Goal: Task Accomplishment & Management: Use online tool/utility

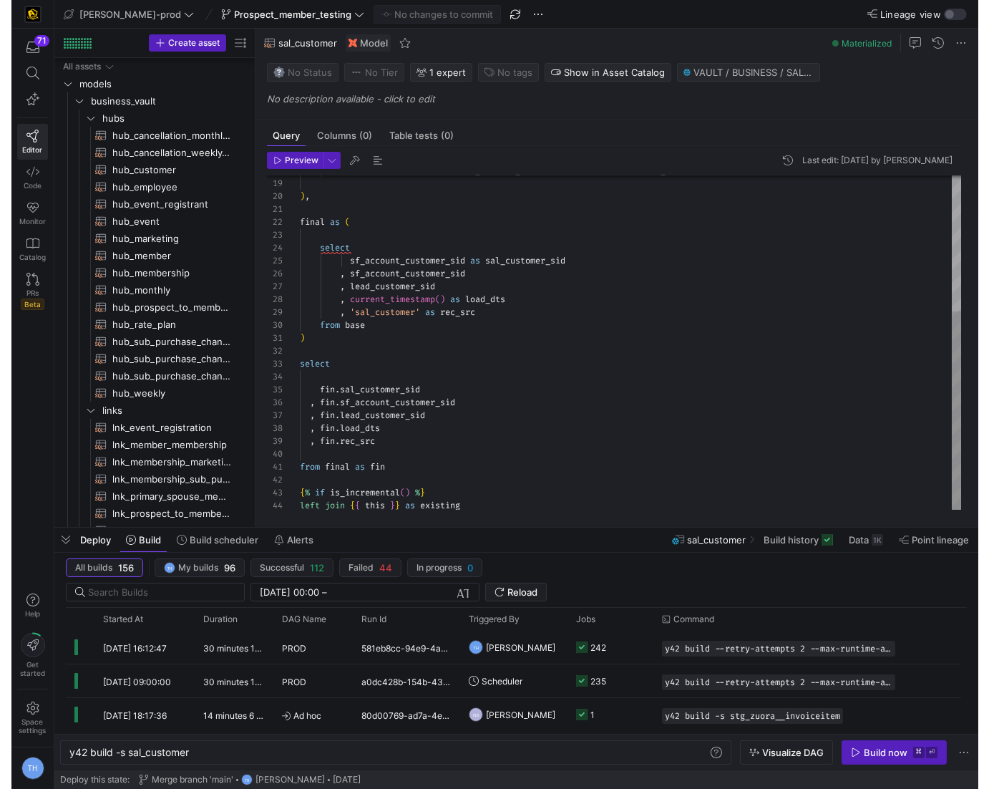
scroll to position [0, 121]
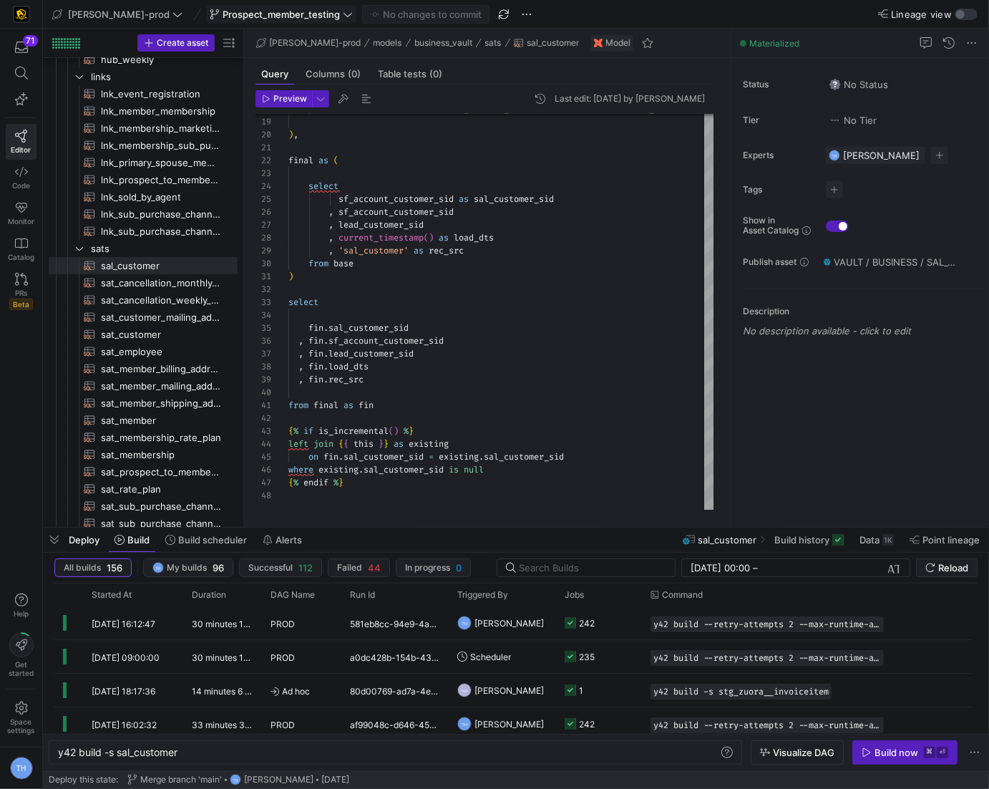
click at [234, 11] on span "Prospect_member_testing" at bounding box center [281, 14] width 117 height 11
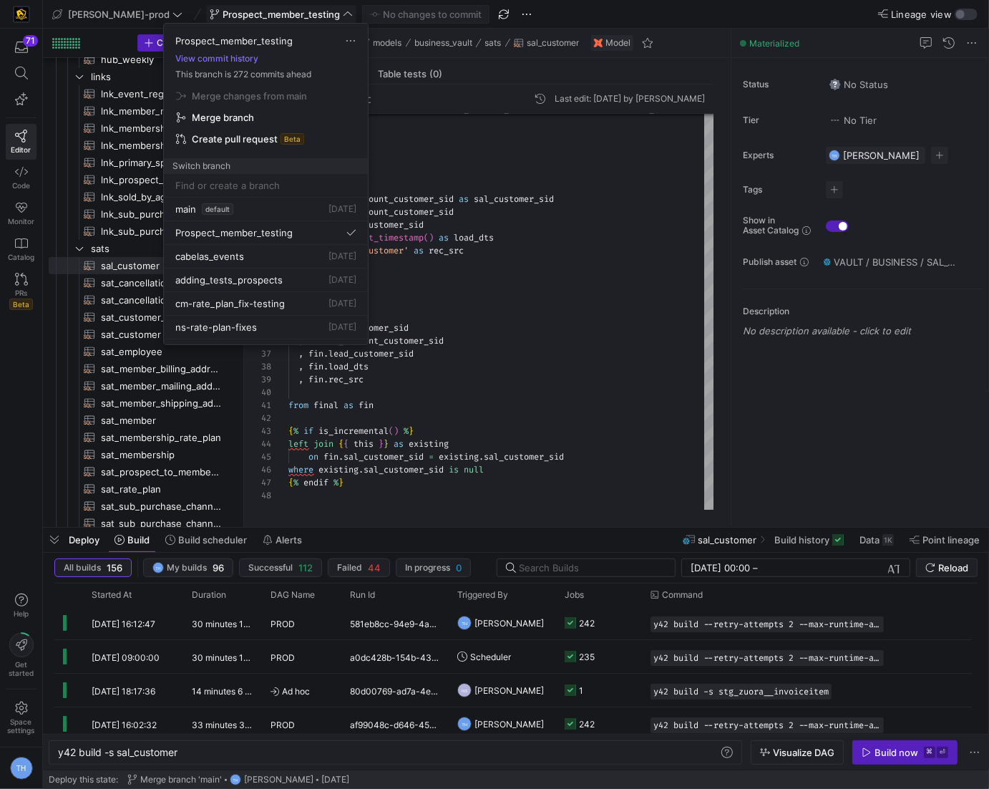
click at [234, 11] on div at bounding box center [494, 394] width 989 height 789
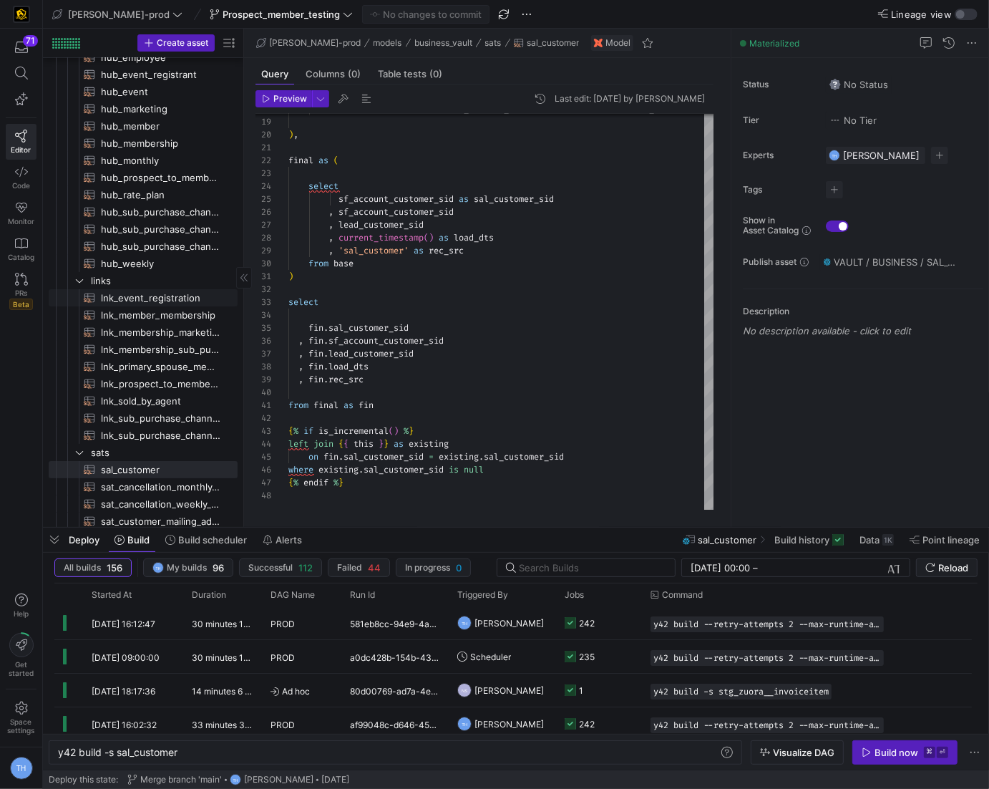
scroll to position [0, 0]
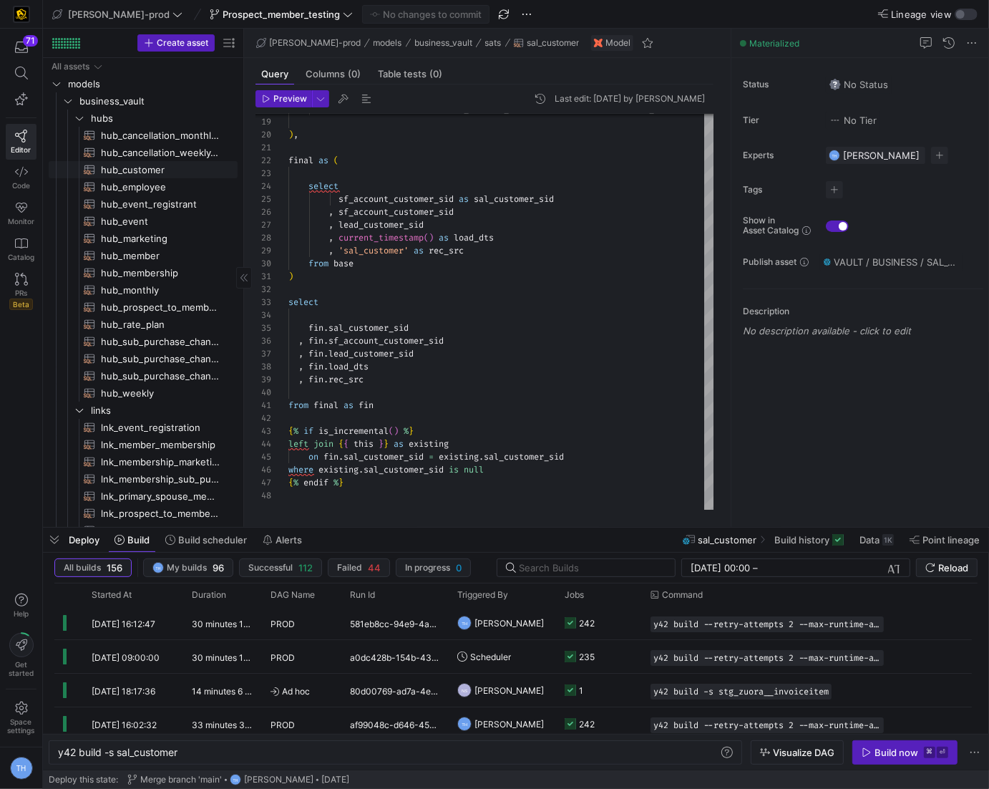
click at [158, 169] on span "hub_customer​​​​​​​​​​" at bounding box center [161, 170] width 120 height 16
type textarea "{{ config( materialized='incremental' ) }} with leads as ( select id as lead_id"
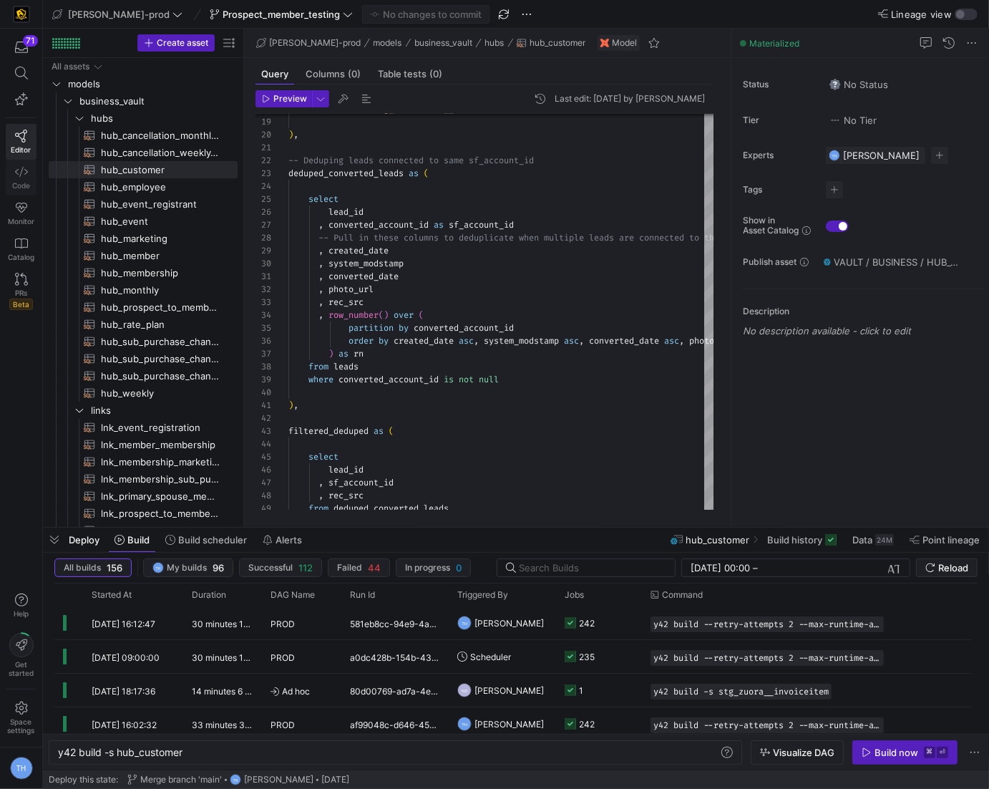
click at [25, 173] on icon at bounding box center [21, 171] width 13 height 13
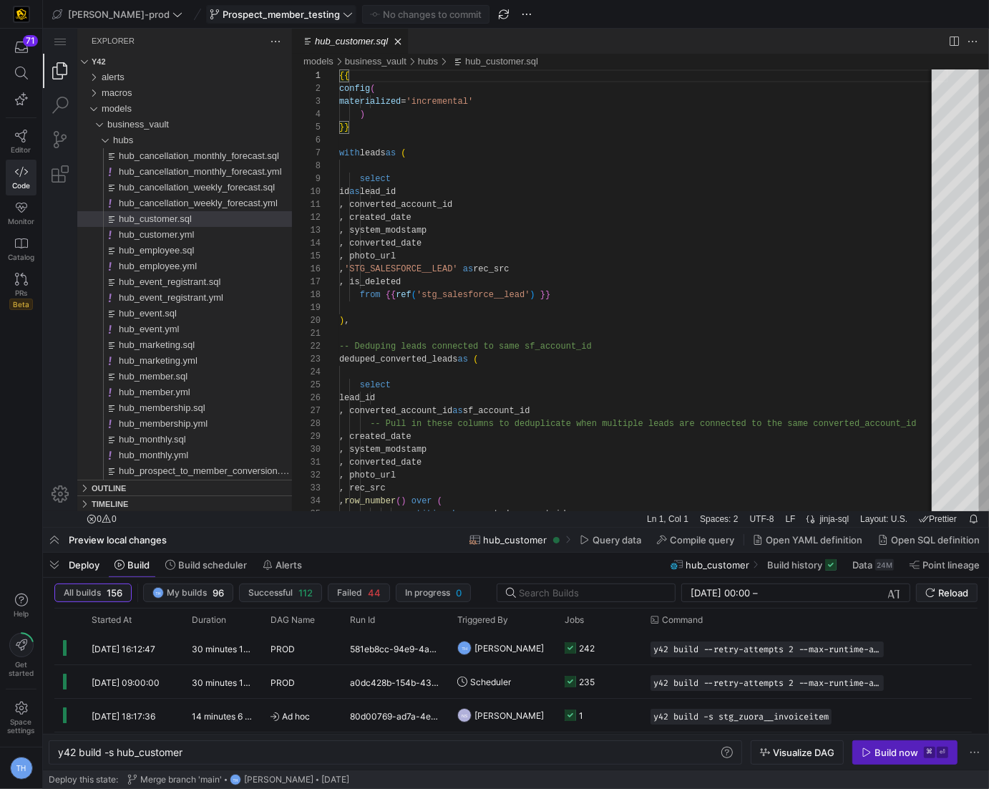
click at [253, 19] on span at bounding box center [281, 14] width 149 height 17
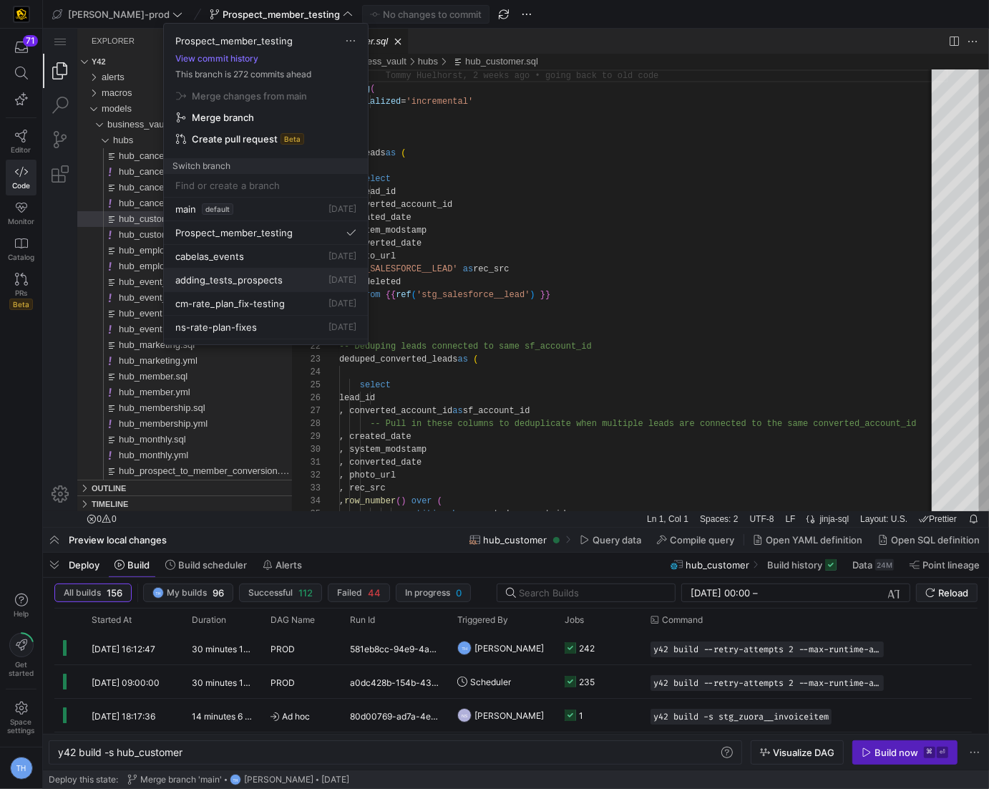
click at [286, 274] on div "adding_tests_prospects [DATE]" at bounding box center [265, 279] width 181 height 11
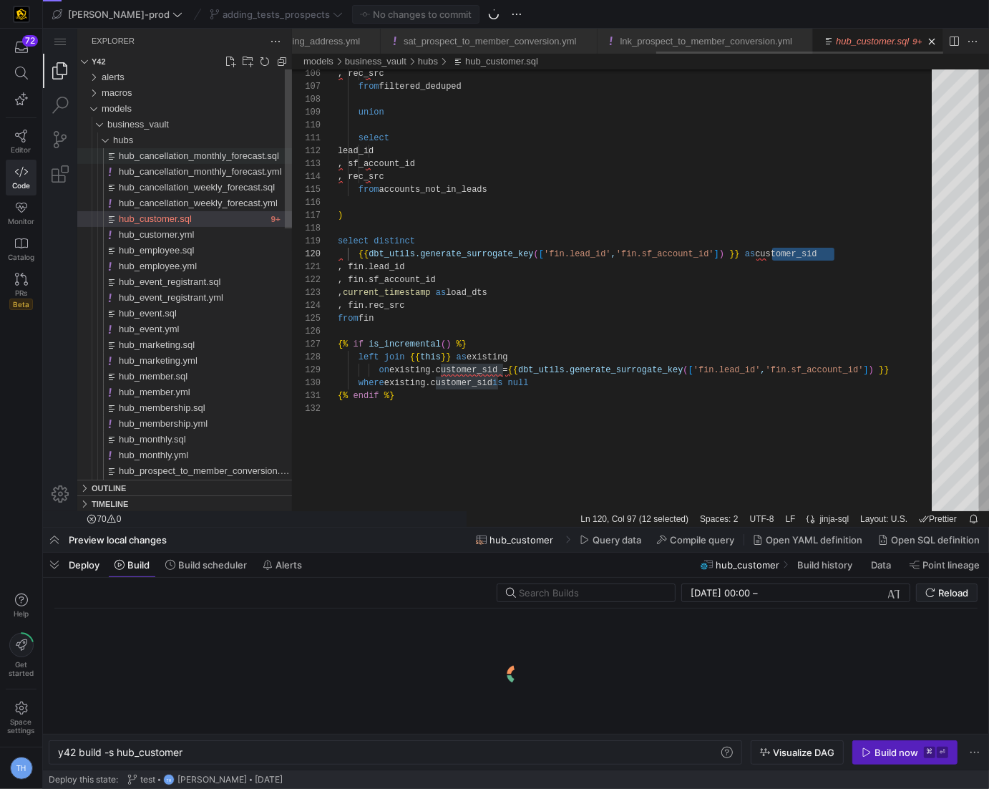
scroll to position [0, 823]
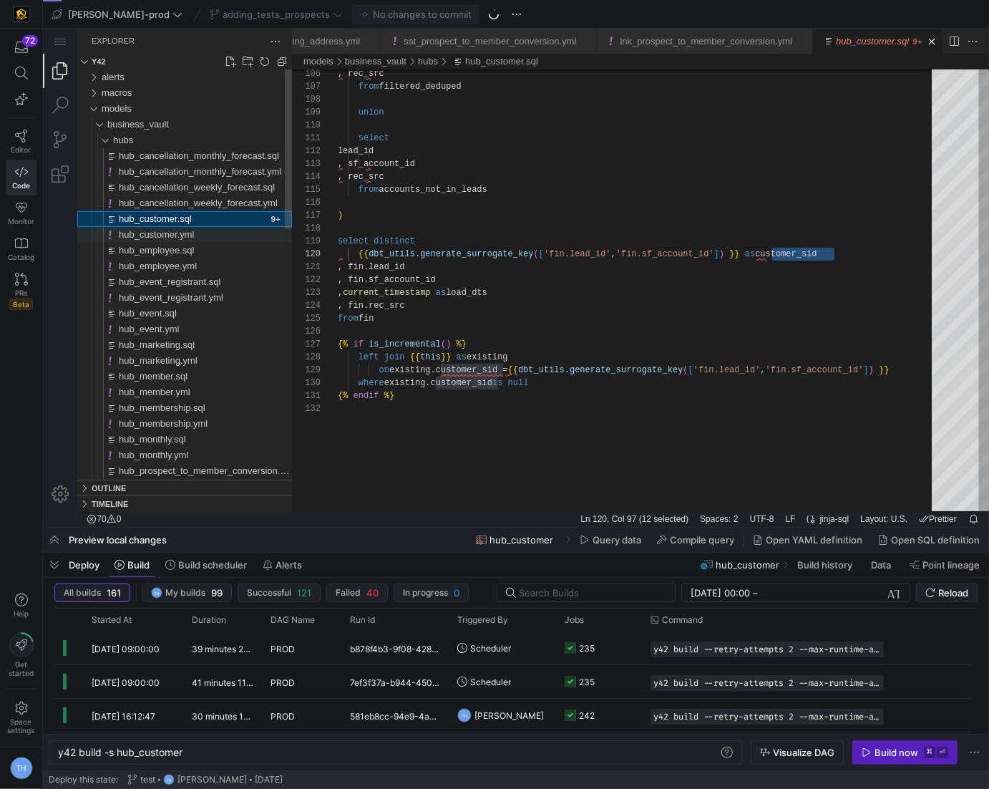
click at [235, 231] on div "hub_customer.yml" at bounding box center [204, 235] width 173 height 16
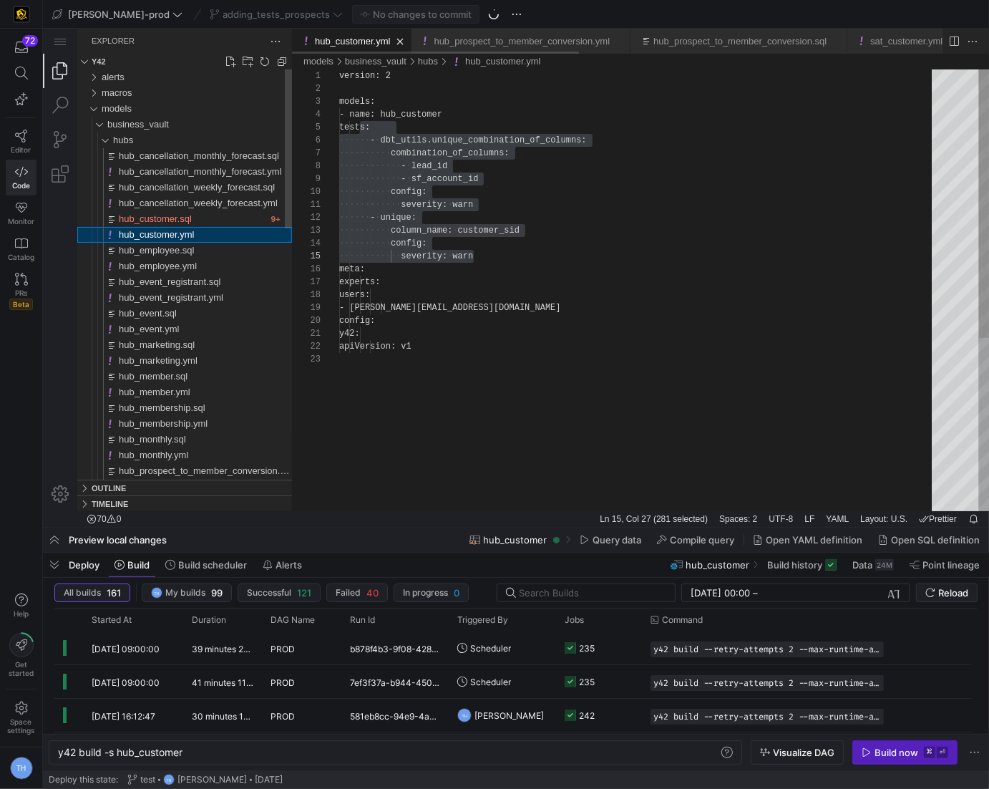
scroll to position [258, 134]
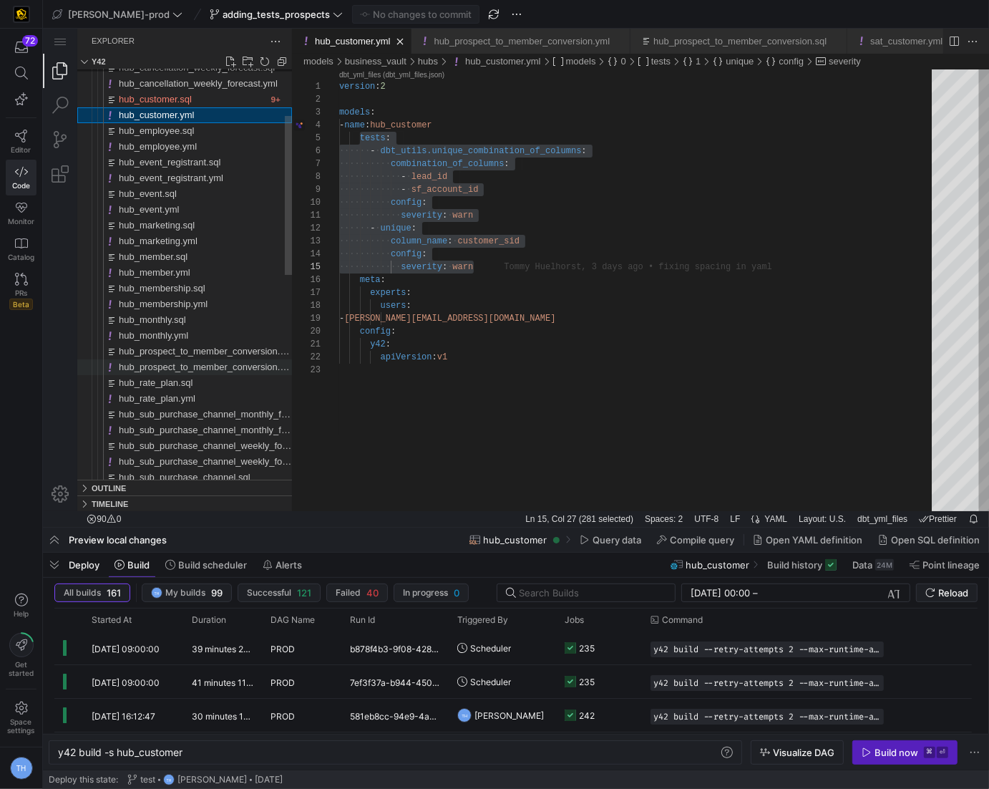
click at [251, 367] on span "hub_prospect_to_member_conversion.yml" at bounding box center [206, 367] width 176 height 11
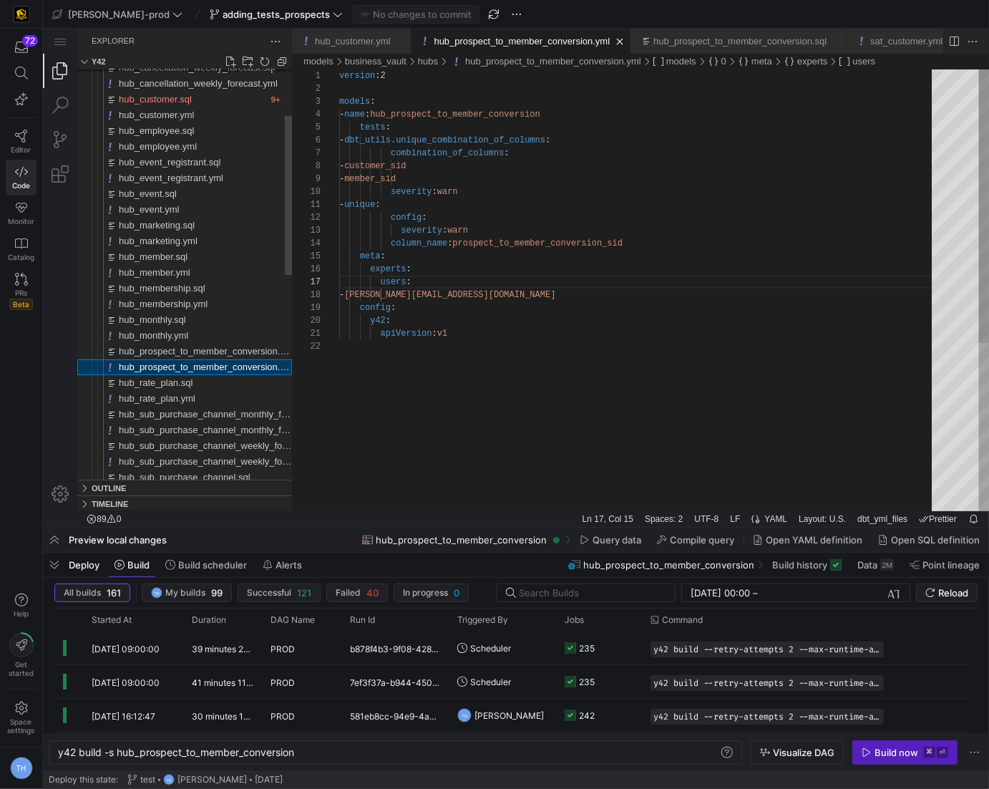
scroll to position [129, 72]
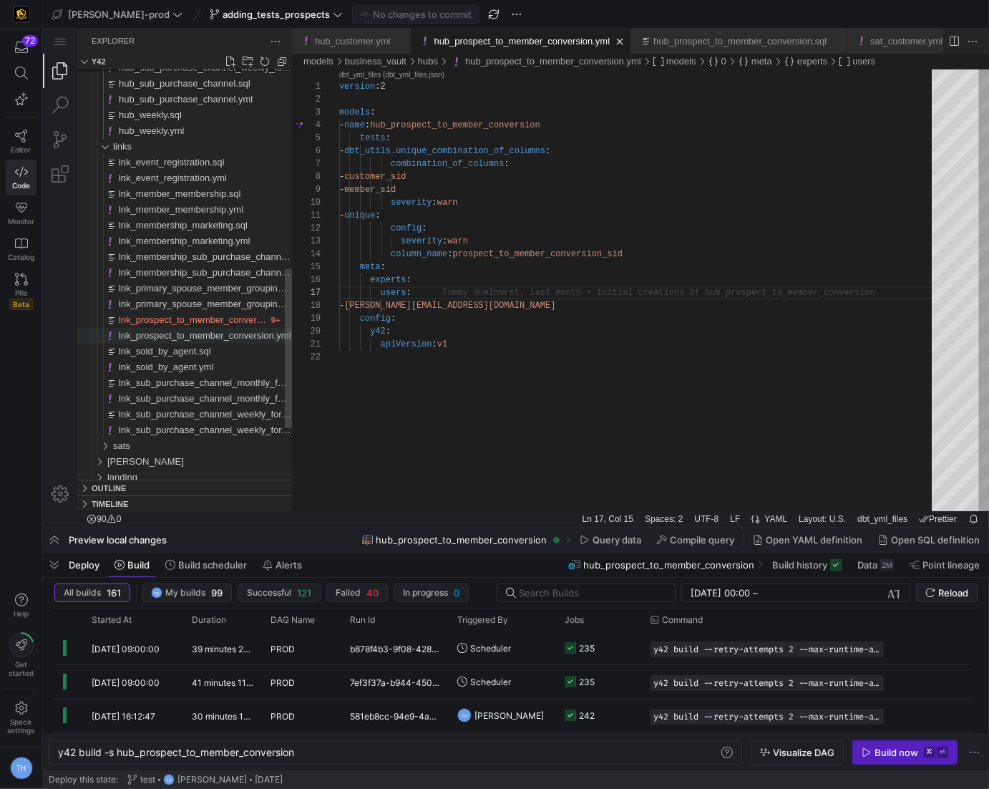
click at [213, 334] on span "lnk_prospect_to_member_conversion.yml" at bounding box center [204, 335] width 173 height 11
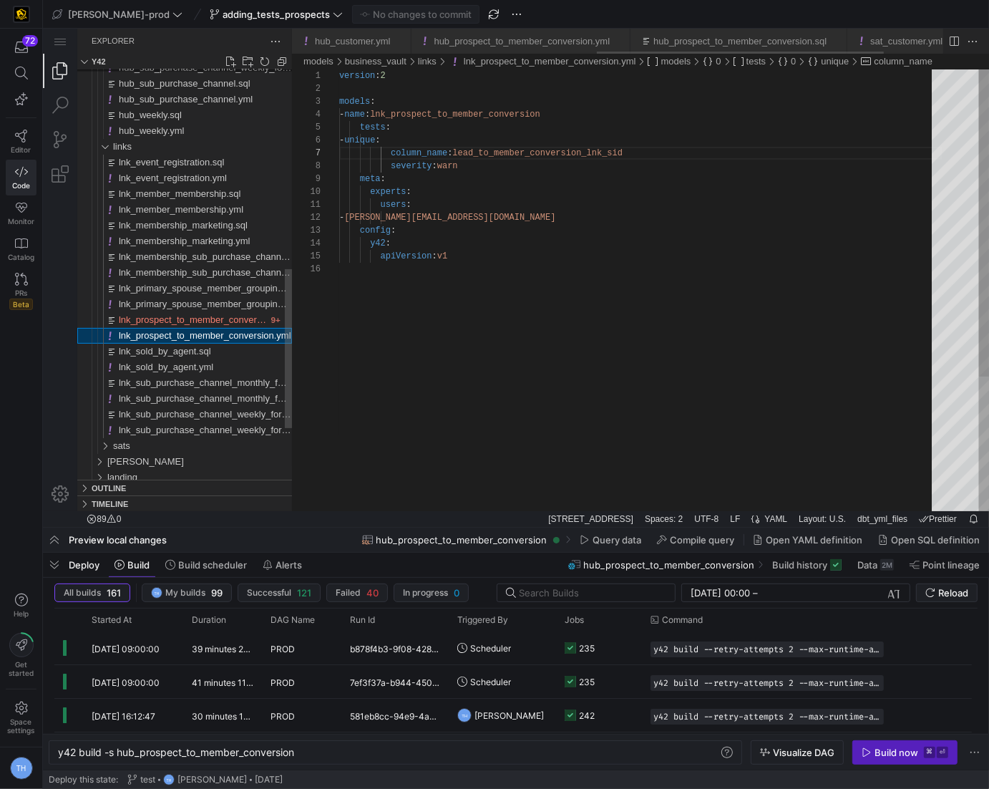
scroll to position [0, 689]
type textarea "y42 build -s lnk_prospect_to_member_conversion"
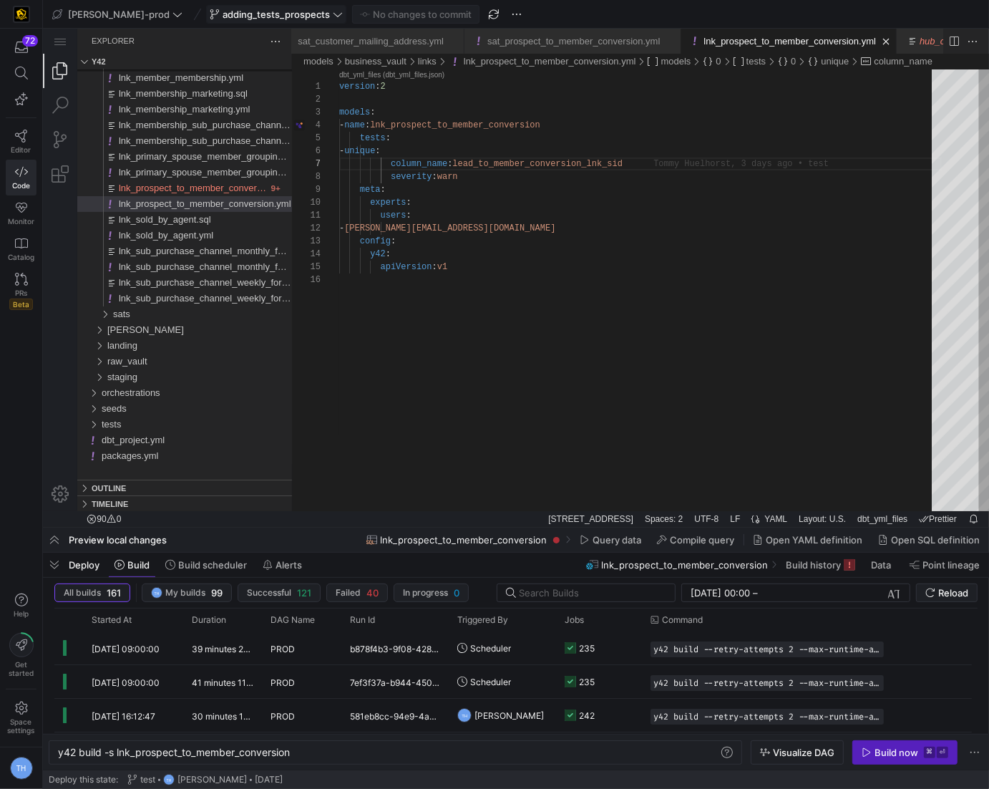
click at [223, 12] on span "adding_tests_prospects" at bounding box center [276, 14] width 107 height 11
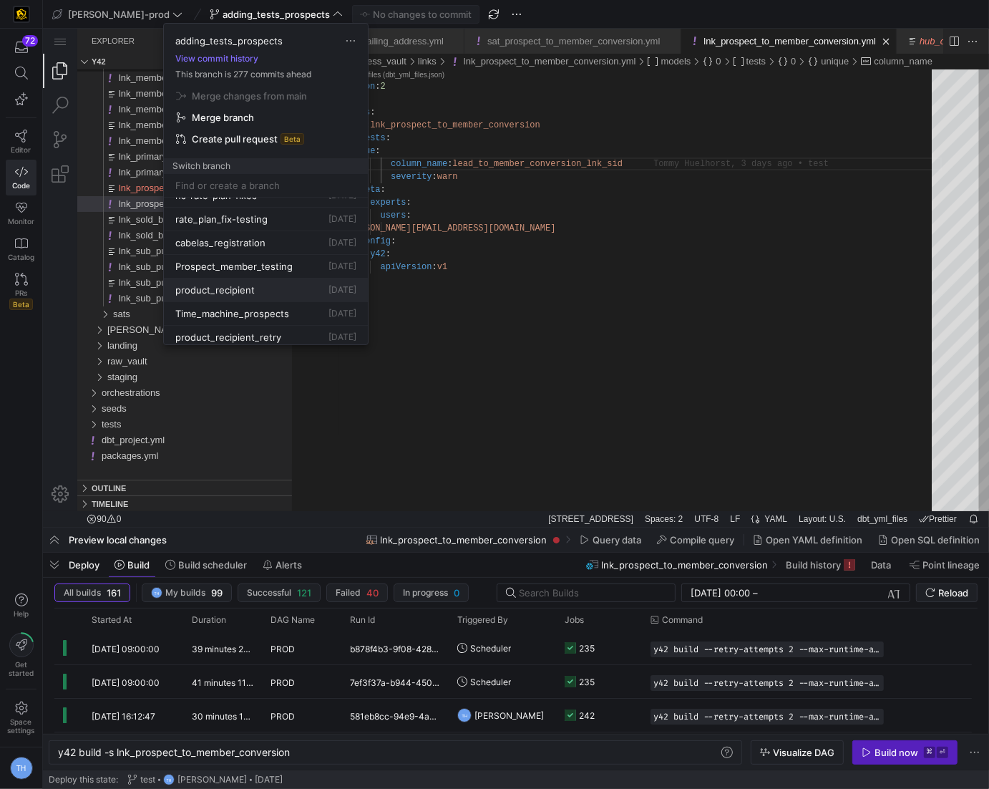
scroll to position [111, 0]
click at [287, 258] on span "Prospect_member_testing" at bounding box center [233, 263] width 117 height 11
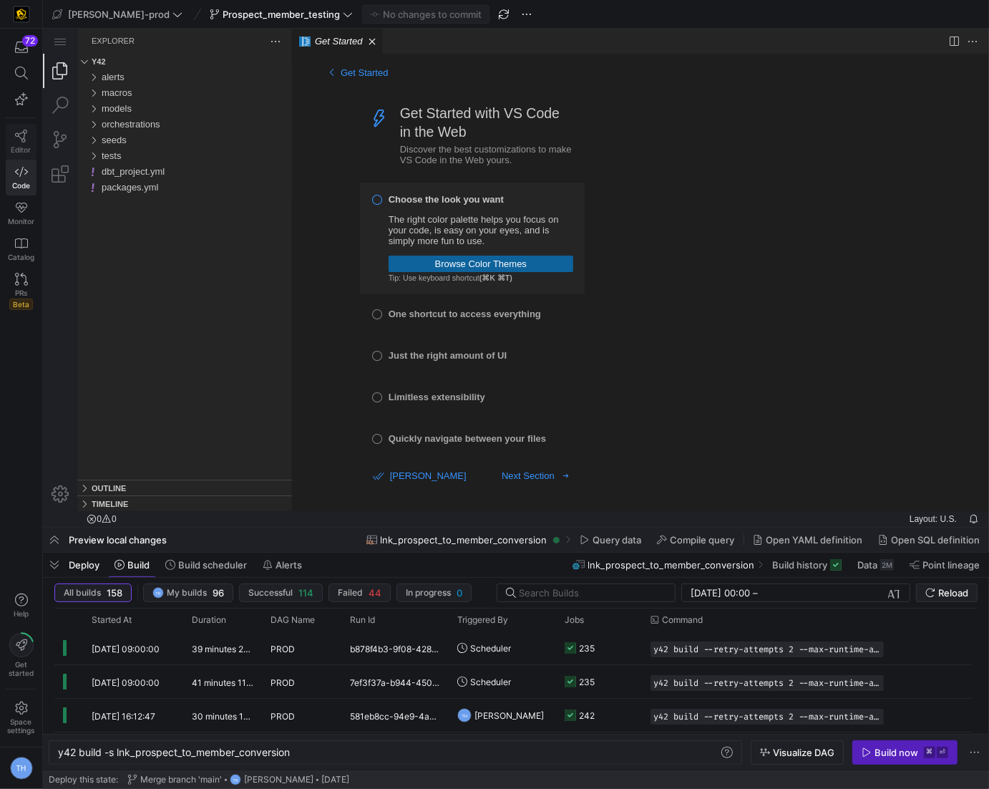
click at [9, 141] on link "Editor" at bounding box center [21, 142] width 31 height 36
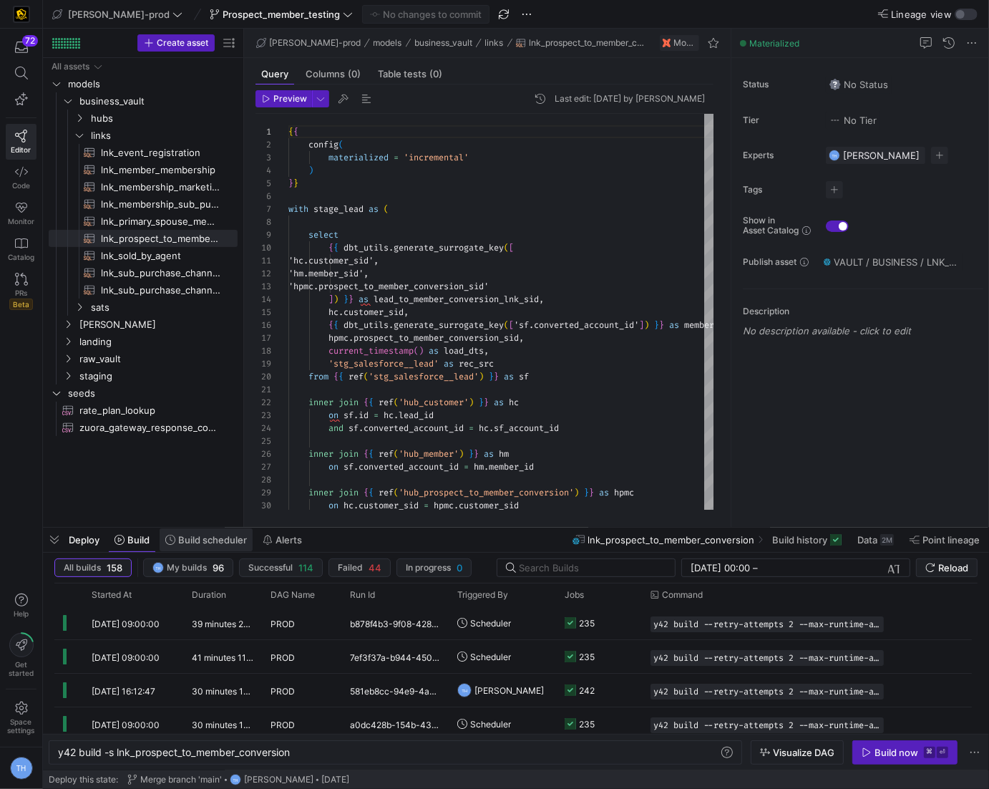
click at [206, 540] on span "Build scheduler" at bounding box center [212, 539] width 69 height 11
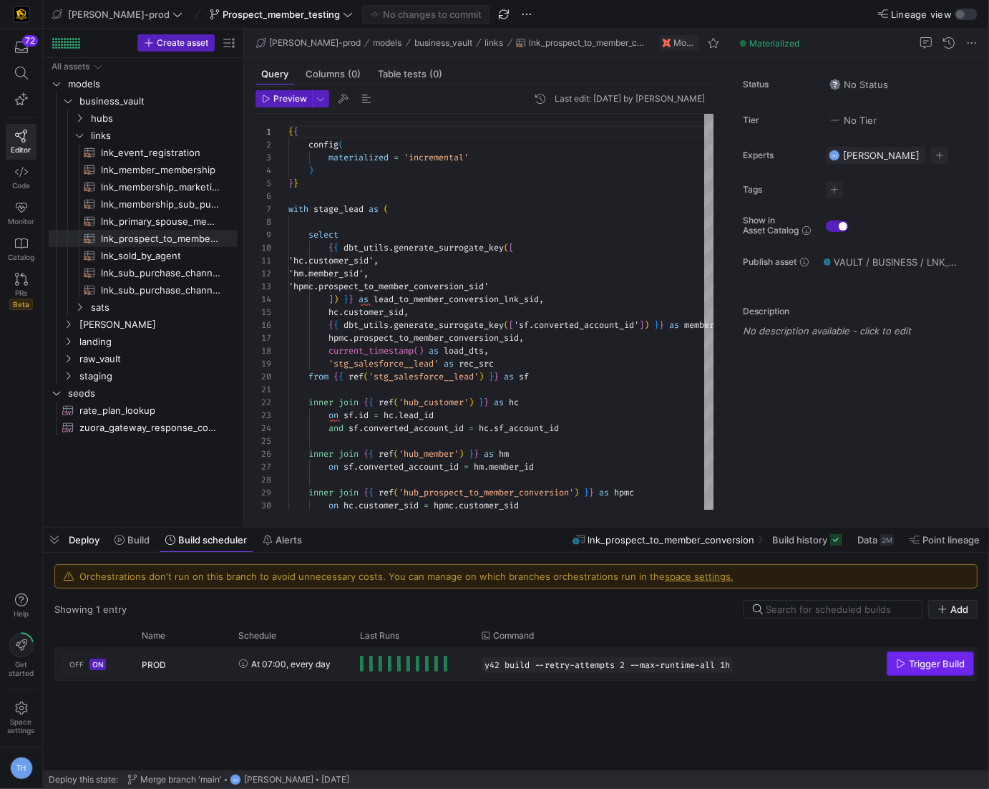
click at [941, 670] on span "Press SPACE to select this row." at bounding box center [931, 663] width 86 height 23
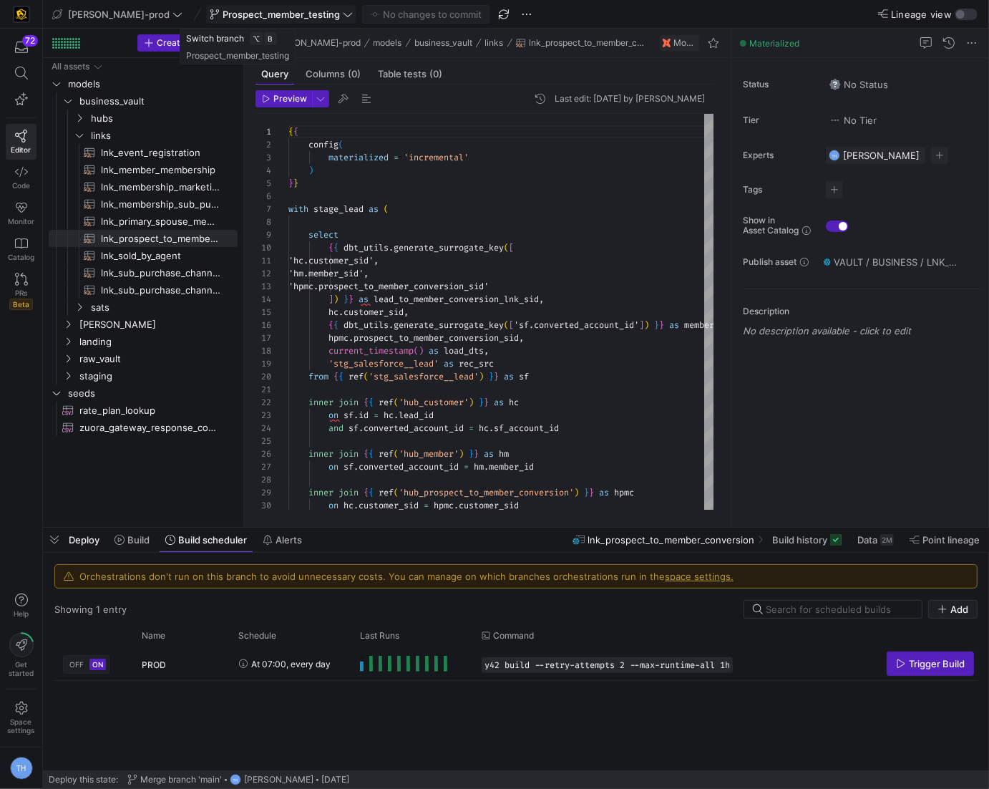
click at [270, 10] on span "Prospect_member_testing" at bounding box center [281, 14] width 117 height 11
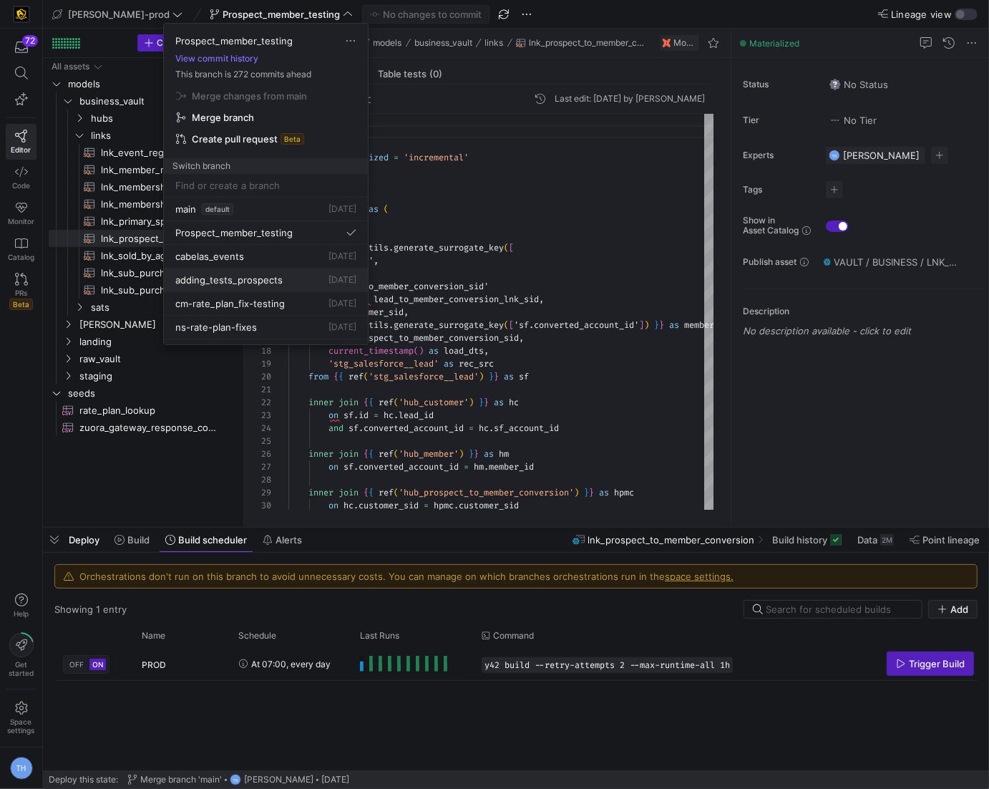
click at [331, 268] on button "adding_tests_prospects [DATE]" at bounding box center [266, 280] width 204 height 24
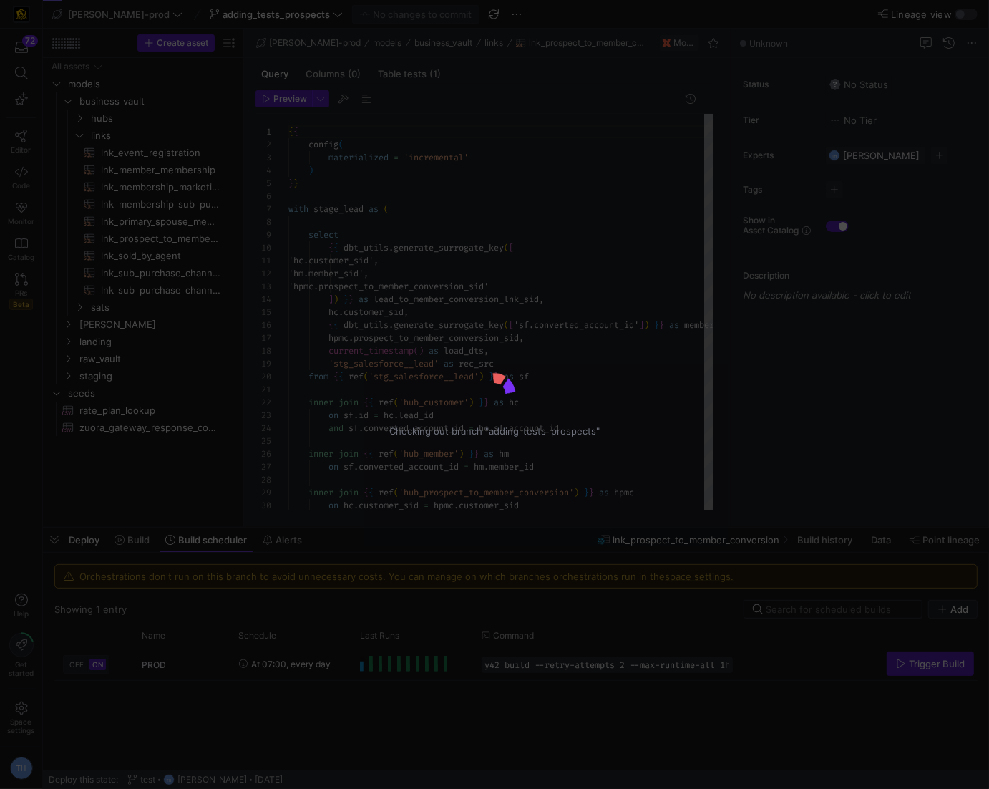
scroll to position [129, 0]
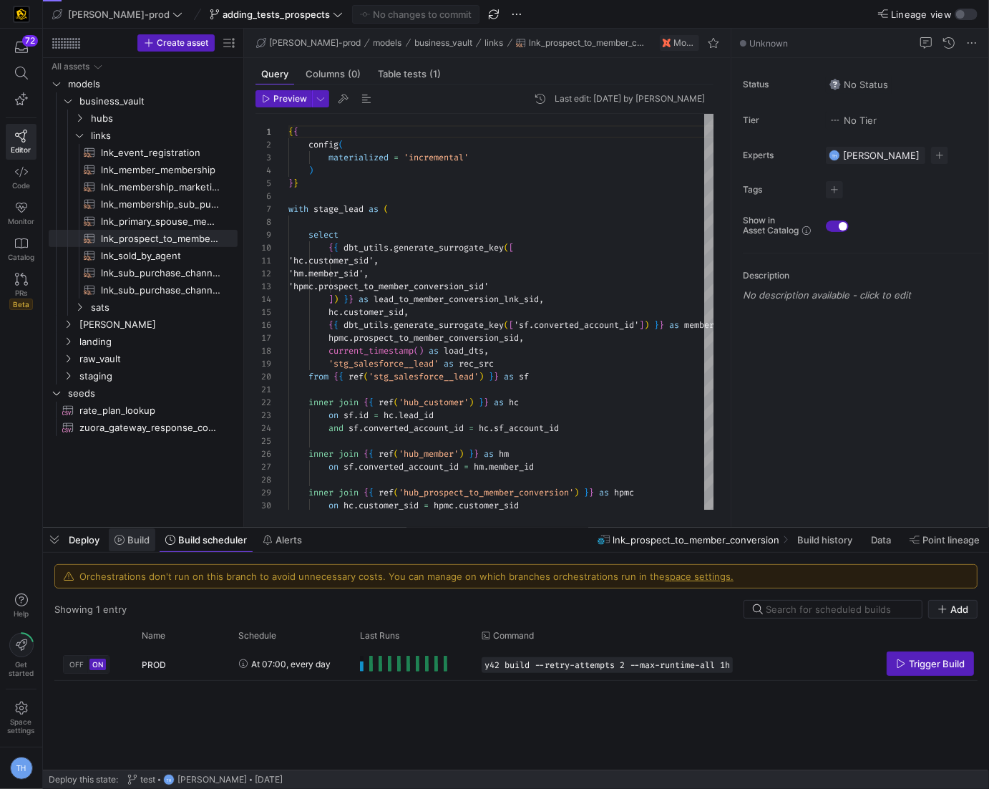
click at [126, 532] on span at bounding box center [132, 539] width 47 height 23
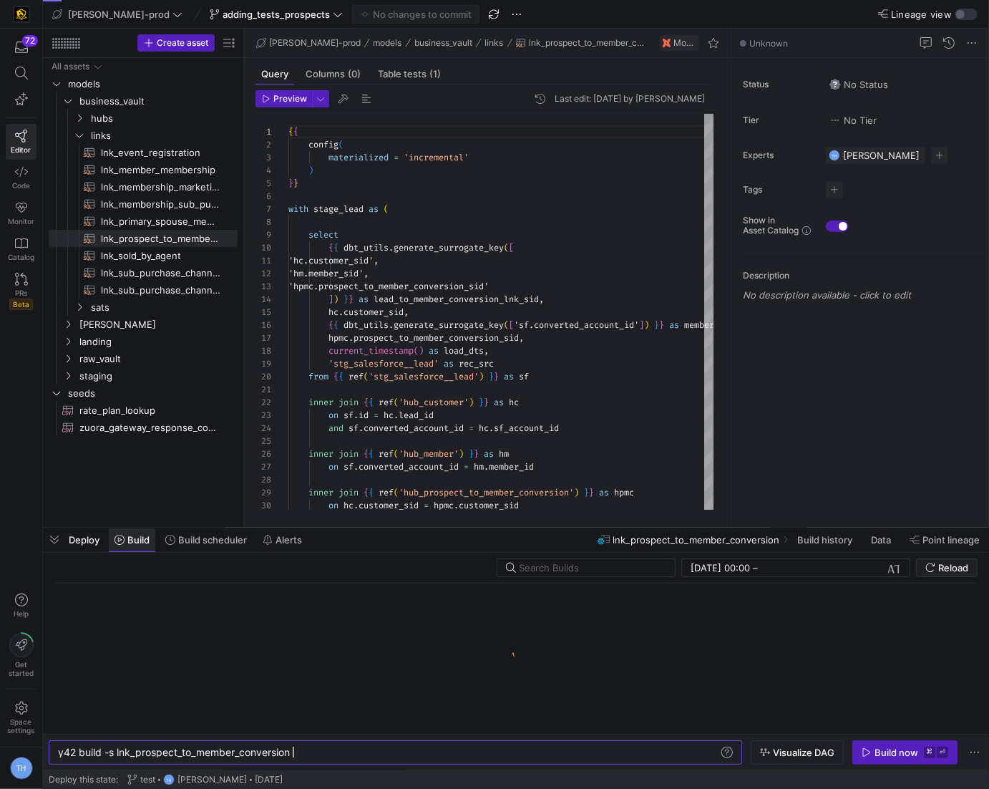
scroll to position [0, 233]
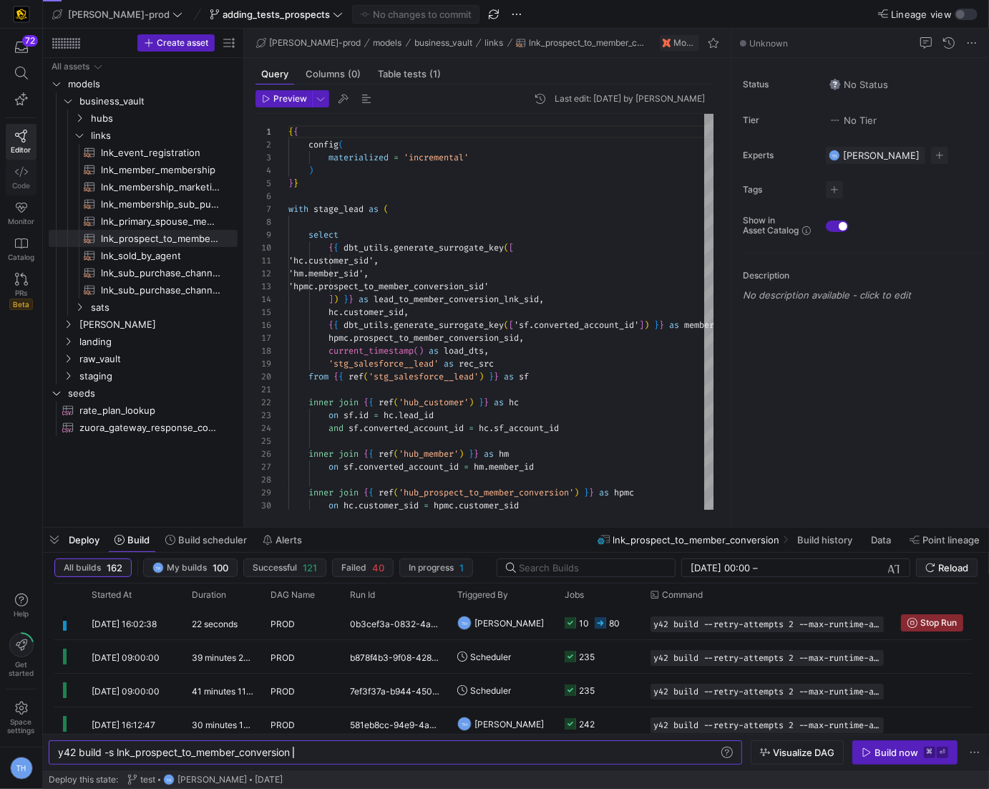
click at [20, 181] on span "Code" at bounding box center [21, 185] width 18 height 9
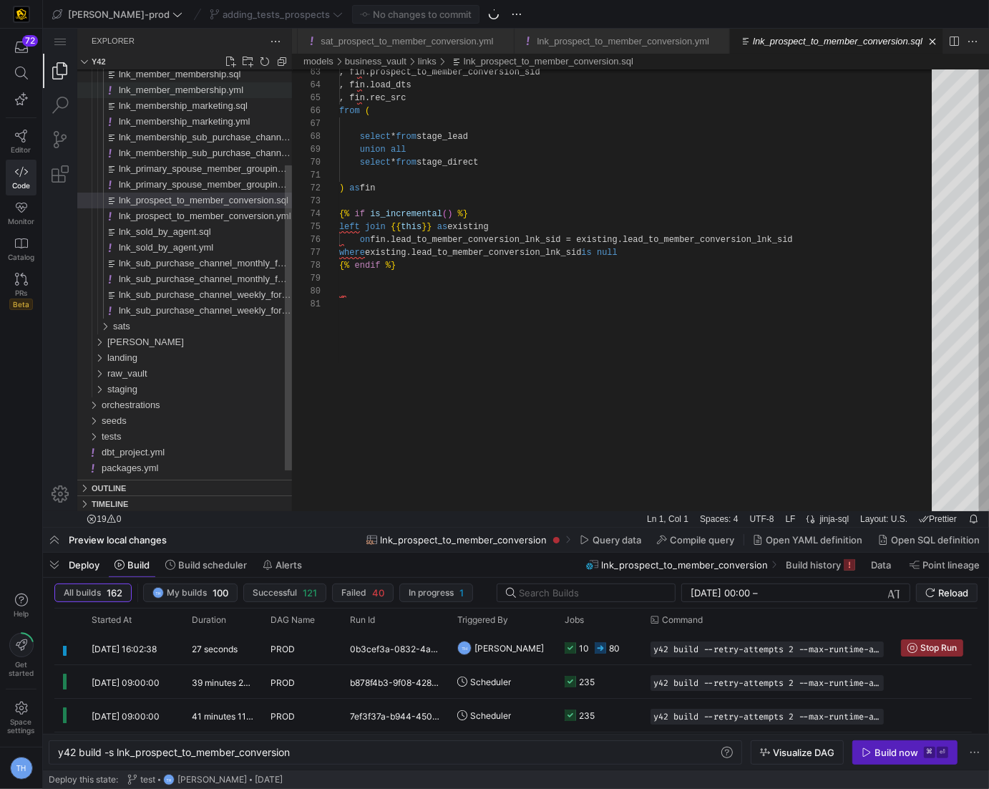
scroll to position [0, 921]
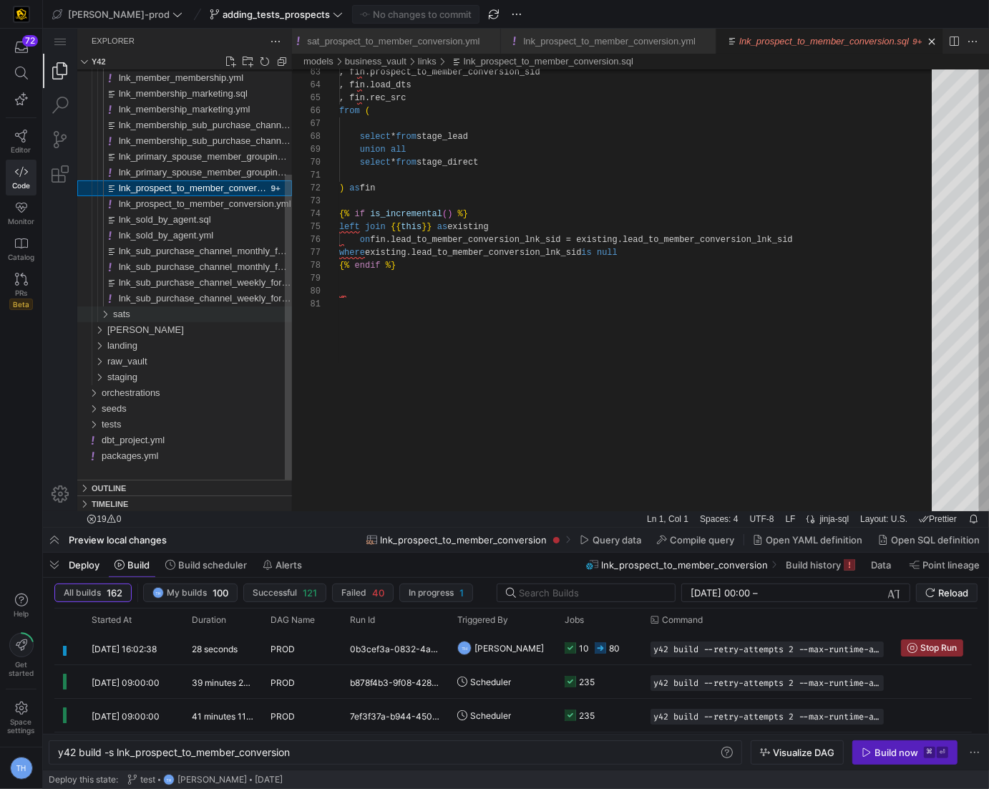
click at [185, 311] on div "sats" at bounding box center [201, 314] width 179 height 16
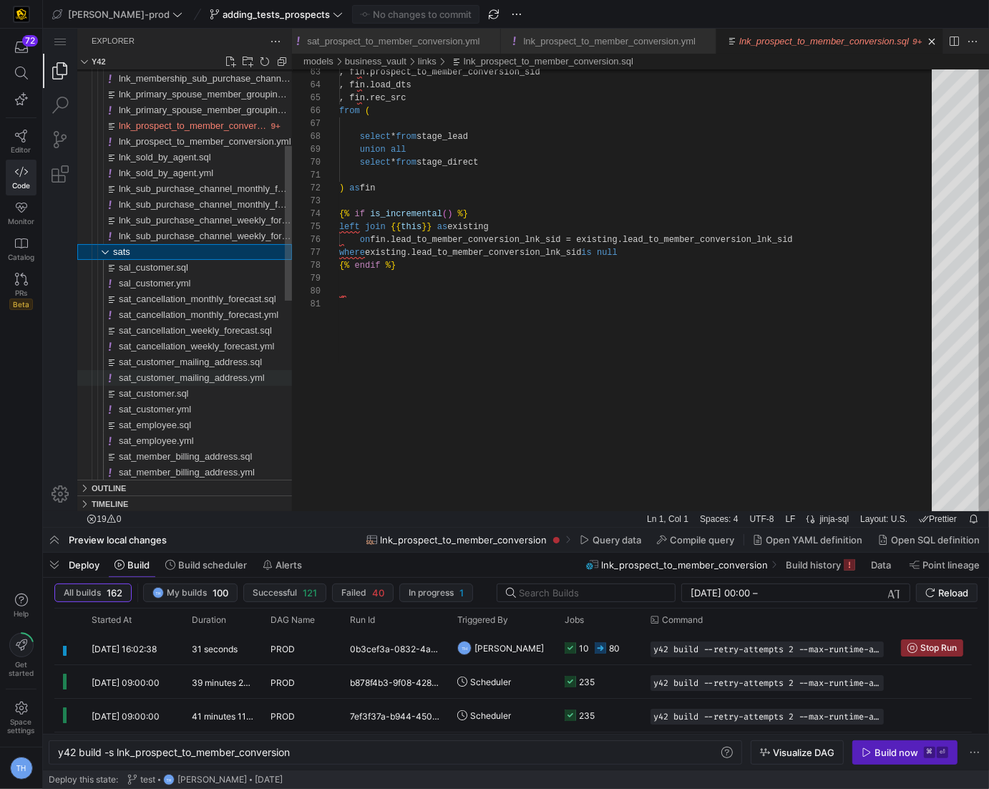
click at [218, 376] on span "sat_customer_mailing_address.yml" at bounding box center [191, 377] width 146 height 11
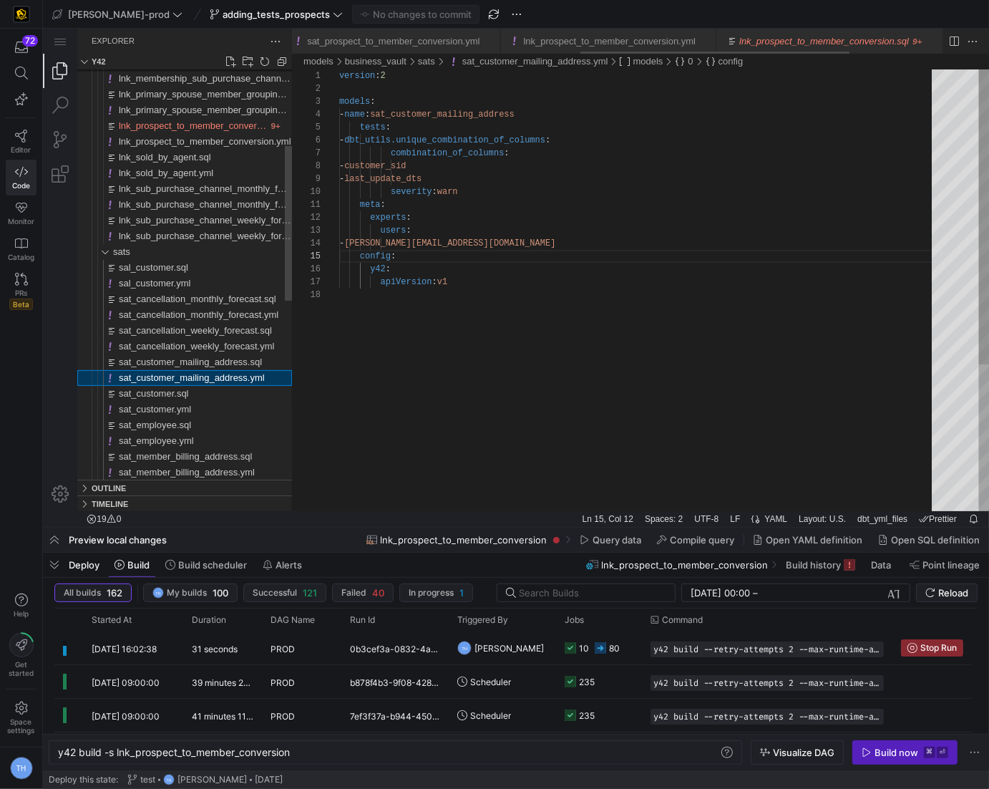
scroll to position [0, 695]
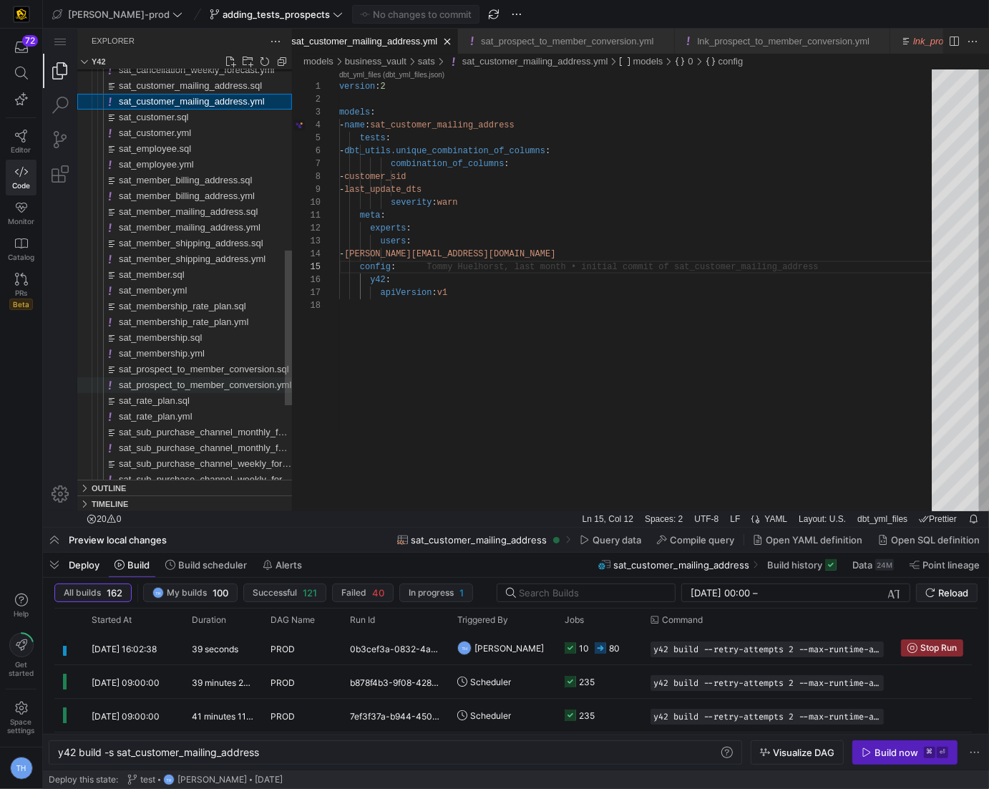
click at [224, 382] on span "sat_prospect_to_member_conversion.yml" at bounding box center [204, 384] width 173 height 11
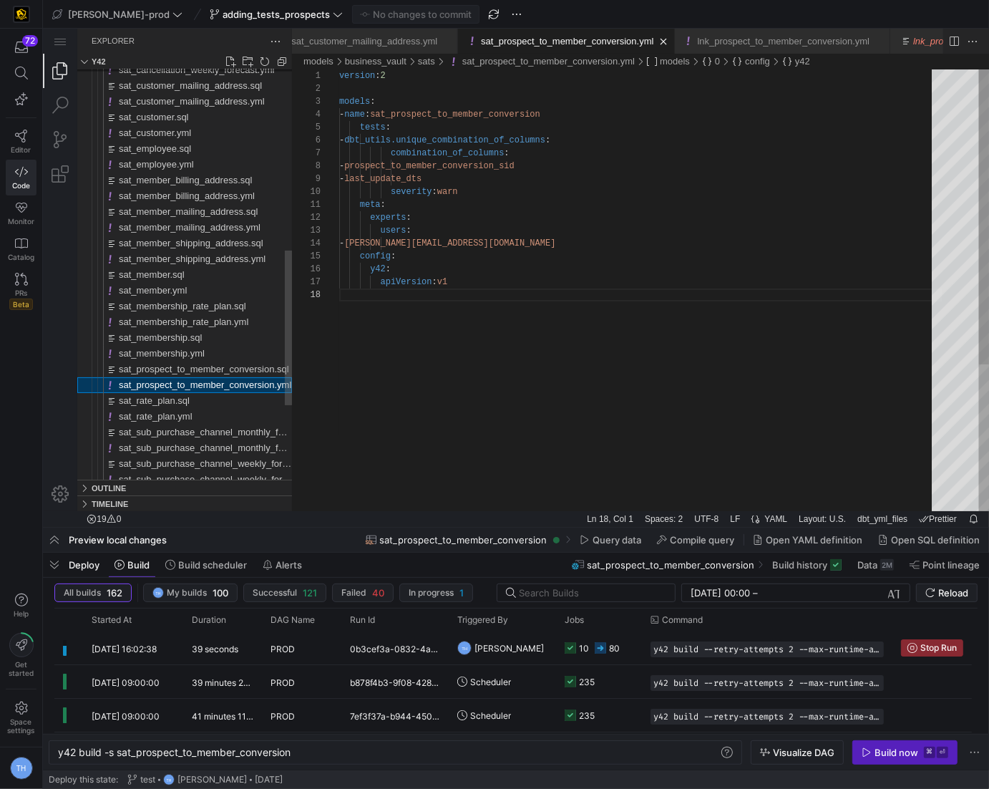
scroll to position [90, 0]
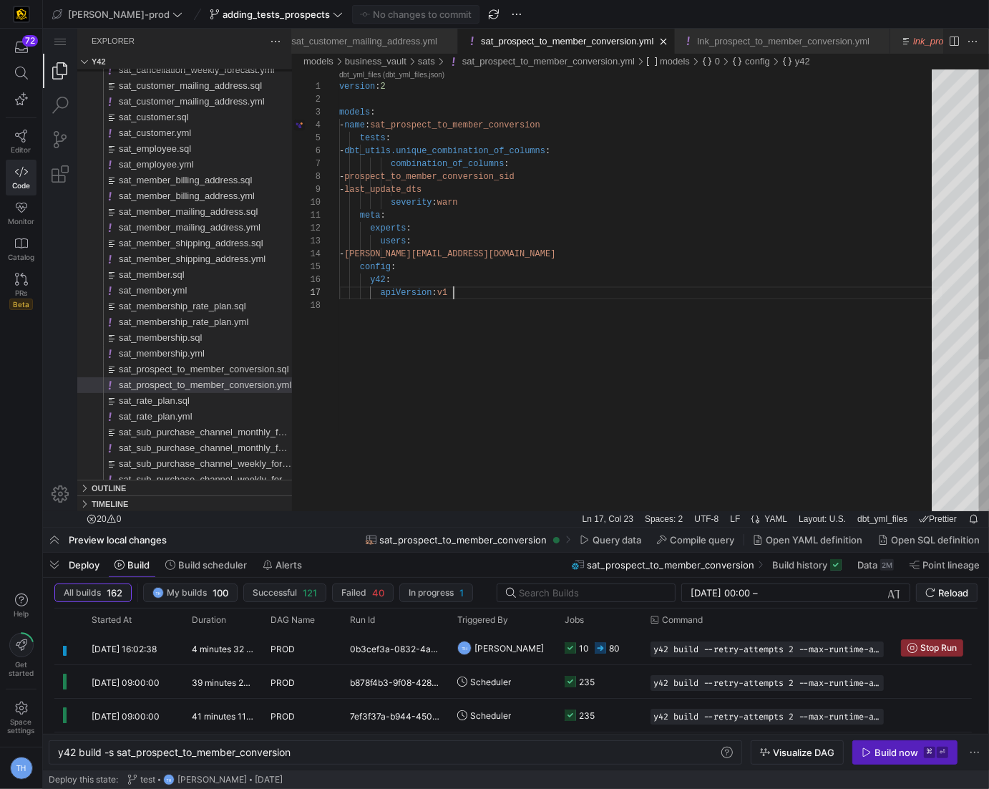
click at [534, 286] on div "version : 2 models : - name : sat_prospect_to_member_conversion tests : - dbt_u…" at bounding box center [640, 405] width 603 height 672
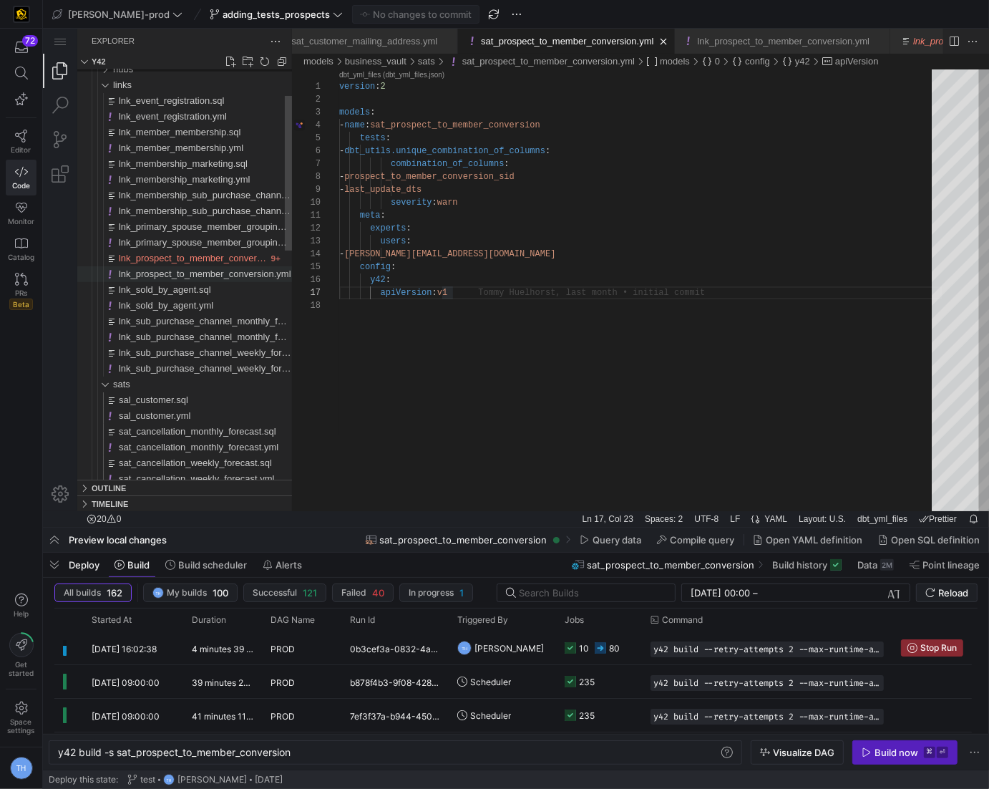
click at [165, 276] on span "lnk_prospect_to_member_conversion.yml" at bounding box center [204, 273] width 173 height 11
type textarea "y42 build -s lnk_prospect_to_member_conversion"
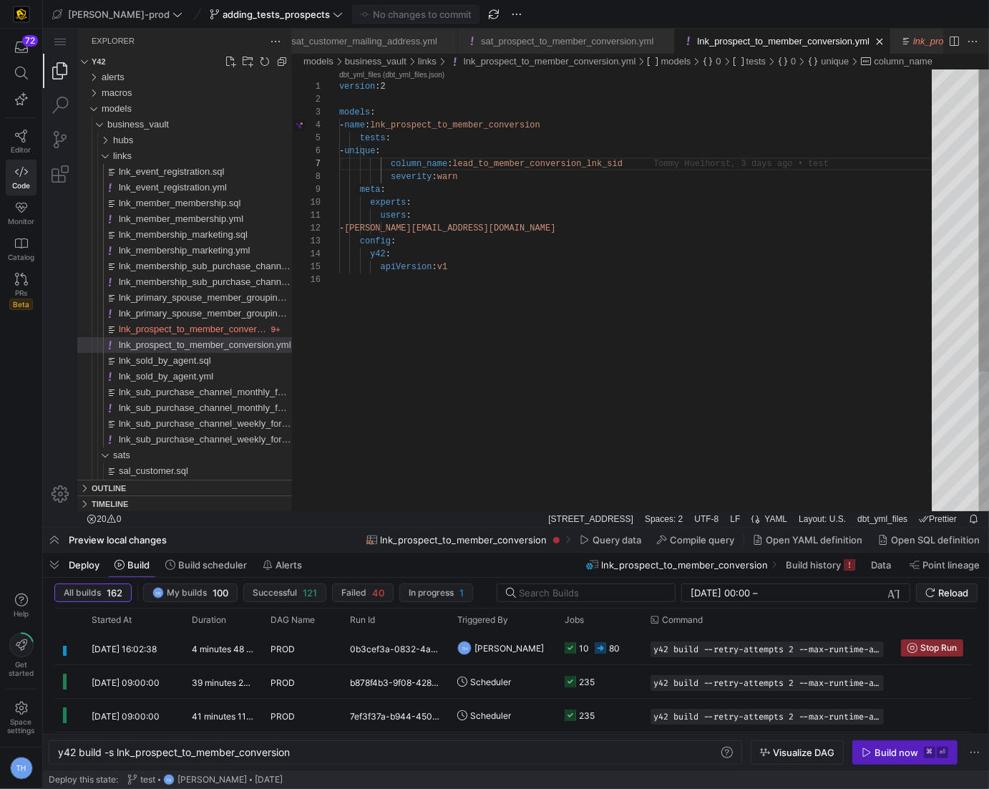
scroll to position [129, 0]
click at [651, 158] on div "version : 2 models : - name : lnk_prospect_to_member_conversion tests : - uniqu…" at bounding box center [640, 392] width 603 height 646
type textarea "users: - [PERSON_NAME][EMAIL_ADDRESS][DOMAIN_NAME] config: y42: apiVersion: v1"
click at [642, 243] on div "version : 2 models : - name : lnk_prospect_to_member_conversion tests : - uniqu…" at bounding box center [640, 392] width 603 height 646
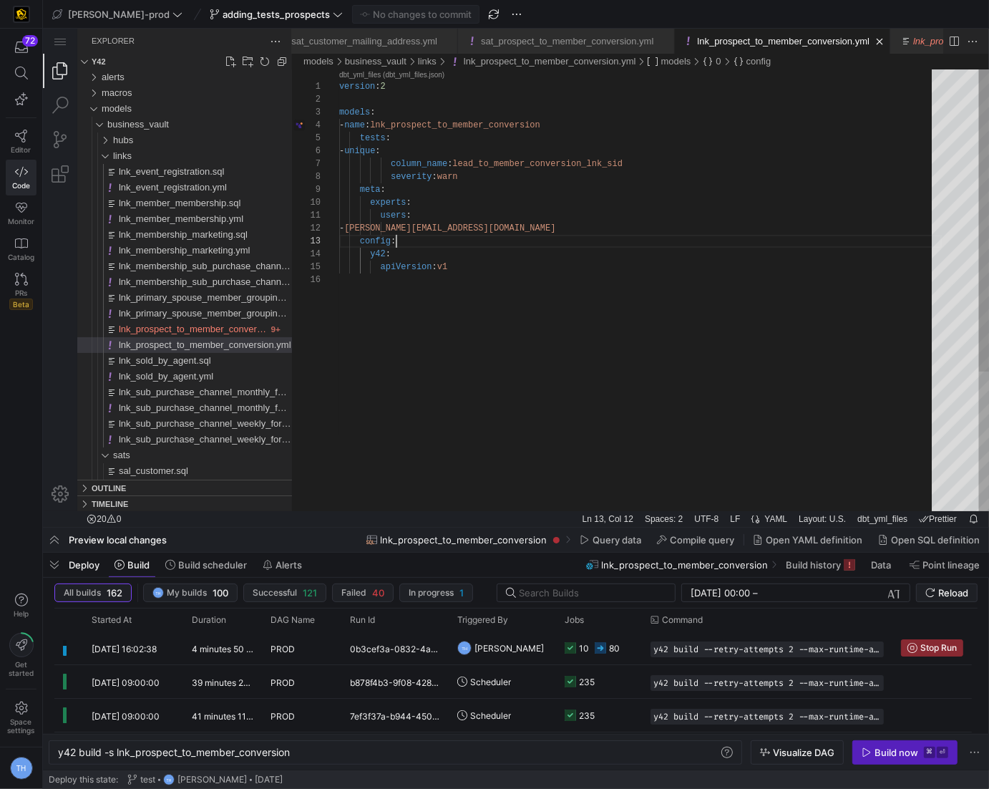
click at [640, 283] on div "version : 2 models : - name : lnk_prospect_to_member_conversion tests : - uniqu…" at bounding box center [640, 392] width 603 height 646
click at [255, 16] on span "adding_tests_prospects" at bounding box center [276, 14] width 107 height 11
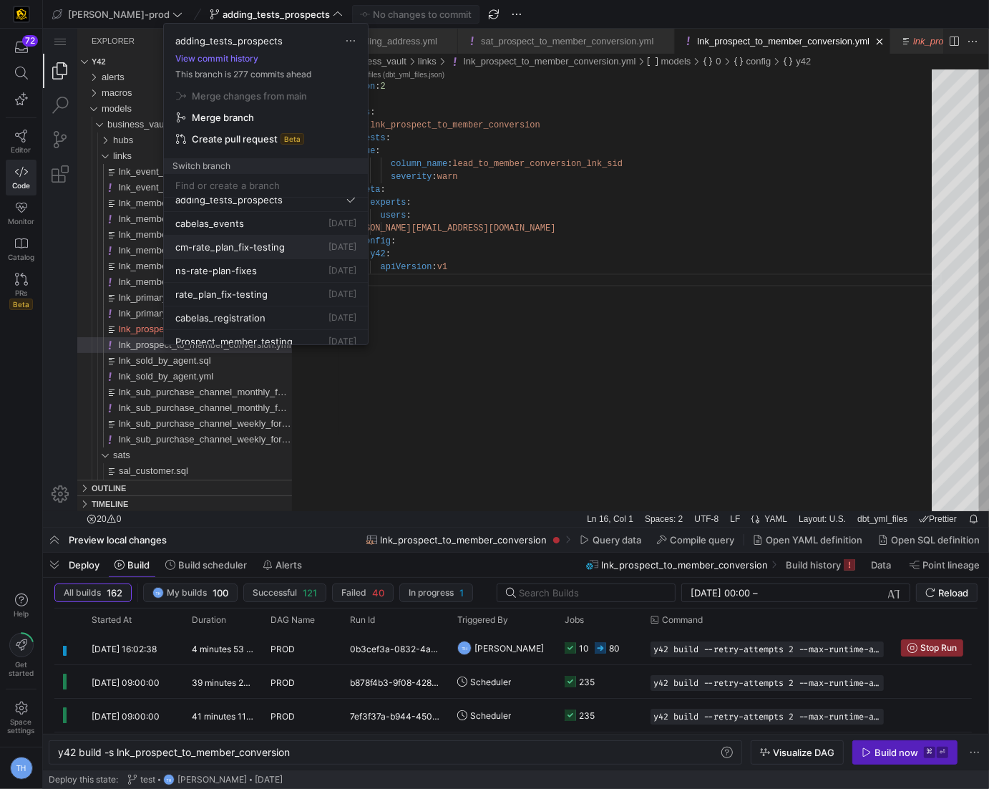
scroll to position [39, 0]
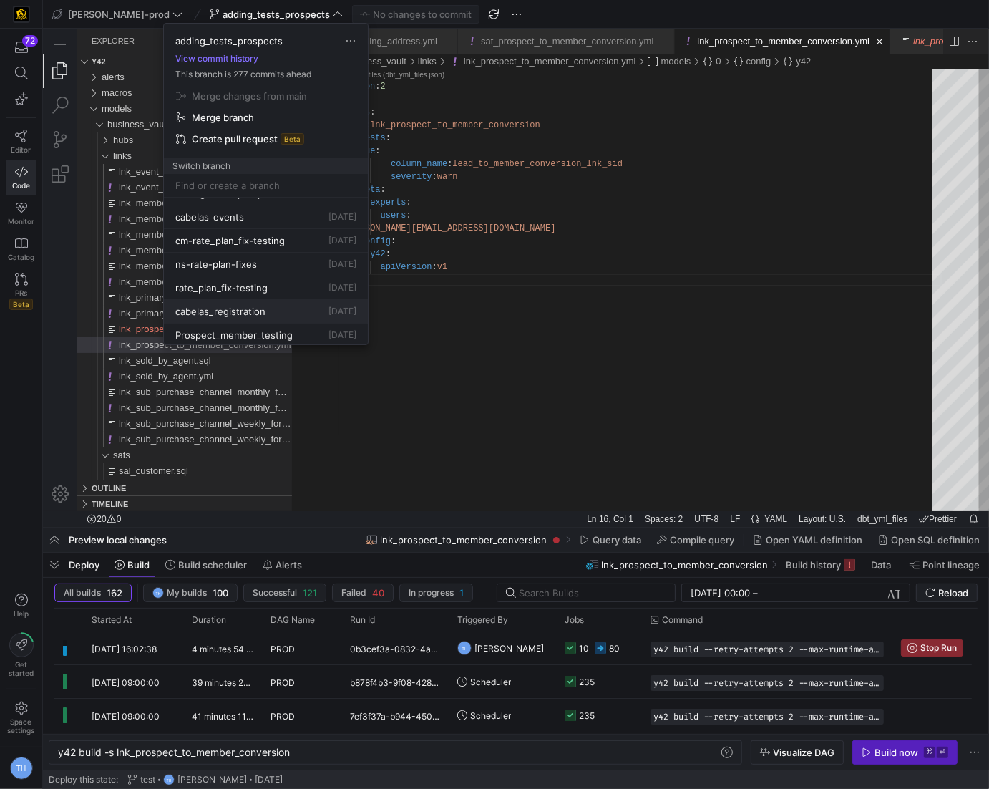
click at [329, 309] on span "[DATE]" at bounding box center [343, 311] width 28 height 11
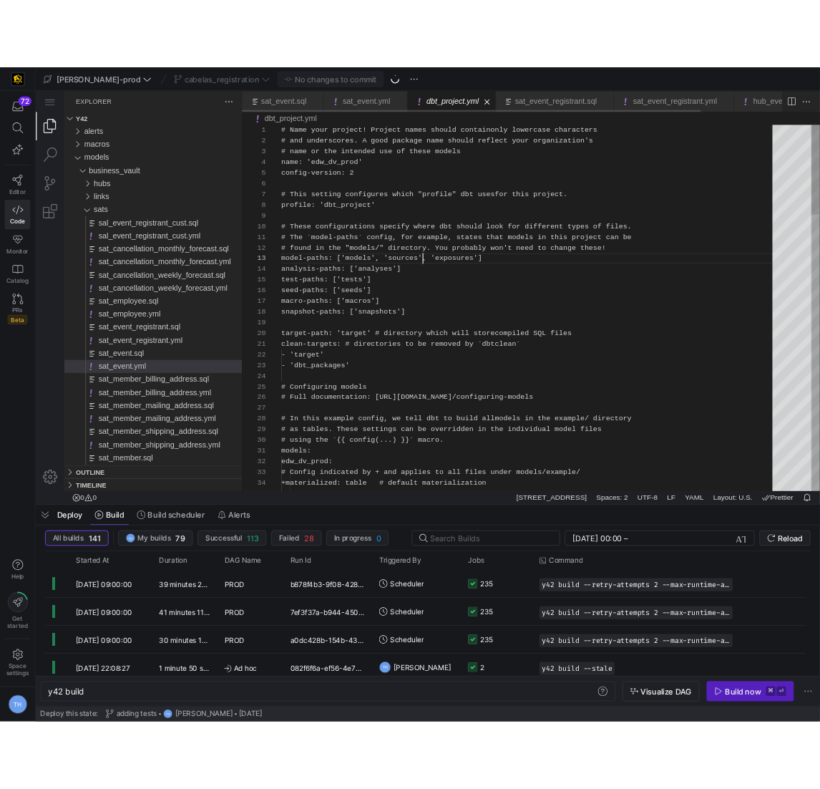
scroll to position [26, 170]
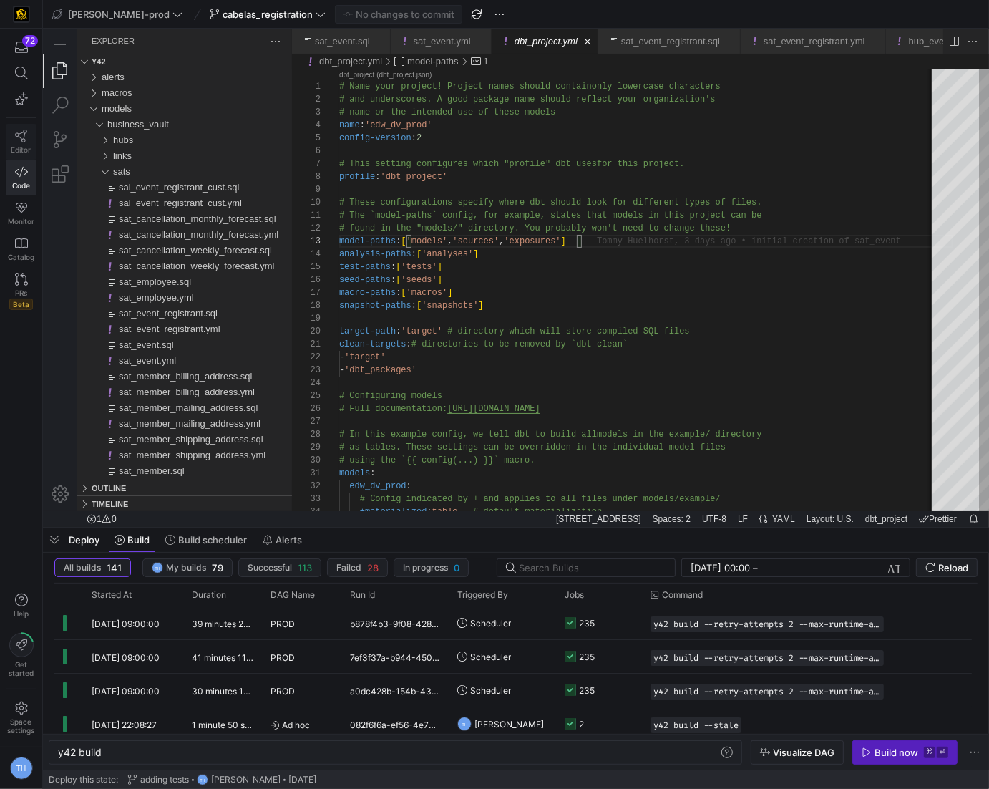
click at [19, 136] on icon at bounding box center [21, 136] width 13 height 13
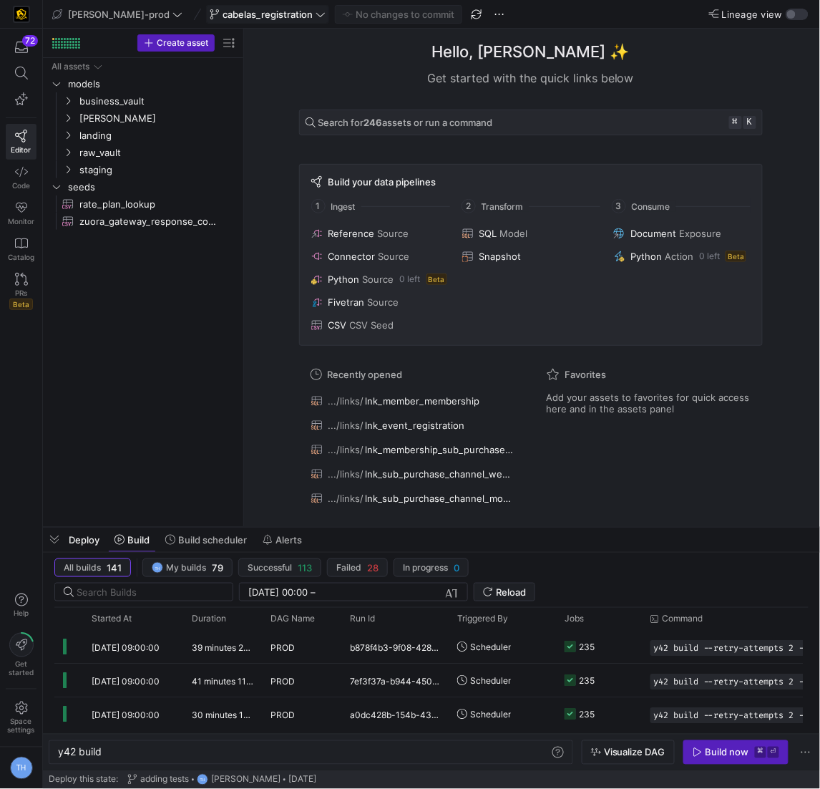
click at [250, 9] on span "cabelas_registration" at bounding box center [268, 14] width 90 height 11
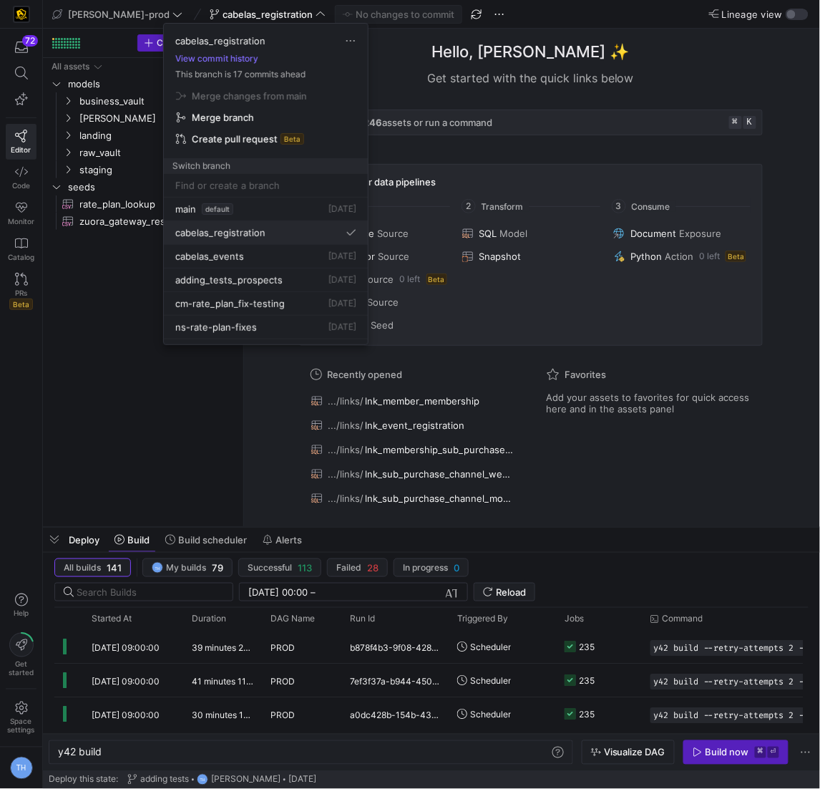
click at [301, 233] on div "cabelas_registration" at bounding box center [265, 232] width 181 height 11
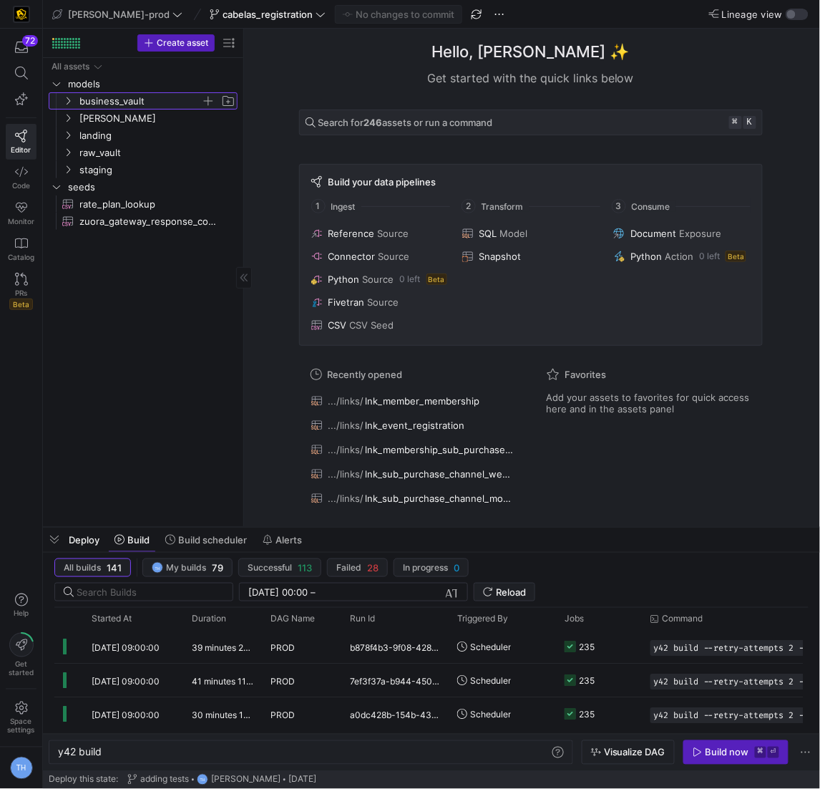
click at [120, 105] on span "business_vault" at bounding box center [140, 101] width 122 height 16
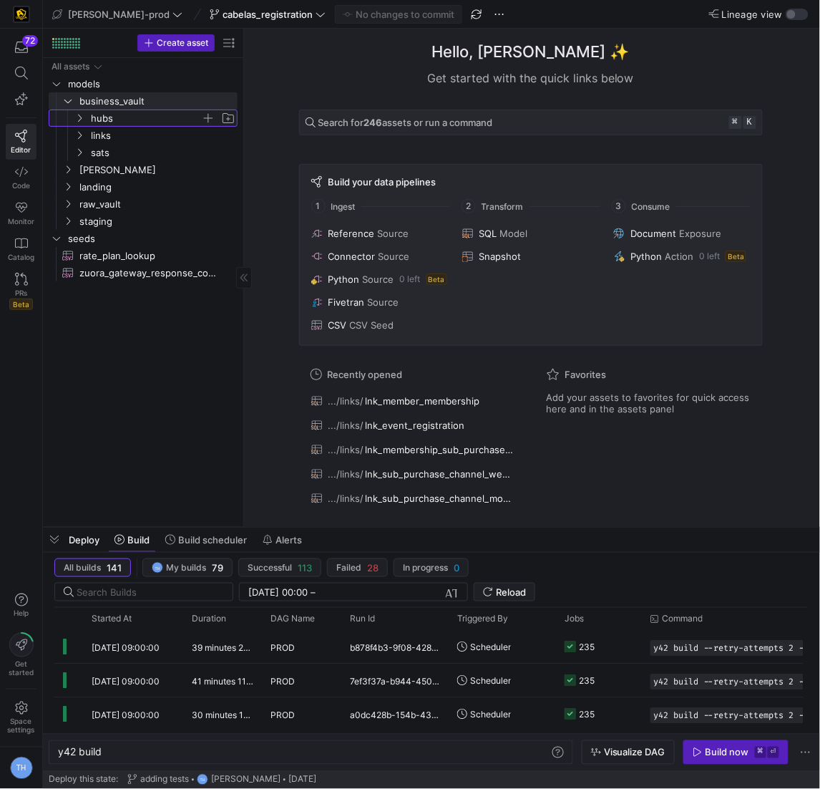
click at [120, 111] on span "hubs" at bounding box center [146, 118] width 110 height 16
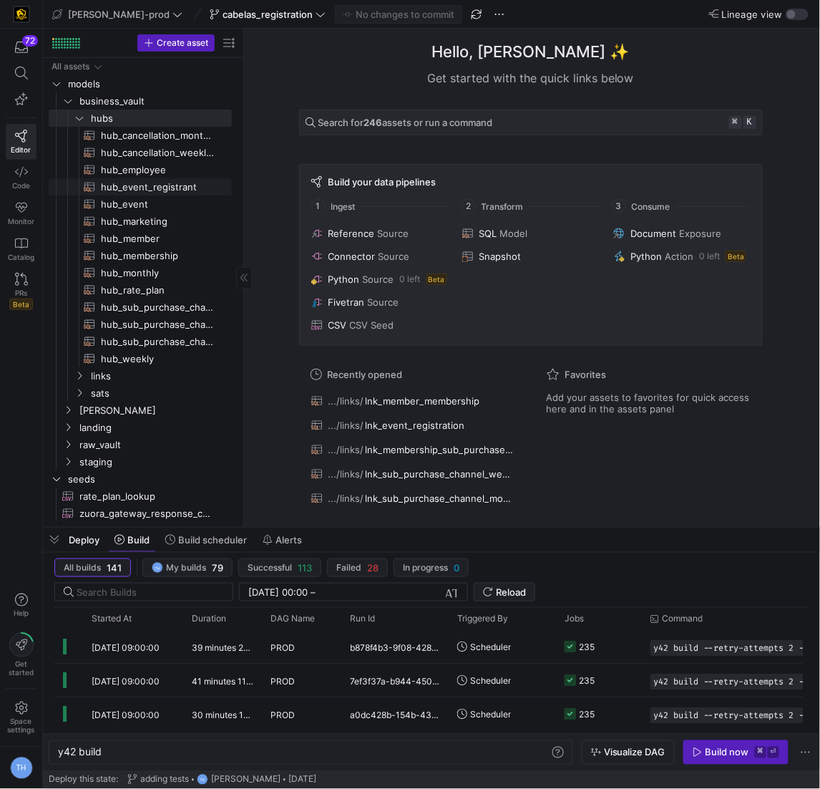
click at [164, 185] on span "hub_event_registrant​​​​​​​​​​" at bounding box center [158, 187] width 115 height 16
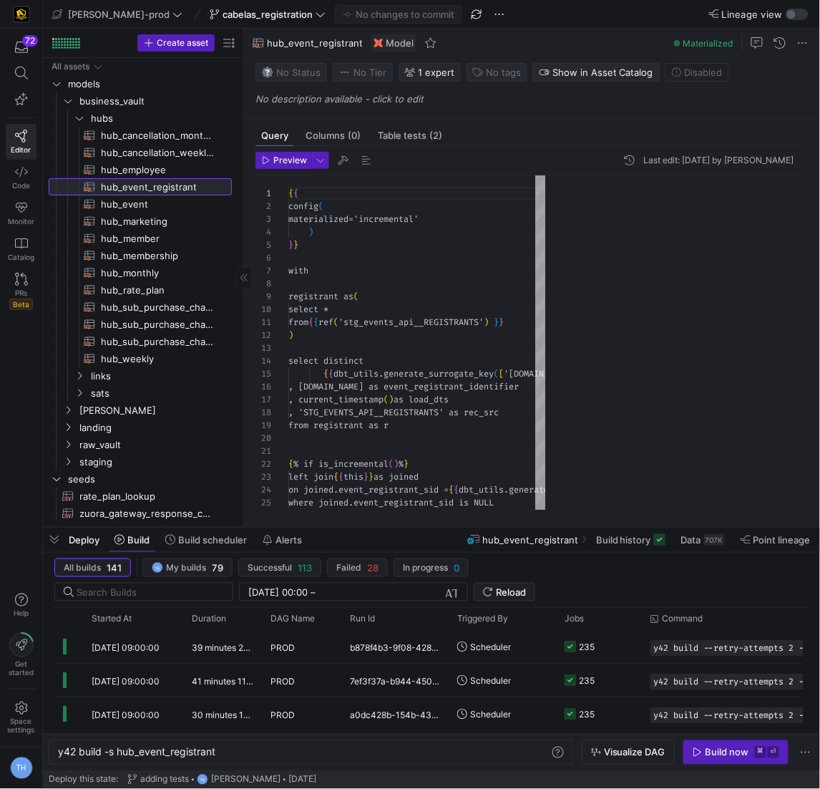
scroll to position [129, 0]
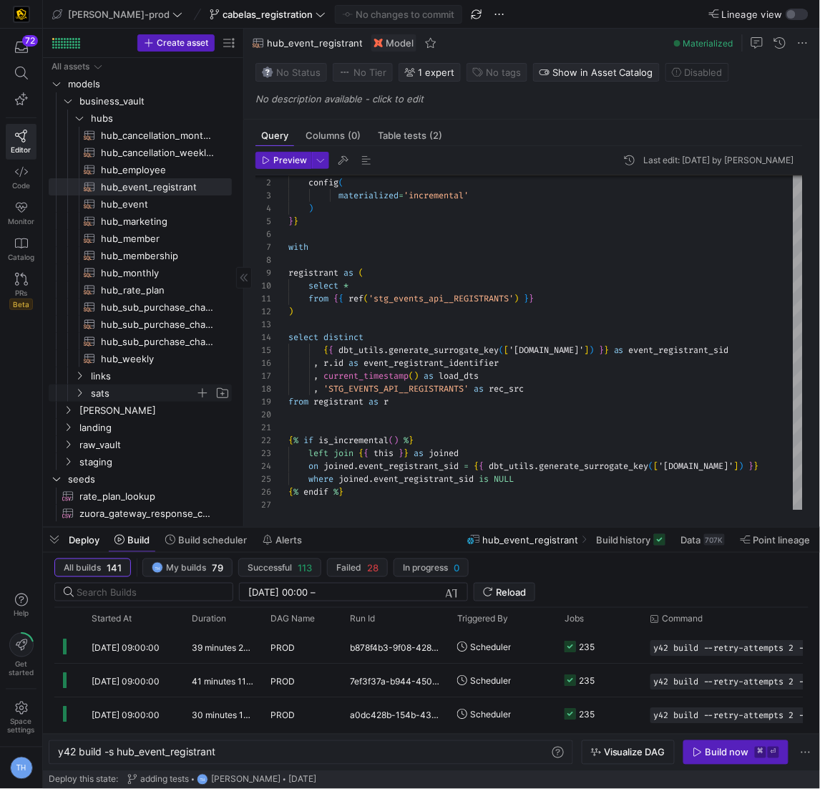
click at [140, 399] on span "sats" at bounding box center [143, 393] width 105 height 16
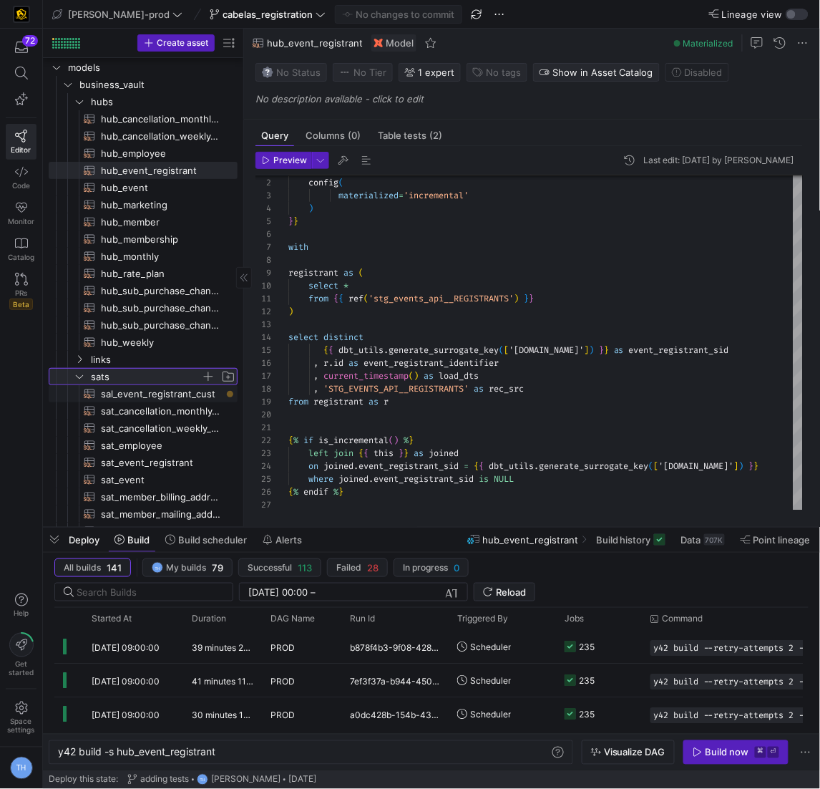
scroll to position [19, 0]
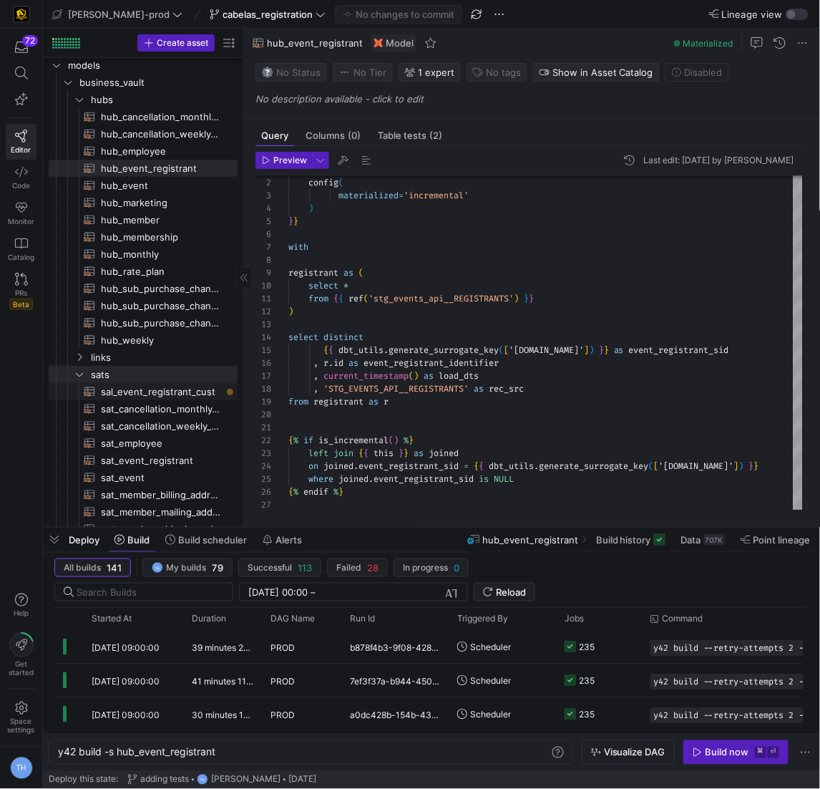
click at [141, 389] on span "sal_event_registrant_cust​​​​​​​​​​" at bounding box center [161, 392] width 120 height 16
type textarea "y42 build -s sal_event_registrant_cust"
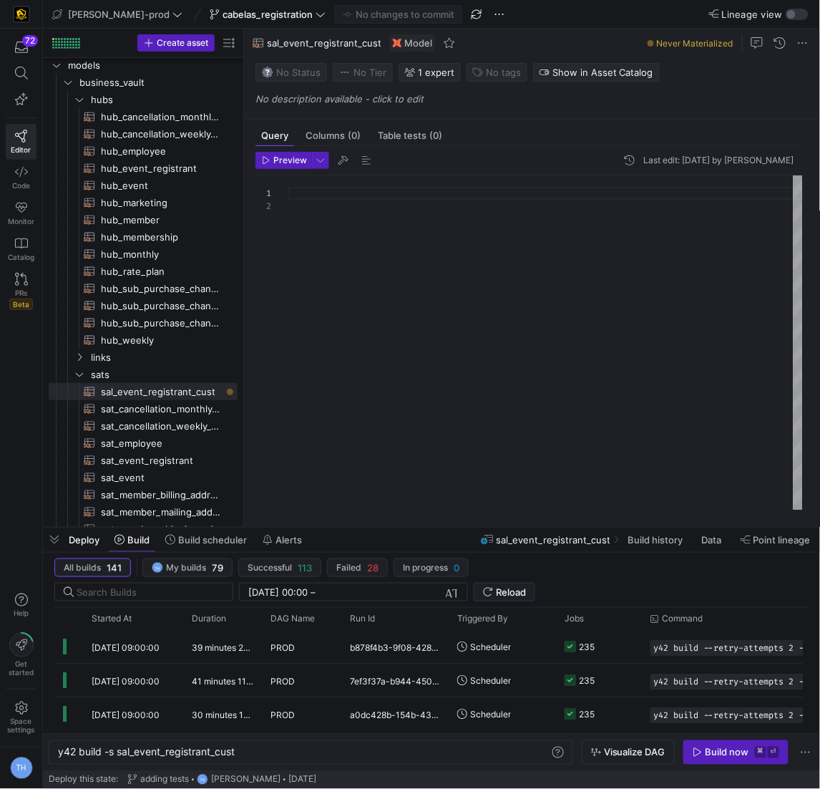
click at [388, 261] on div at bounding box center [546, 343] width 515 height 336
click at [173, 410] on span "sat_cancellation_monthly_forecast​​​​​​​​​​" at bounding box center [161, 409] width 120 height 16
type textarea "y42 build -s sat_cancellation_monthly_forecast"
type textarea "{{ config( materialized='incremental' ) }} with forecast_seed as ( select _five…"
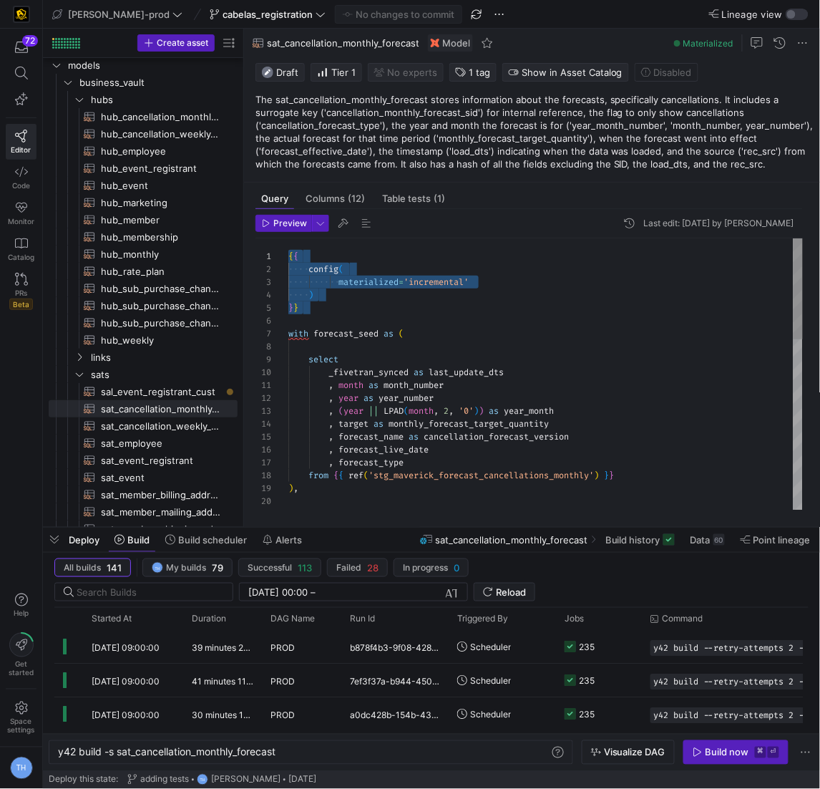
drag, startPoint x: 367, startPoint y: 316, endPoint x: 200, endPoint y: 254, distance: 177.1
click at [289, 254] on div "{ { config ( materialized = 'incremental' ) } } with forecast_seed as ( select …" at bounding box center [546, 604] width 515 height 733
click at [198, 392] on span "sal_event_registrant_cust​​​​​​​​​​" at bounding box center [161, 392] width 120 height 16
type textarea "y42 build -s sal_event_registrant_cust"
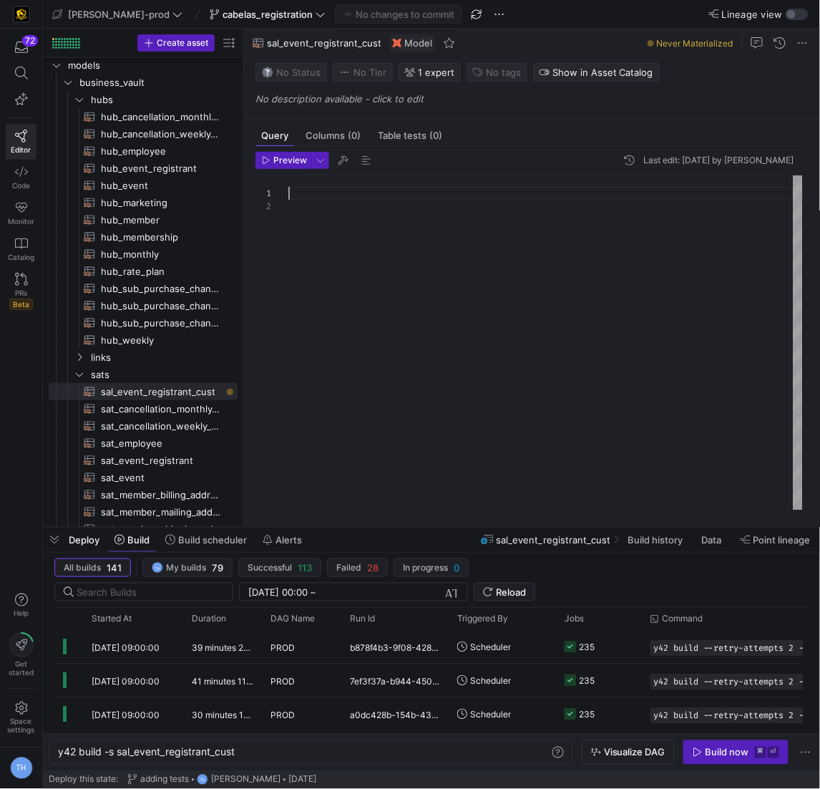
click at [376, 184] on div at bounding box center [546, 343] width 515 height 336
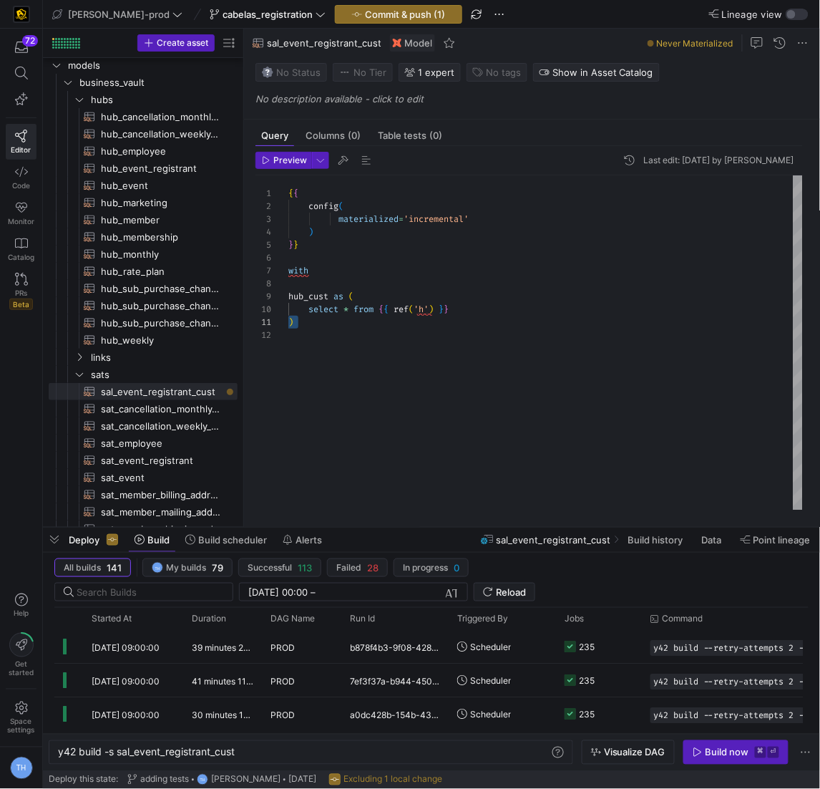
scroll to position [12, 0]
drag, startPoint x: 354, startPoint y: 334, endPoint x: 372, endPoint y: 347, distance: 22.5
click at [372, 347] on div "{ { config ( materialized = 'incremental' ) } } with hub_cust as ( select * fro…" at bounding box center [546, 343] width 515 height 336
click at [429, 306] on div "{ { config ( materialized = 'incremental' ) } } with hub_cust as ( select * fro…" at bounding box center [546, 343] width 515 height 336
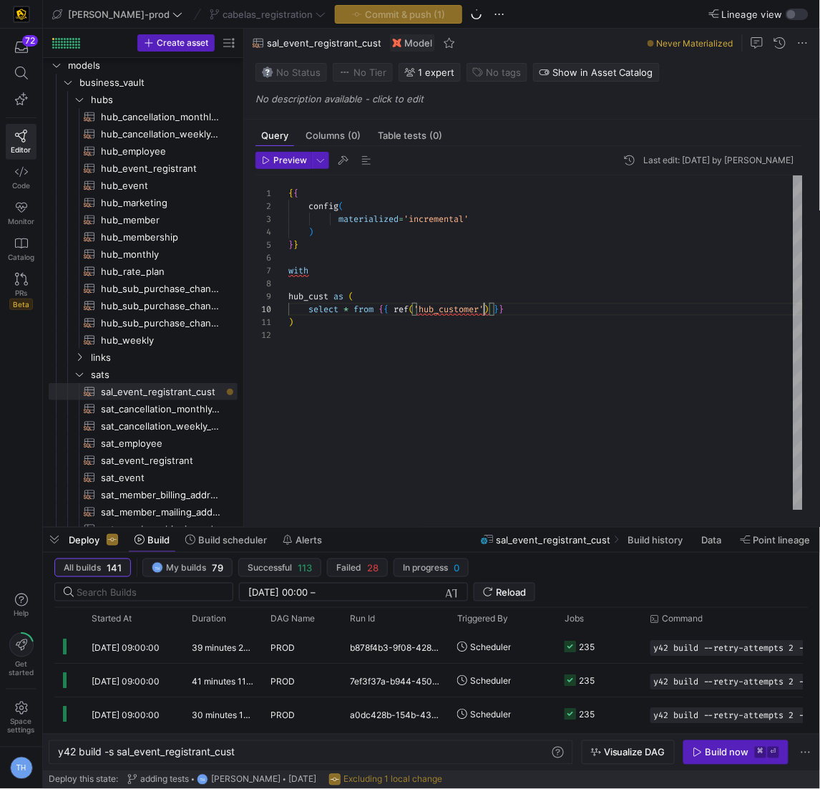
scroll to position [116, 195]
click at [576, 351] on div "{ { config ( materialized = 'incremental' ) } } with hub_cust as ( select * fro…" at bounding box center [546, 343] width 515 height 336
click at [505, 331] on div "{ { config ( materialized = 'incremental' ) } } with hub_cust as ( select * fro…" at bounding box center [546, 343] width 515 height 336
click at [504, 319] on div "{ { config ( materialized = 'incremental' ) } } with hub_cust as ( select * fro…" at bounding box center [546, 343] width 515 height 336
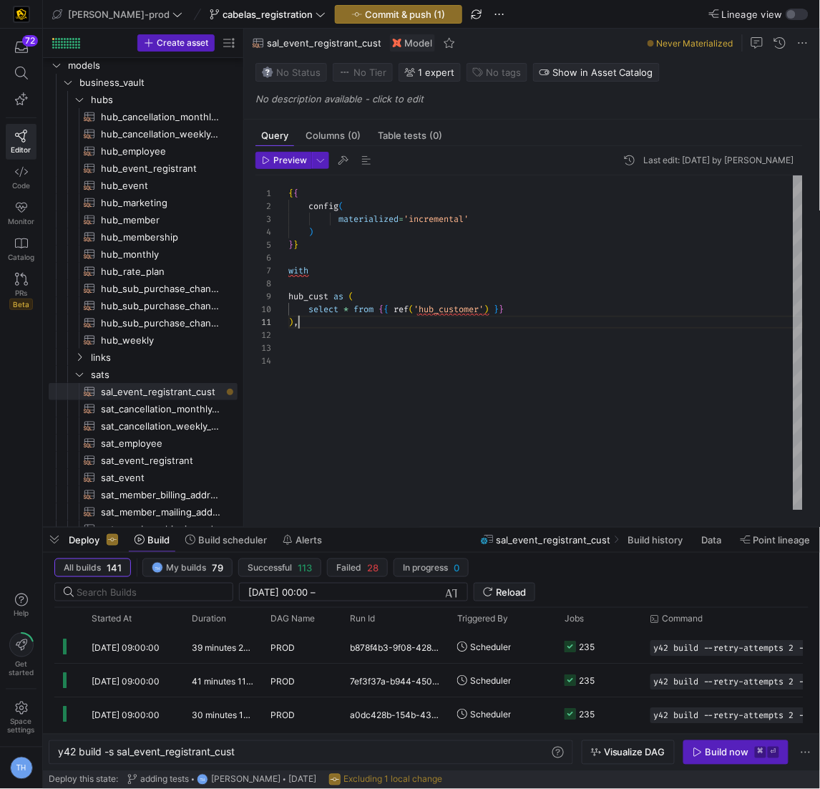
scroll to position [0, 9]
click at [358, 321] on div "{ { config ( materialized = 'incremental' ) } } with hub_cust as ( select * fro…" at bounding box center [546, 343] width 515 height 336
type textarea "),"
click at [163, 442] on span "sat_employee​​​​​​​​​​" at bounding box center [161, 443] width 120 height 16
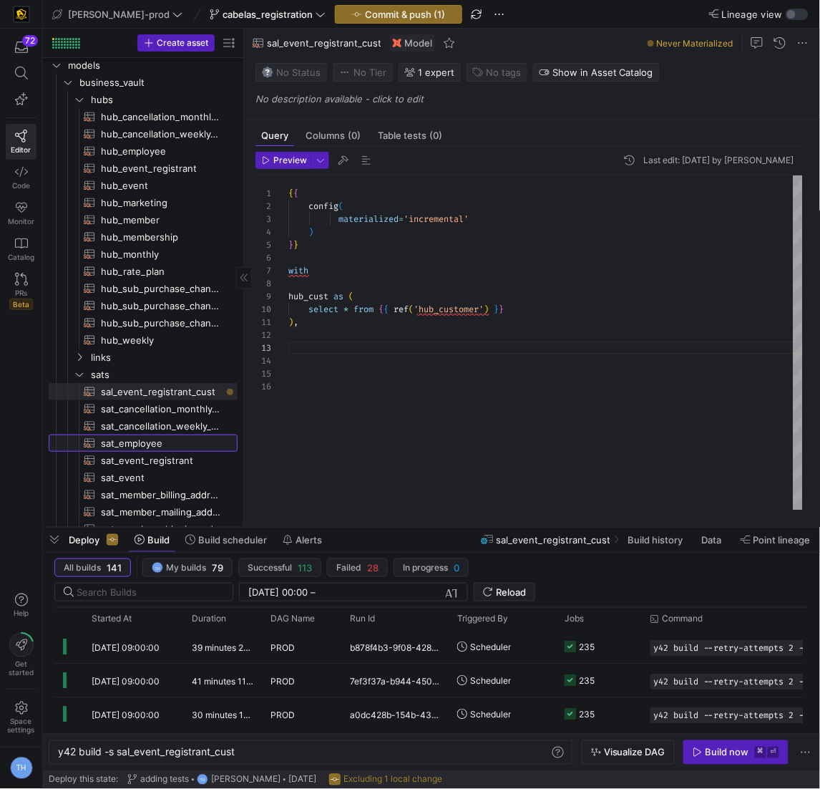
type textarea "y42 build -s sat_employee"
type textarea "{{ config( materialized='incremental' ) }} WITH rv_agent AS ("
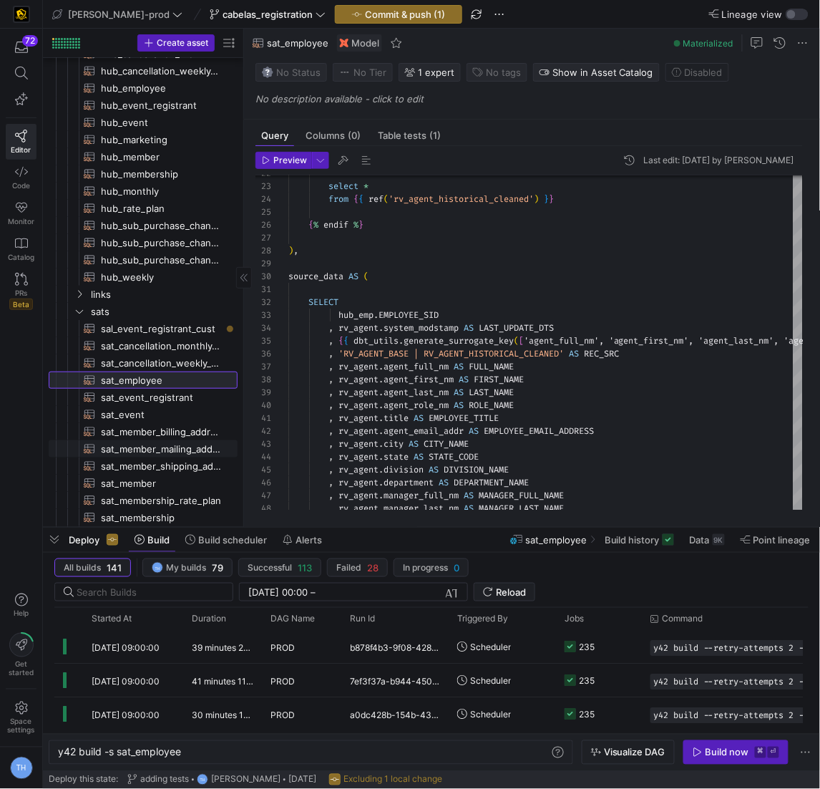
scroll to position [89, 0]
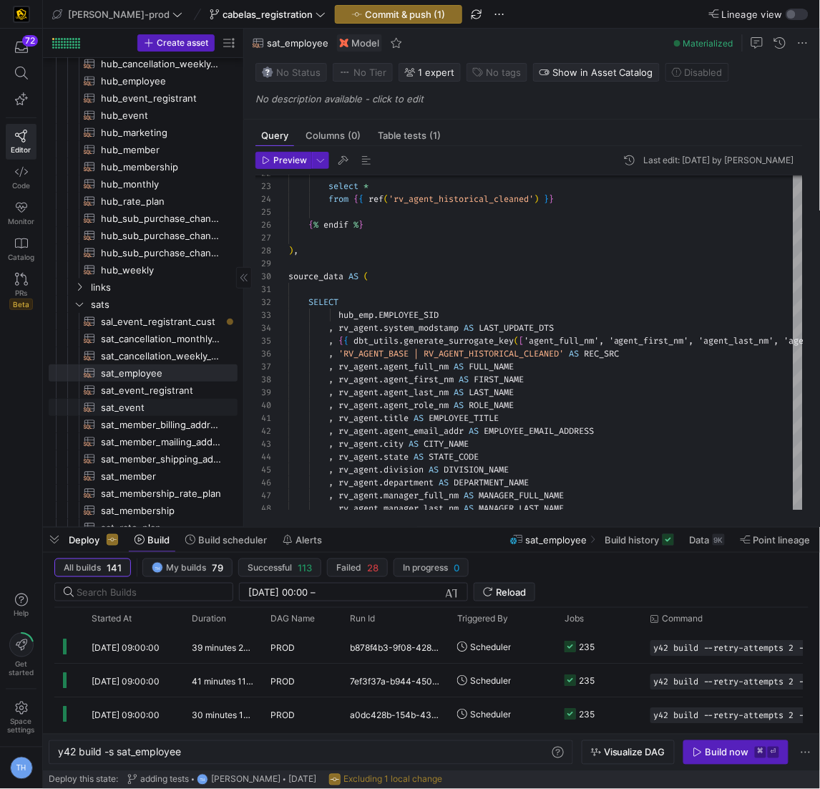
click at [169, 400] on span "sat_event​​​​​​​​​​" at bounding box center [161, 407] width 120 height 16
type textarea "y42 build -s sat_event"
type textarea "{{ config( materialized='incremental' ) }} with event_hub as ( select *"
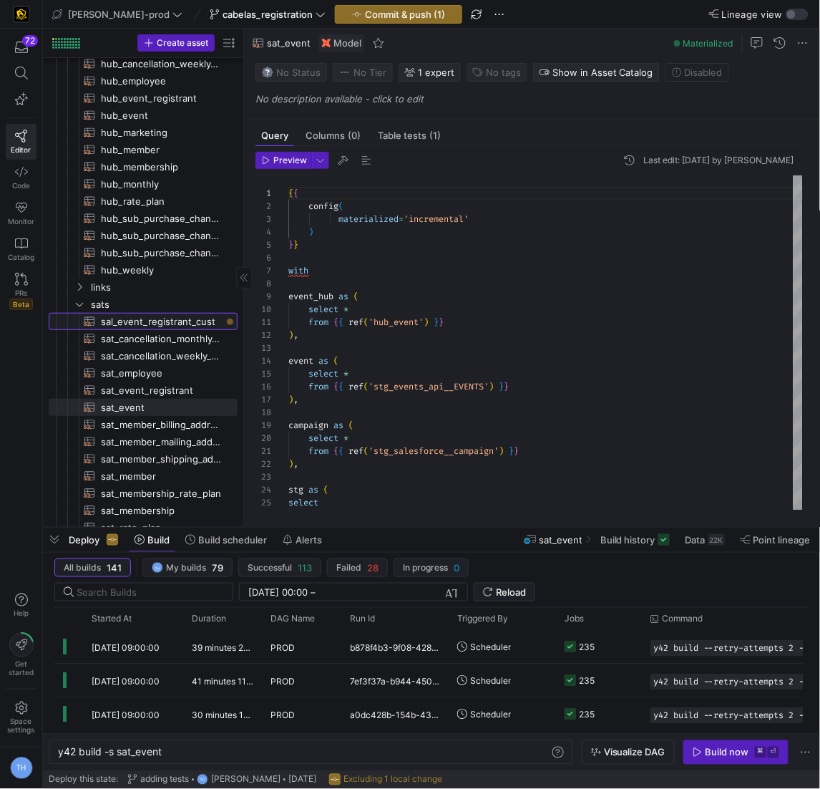
click at [173, 319] on span "sal_event_registrant_cust​​​​​​​​​​" at bounding box center [161, 322] width 120 height 16
type textarea "y42 build -s sal_event_registrant_cust"
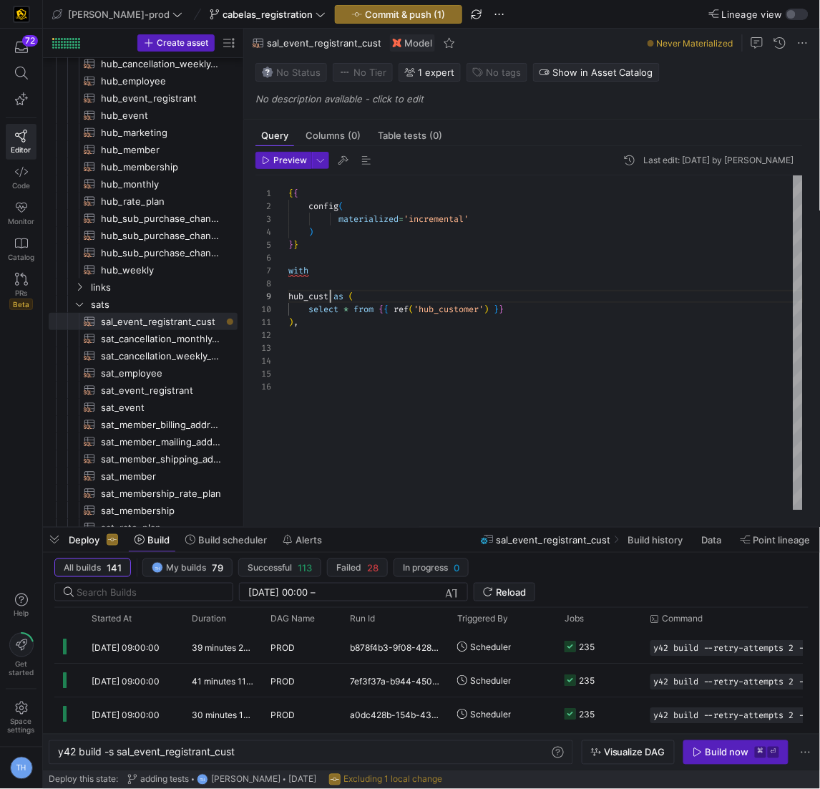
click at [327, 293] on div "{ { config ( materialized = 'incremental' ) } } with hub_cust as ( select * fro…" at bounding box center [546, 343] width 515 height 336
click at [344, 327] on div "{ { config ( materialized = 'incremental' ) } } with cust_hub as ( select * fro…" at bounding box center [546, 343] width 515 height 336
click at [363, 336] on div "{ { config ( materialized = 'incremental' ) } } with cust_hub as ( select * fro…" at bounding box center [546, 343] width 515 height 336
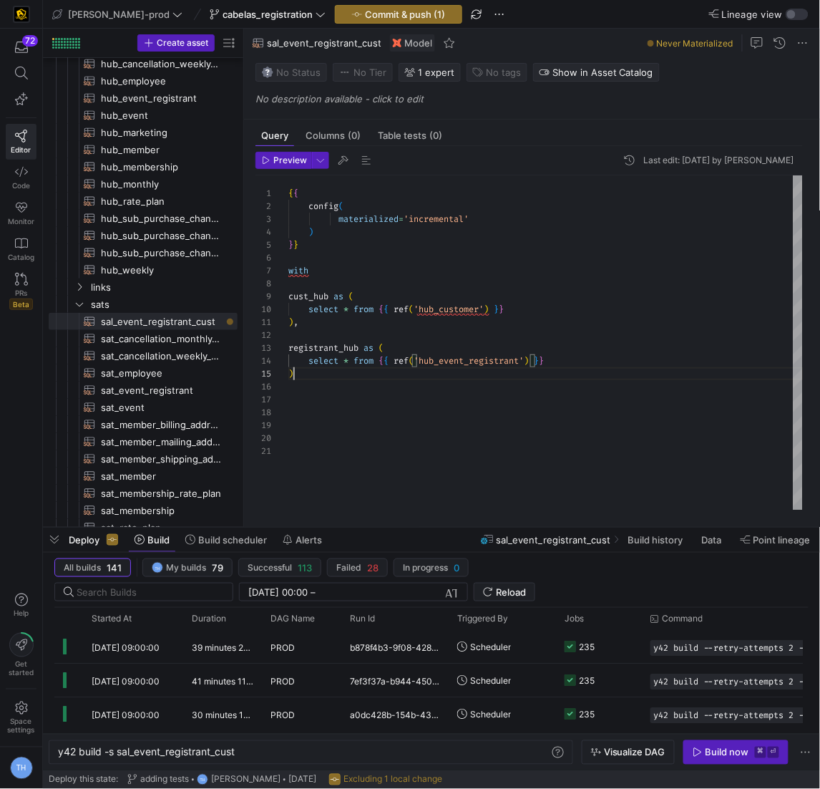
scroll to position [52, 5]
click at [442, 377] on div "{ { config ( materialized = 'incremental' ) } } with cust_hub as ( select * fro…" at bounding box center [546, 343] width 515 height 336
type textarea "), registrant_hub as ( select * from {{ ref('hub_event_registrant') }} ),"
click at [389, 19] on span "Commit & push (1)" at bounding box center [405, 14] width 80 height 11
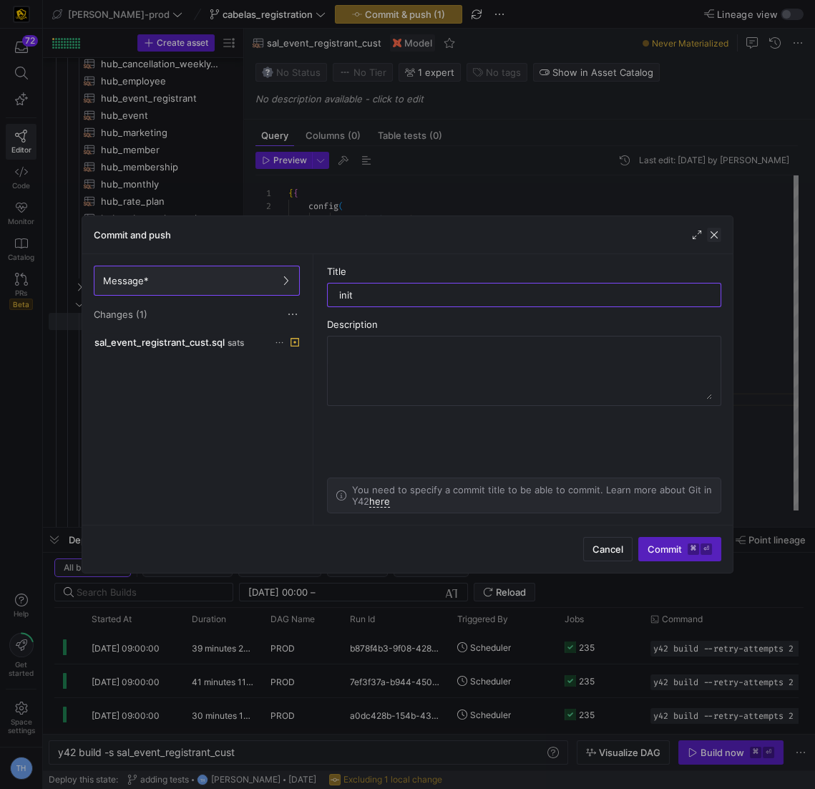
type input "init"
click at [722, 236] on span "button" at bounding box center [714, 235] width 14 height 14
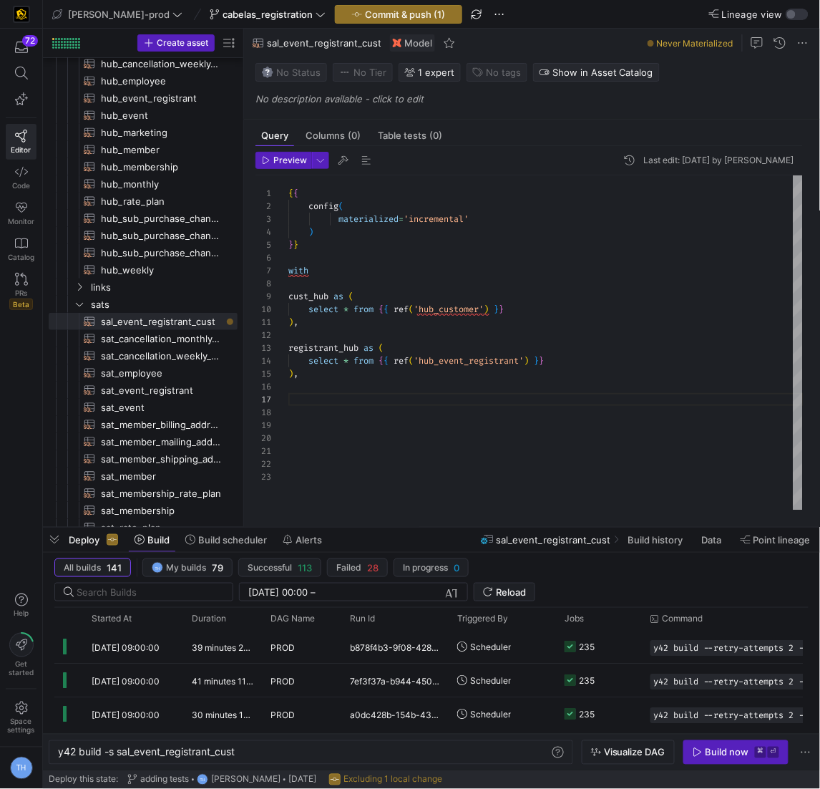
click at [306, 311] on div "{ { config ( materialized = 'incremental' ) } } with cust_hub as ( select * fro…" at bounding box center [546, 343] width 515 height 336
click at [609, 316] on div "{ { config ( materialized = 'incremental' ) } } with cust_hub as ( --select * f…" at bounding box center [546, 343] width 515 height 336
click at [609, 313] on div "{ { config ( materialized = 'incremental' ) } } with cust_hub as ( --select * f…" at bounding box center [546, 343] width 515 height 336
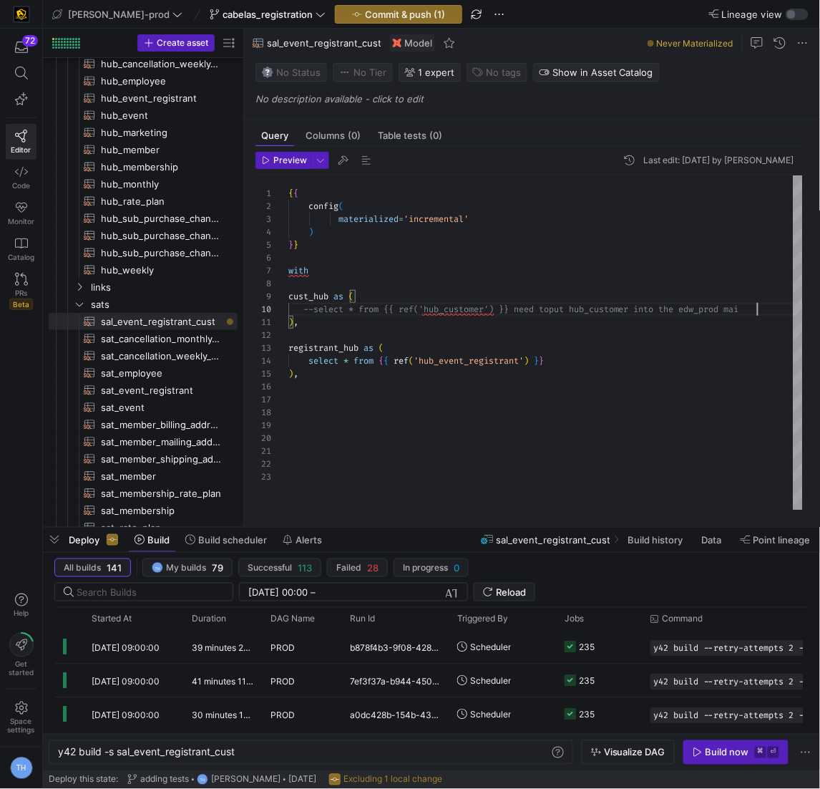
scroll to position [116, 473]
type textarea "{{ config( materialized='incremental' ) }} with cust_hub as ( --select * from {…"
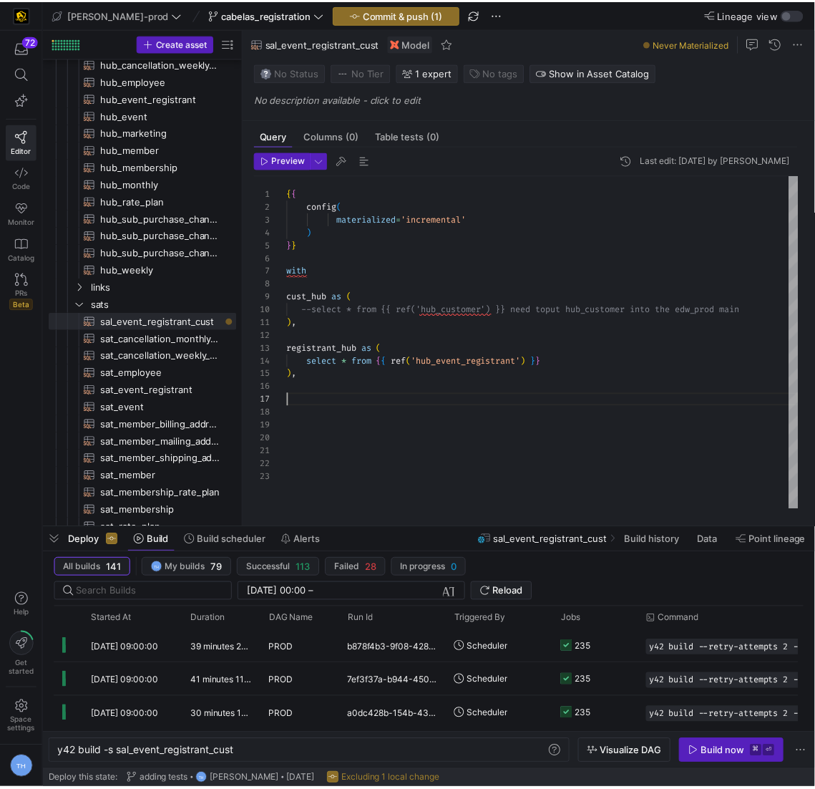
scroll to position [77, 0]
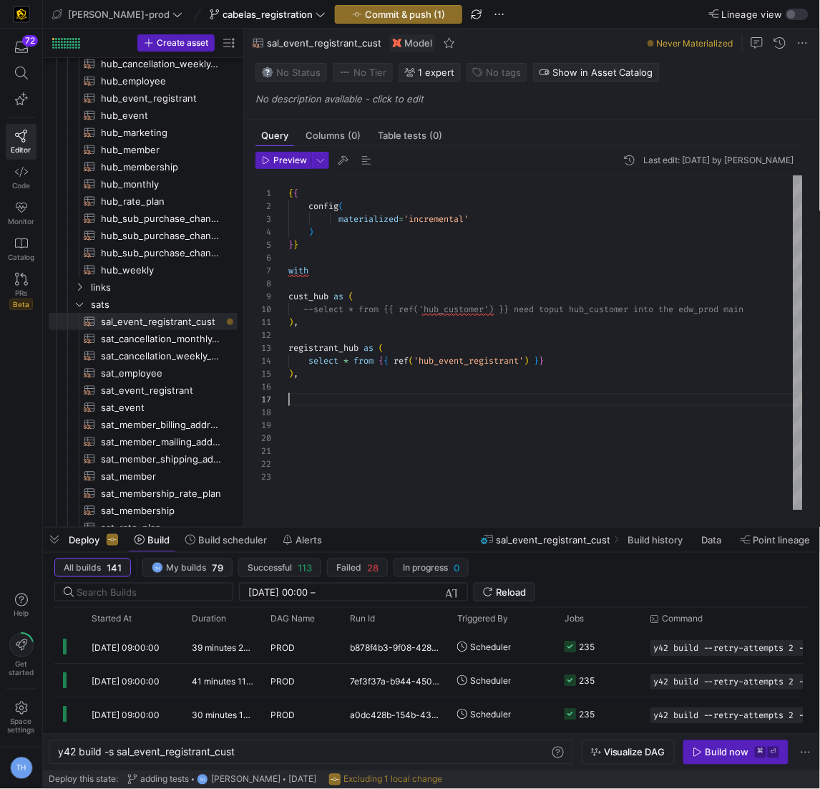
click at [455, 398] on div "{ { config ( materialized = 'incremental' ) } } with cust_hub as ( --select * f…" at bounding box center [546, 343] width 515 height 336
type textarea "), registrant_hub as ( select * from {{ ref('hub_event_registrant') }} ),"
click at [361, 4] on y42-top-nav "edw-dv-prod cabelas_registration Commit & push (1) Lineage view" at bounding box center [432, 14] width 778 height 29
click at [365, 14] on span "Commit & push (1)" at bounding box center [405, 14] width 80 height 11
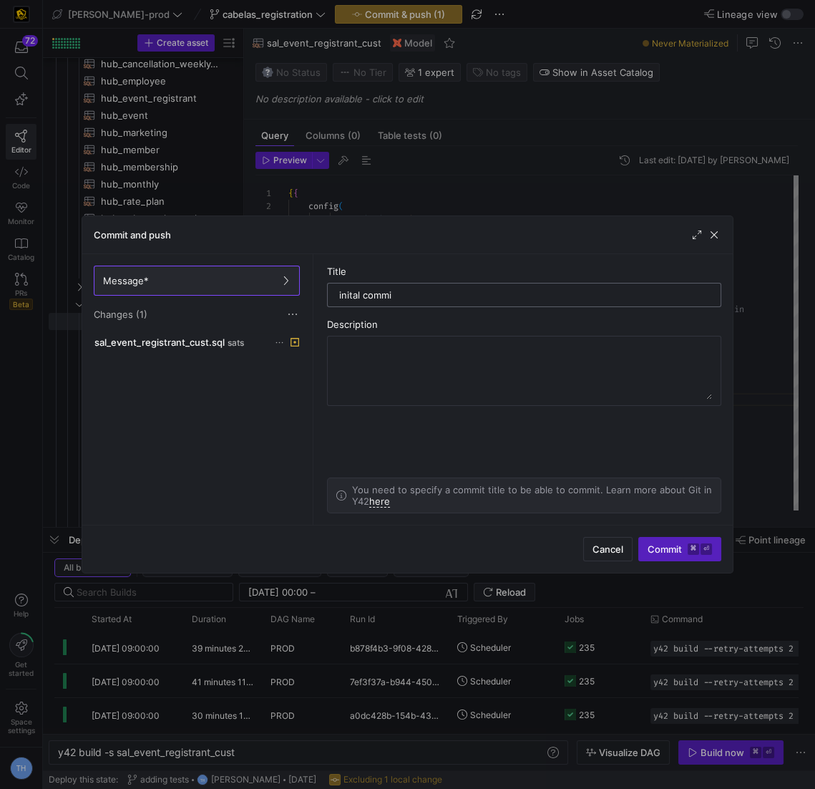
type input "inital commit"
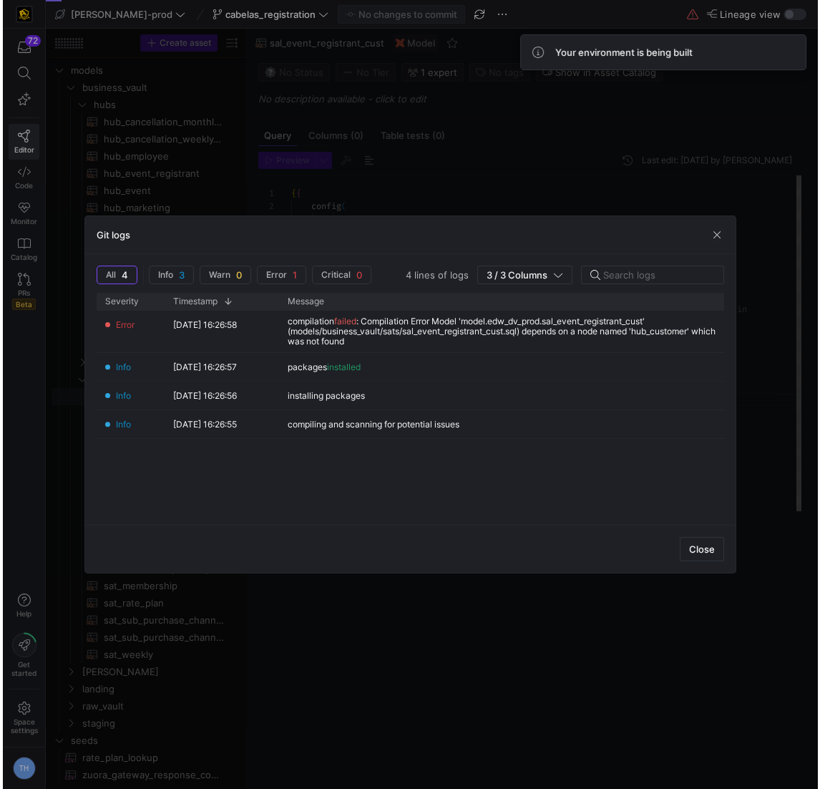
scroll to position [7, 0]
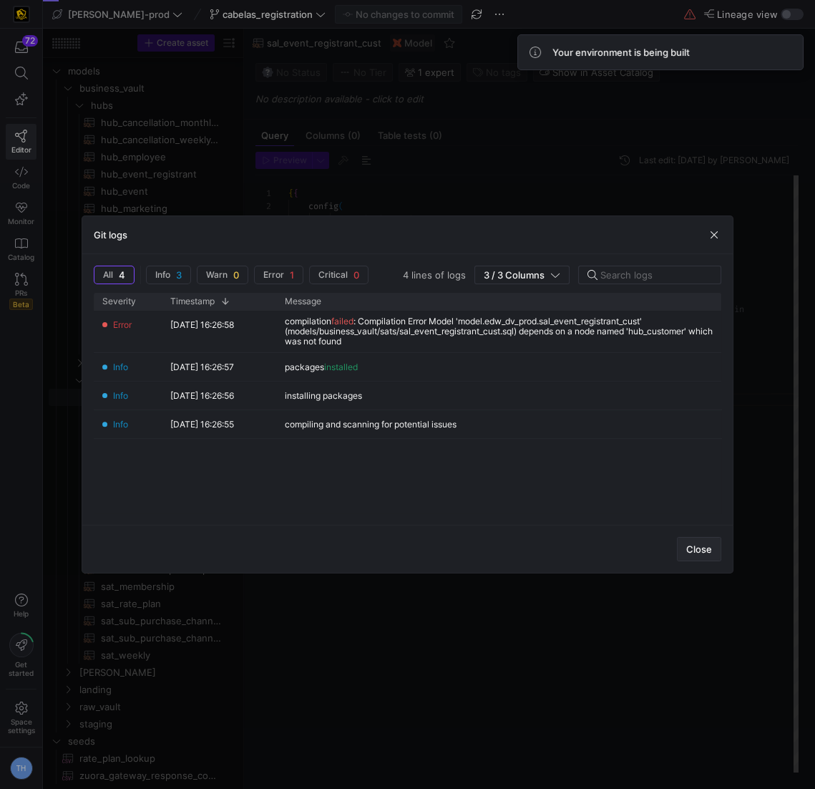
click at [717, 549] on span "button" at bounding box center [699, 549] width 43 height 23
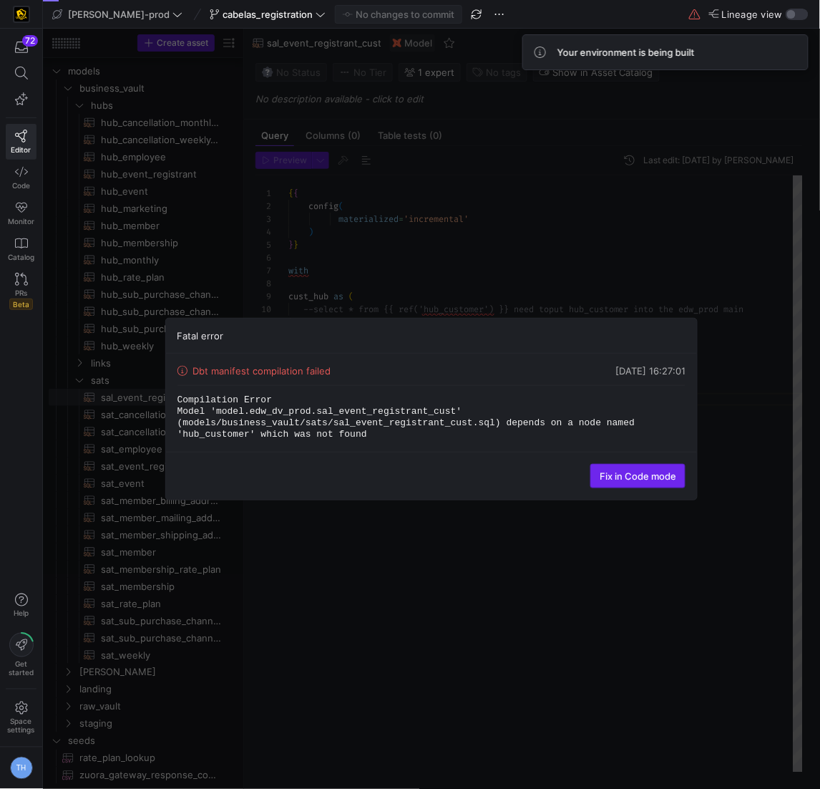
click at [645, 476] on span "Fix in Code mode" at bounding box center [638, 475] width 77 height 11
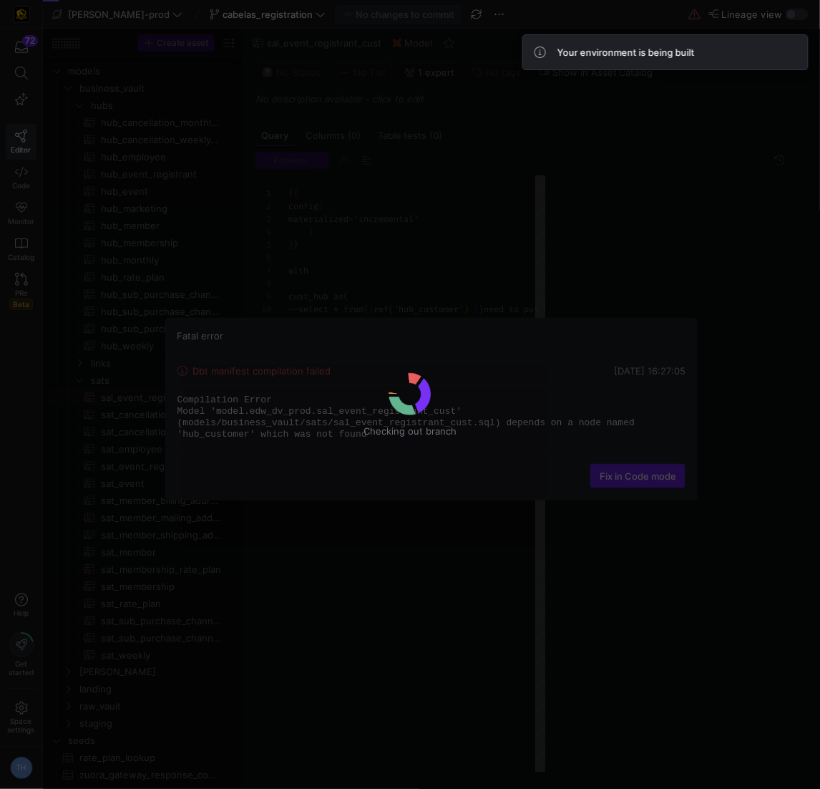
scroll to position [129, 0]
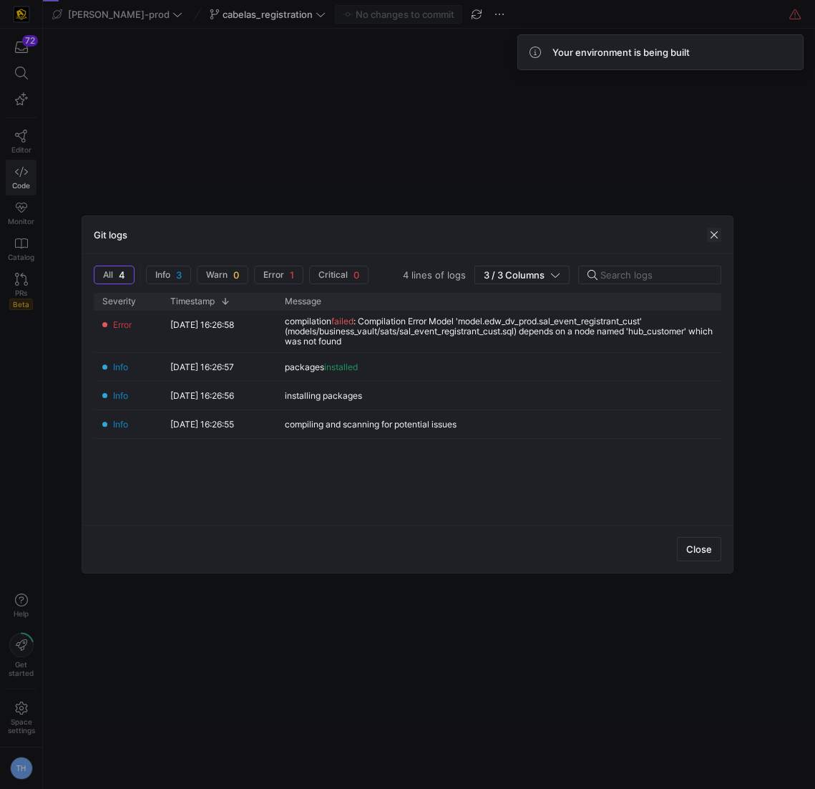
click at [716, 235] on span "button" at bounding box center [714, 235] width 14 height 14
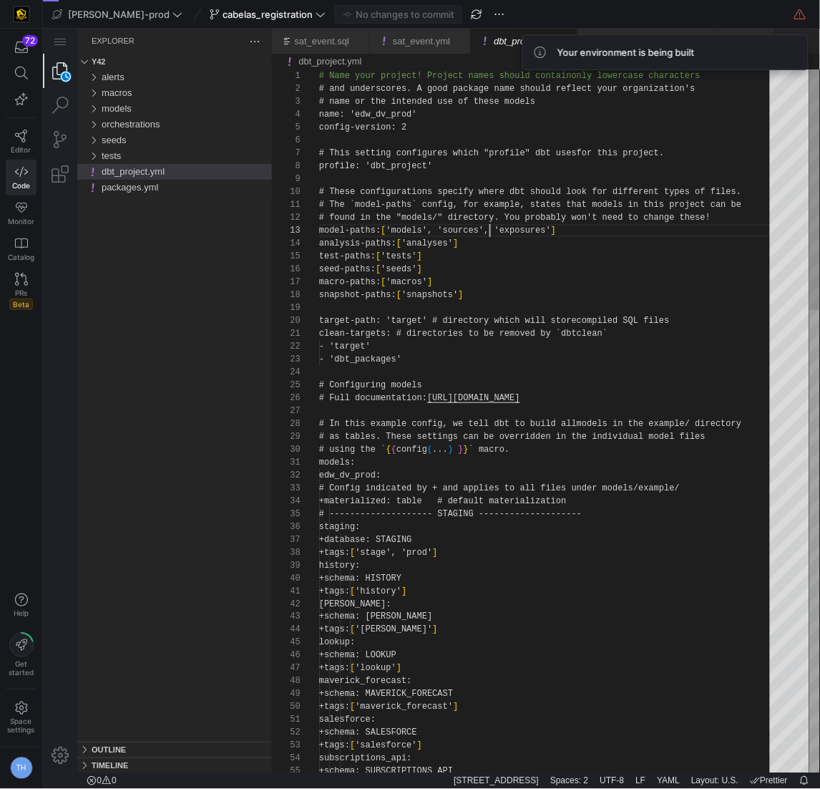
scroll to position [26, 170]
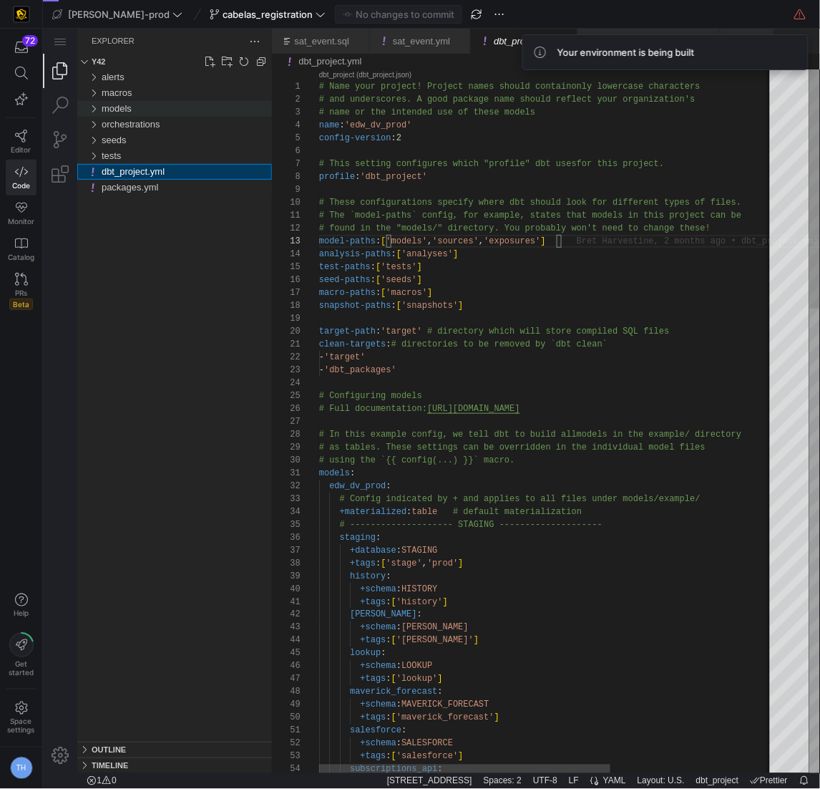
click at [148, 105] on div "models" at bounding box center [186, 108] width 170 height 16
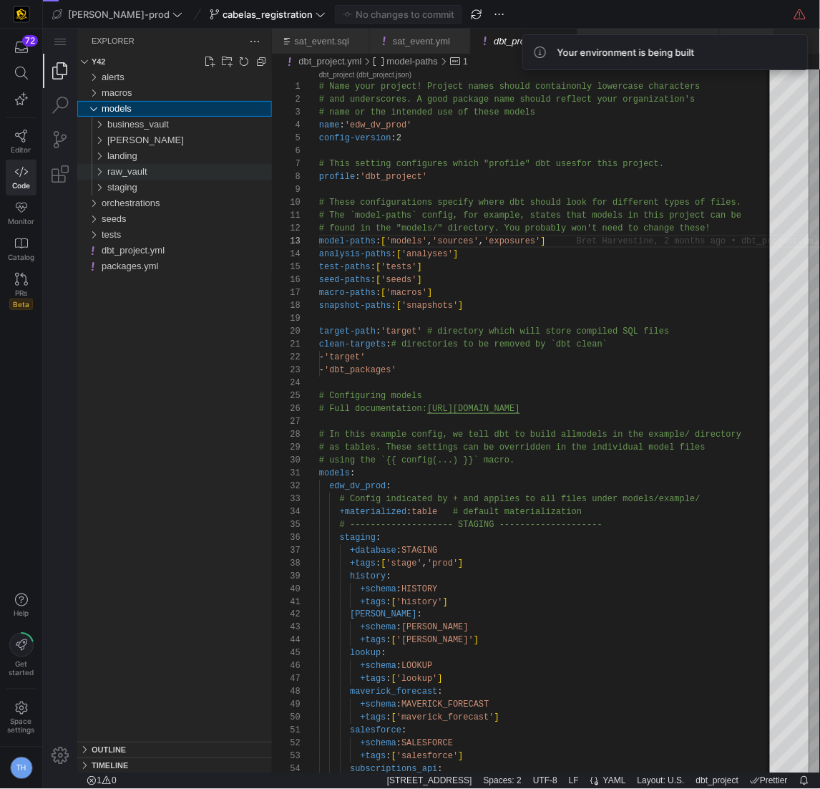
click at [168, 170] on div "raw_vault" at bounding box center [189, 171] width 165 height 16
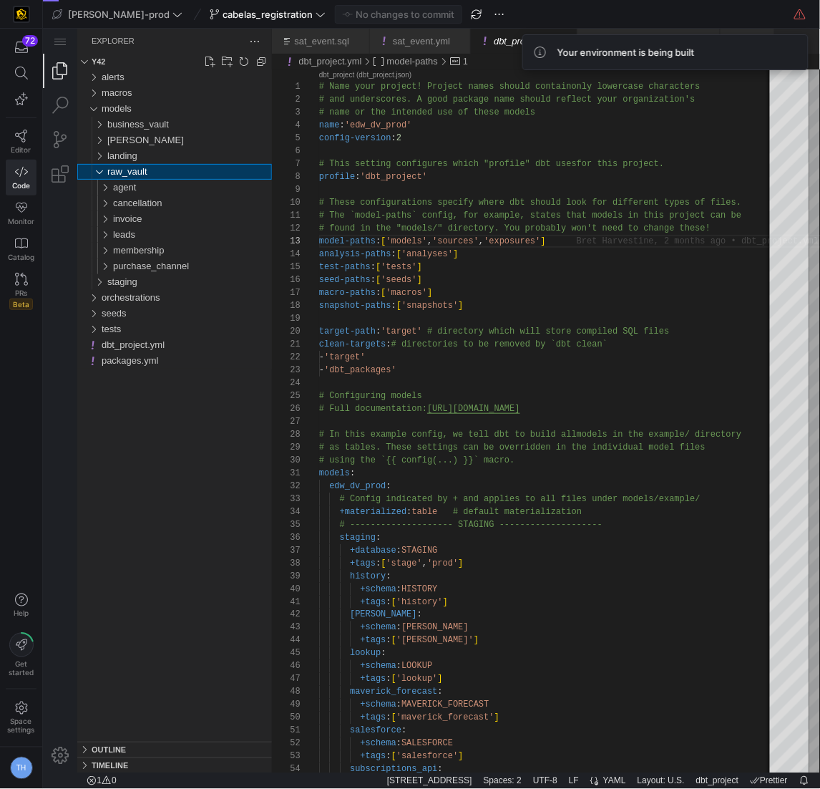
click at [168, 170] on div "raw_vault" at bounding box center [189, 171] width 165 height 16
click at [180, 122] on div "business_vault" at bounding box center [189, 124] width 165 height 16
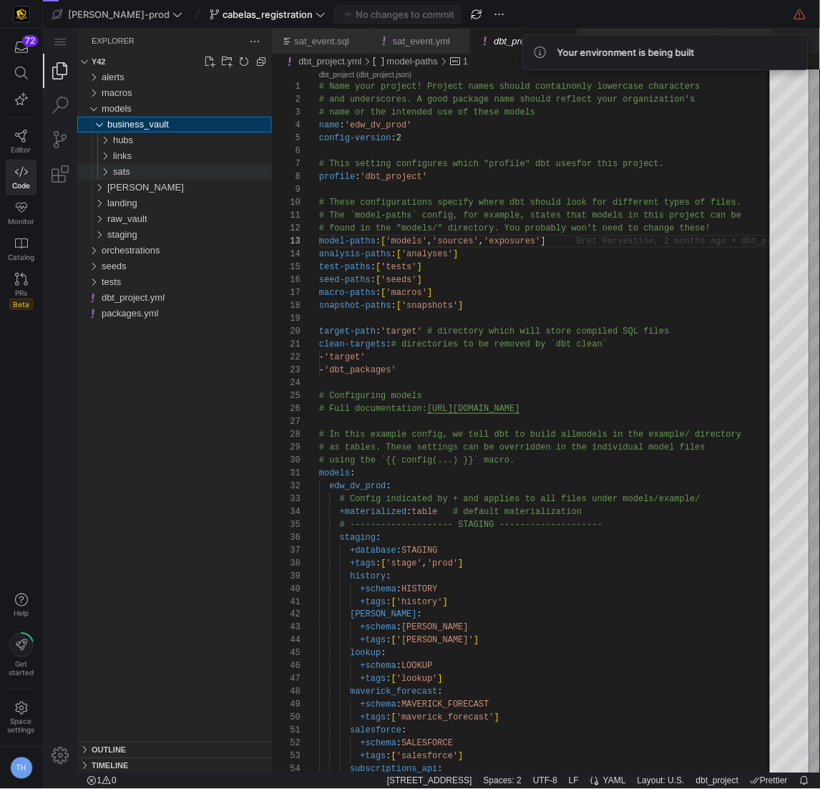
click at [190, 166] on div "sats" at bounding box center [191, 171] width 159 height 16
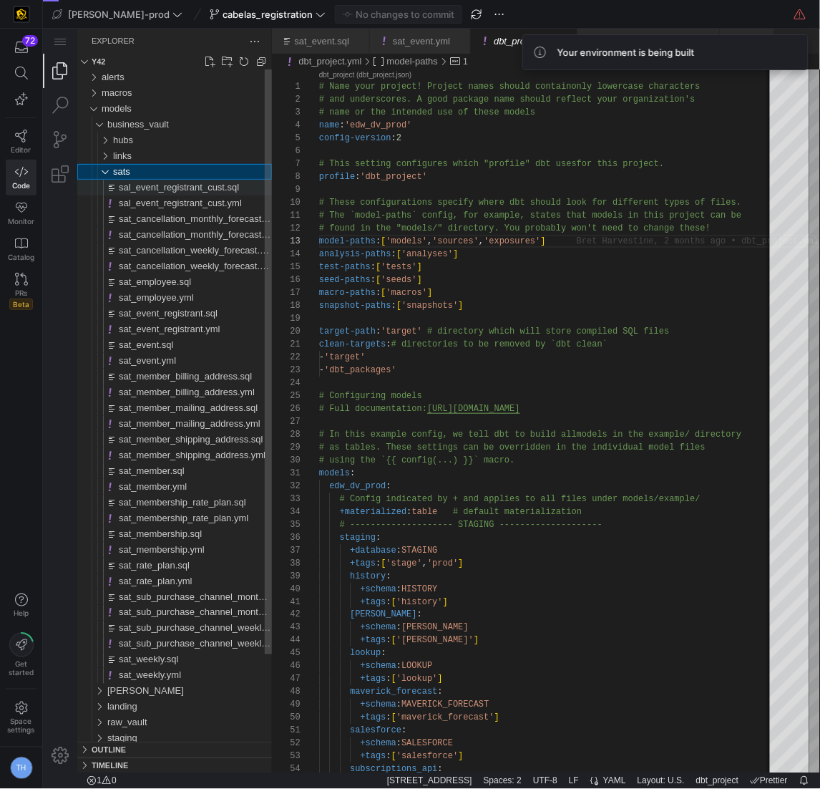
click at [192, 188] on span "sal_event_registrant_cust.sql" at bounding box center [178, 186] width 120 height 11
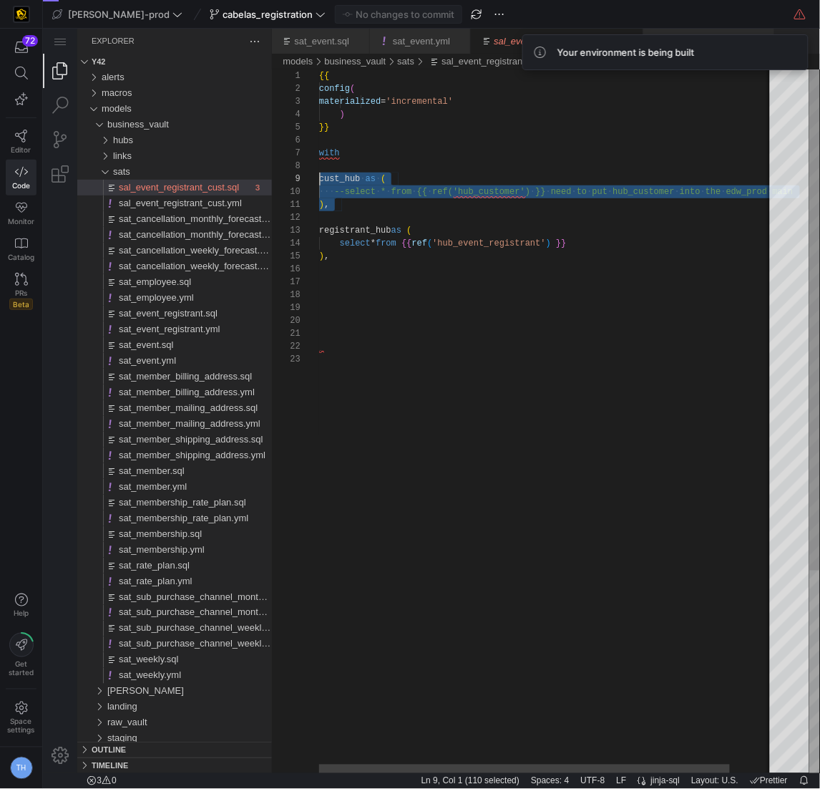
scroll to position [102, 0]
drag, startPoint x: 354, startPoint y: 211, endPoint x: 281, endPoint y: 181, distance: 79.0
click at [319, 181] on div "{{ config ( materialized = 'incremental' ) }} with cust_hub ·‌ as ·‌ ( ·‌·‌·‌ -…" at bounding box center [571, 562] width 505 height 987
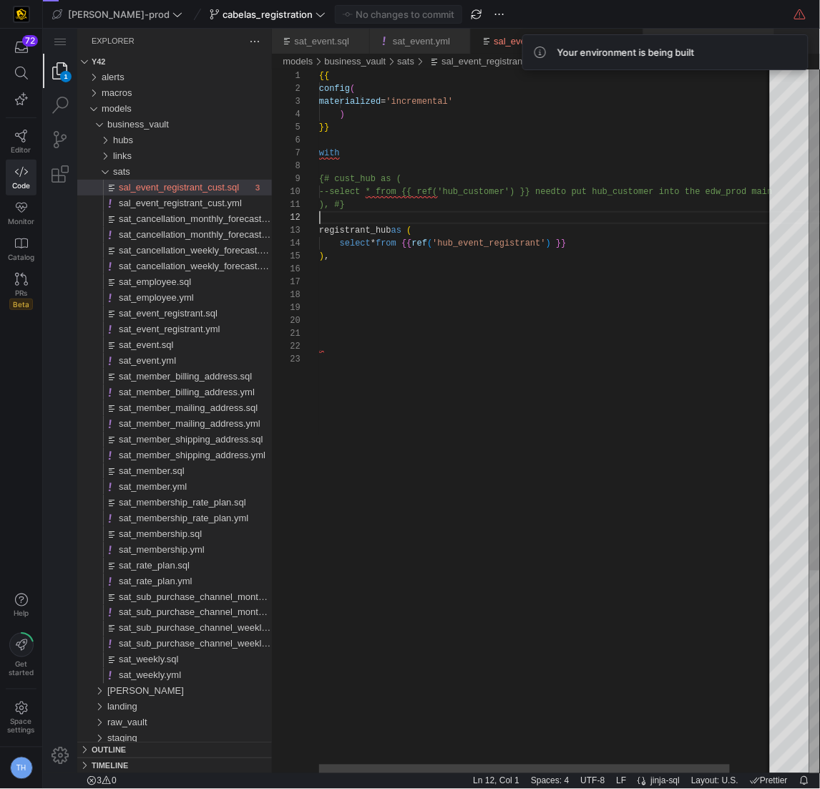
click at [369, 219] on div "{{ config ( materialized = 'incremental' ) }} with {# cust_hub as ( --select * …" at bounding box center [571, 562] width 505 height 987
click at [343, 191] on div "{{ config ( materialized = 'incremental' ) }} with {# cust_hub as ( --select * …" at bounding box center [571, 562] width 505 height 987
type textarea "{{ config( materialized='incremental' ) }} with {# cust_hub as ( select * from …"
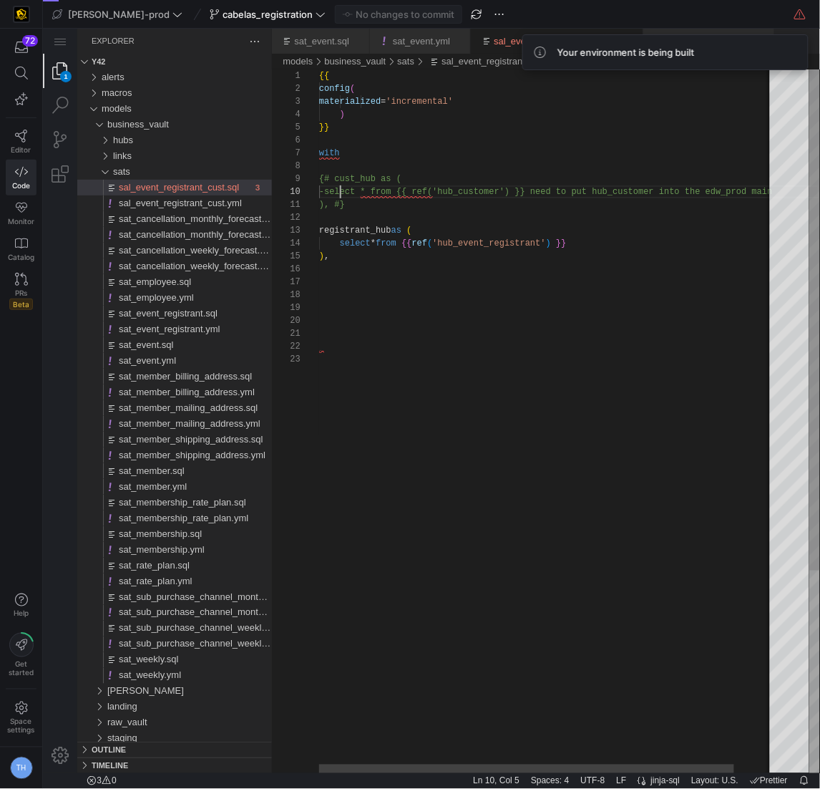
scroll to position [116, 16]
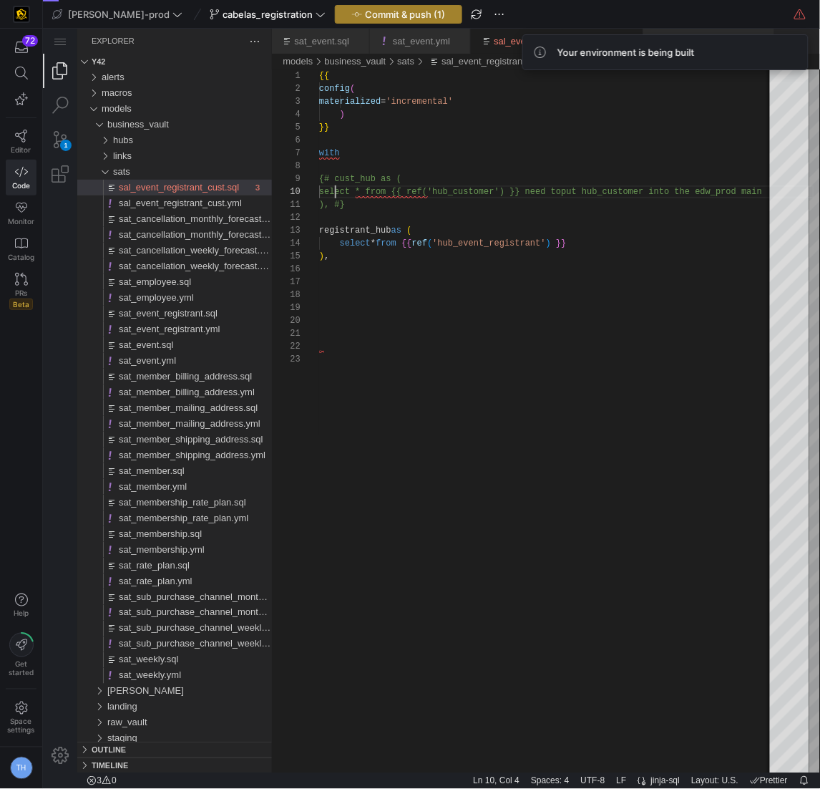
click at [365, 11] on span "Commit & push (1)" at bounding box center [405, 14] width 80 height 11
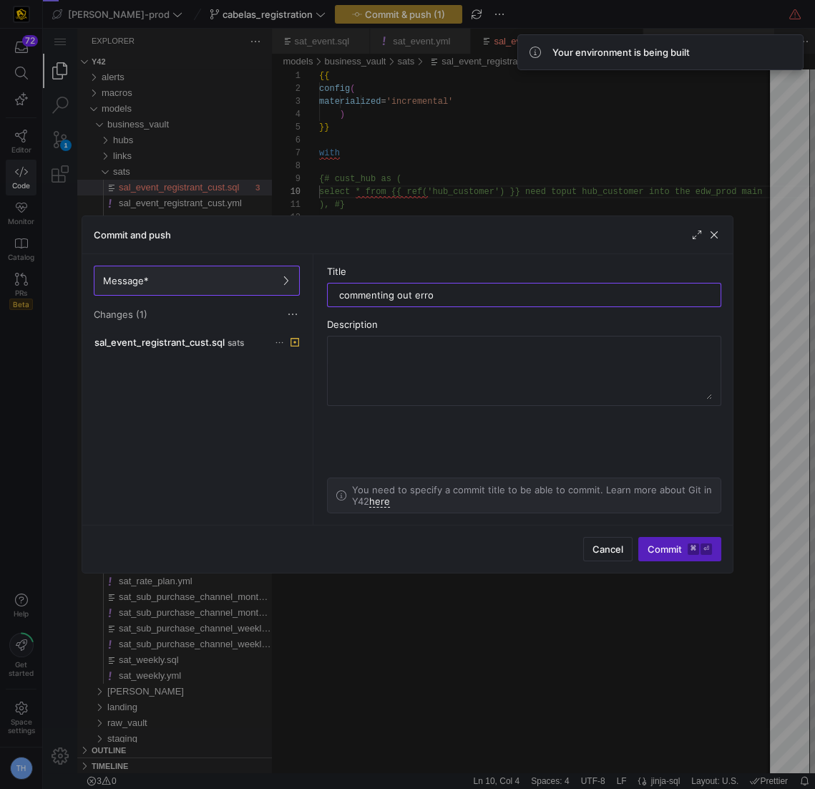
type input "commenting out error"
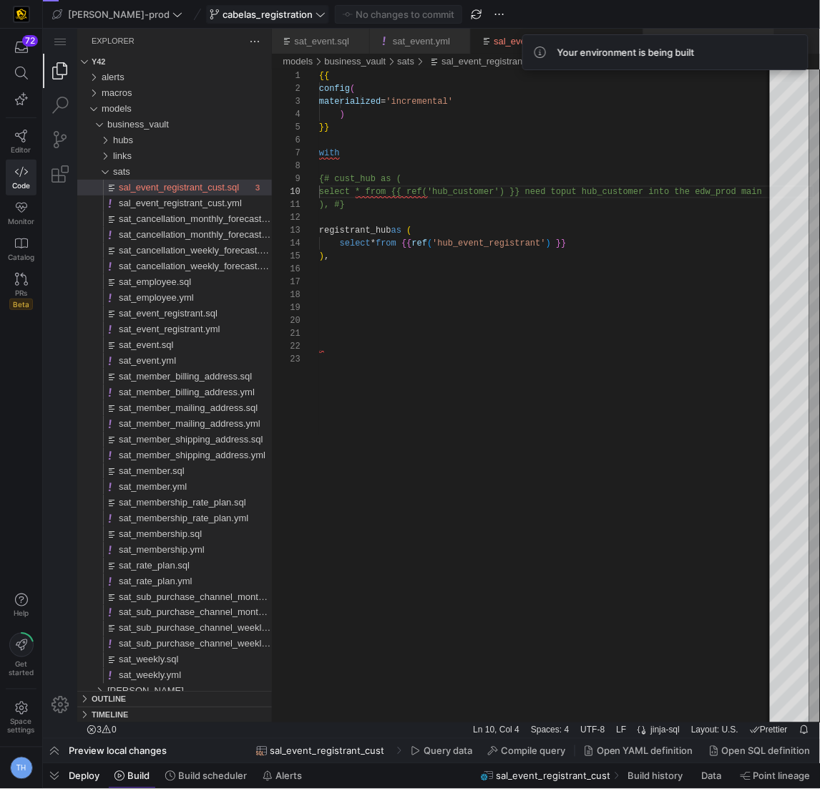
click at [240, 12] on span "cabelas_registration" at bounding box center [268, 14] width 90 height 11
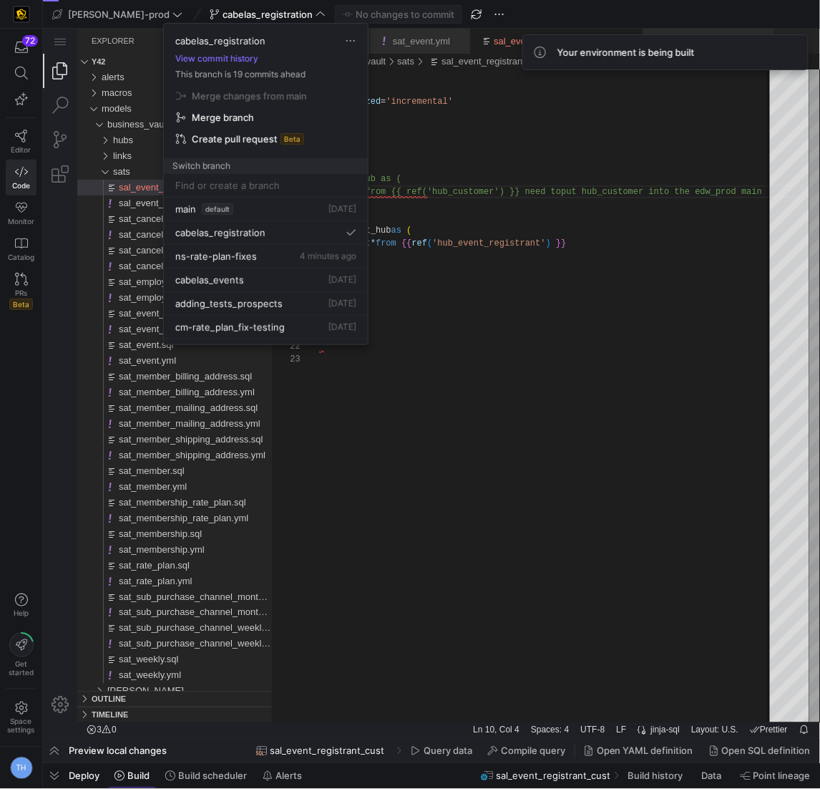
click at [240, 11] on div at bounding box center [410, 394] width 820 height 789
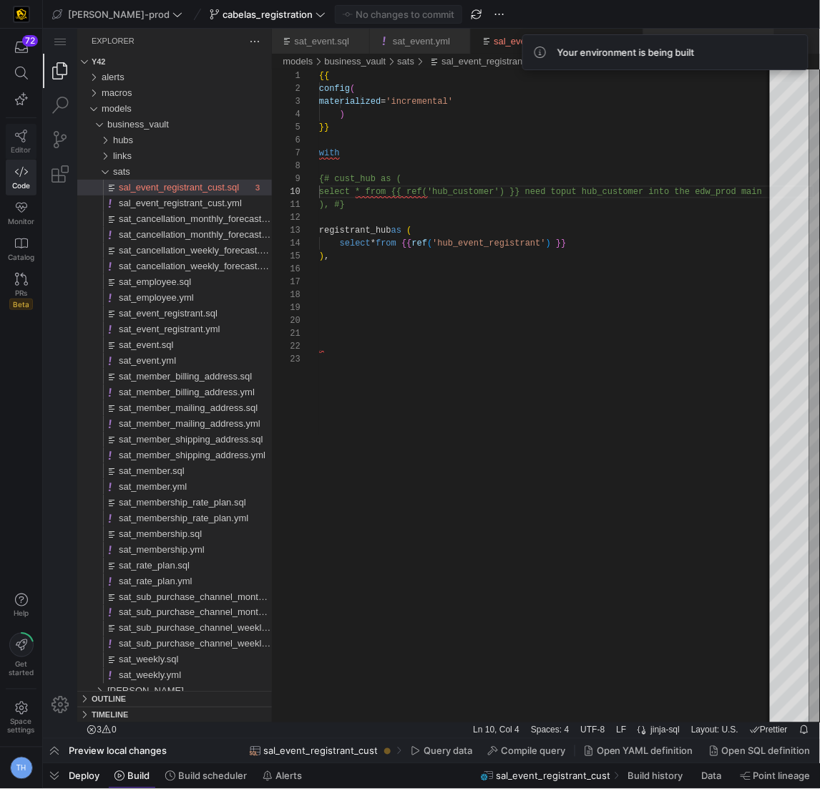
click at [17, 138] on icon at bounding box center [21, 136] width 13 height 13
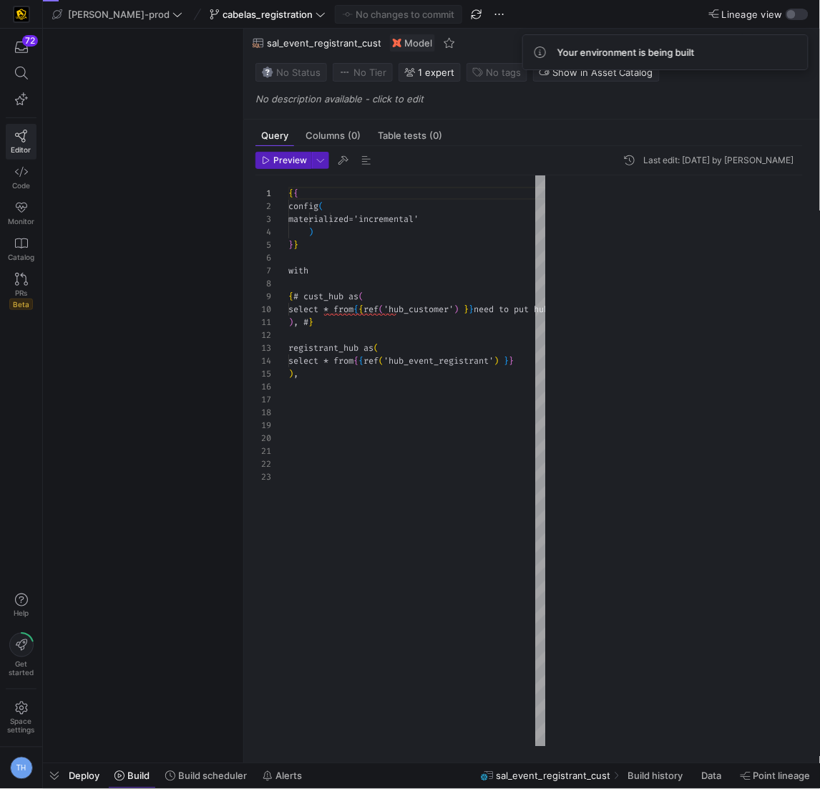
scroll to position [129, 0]
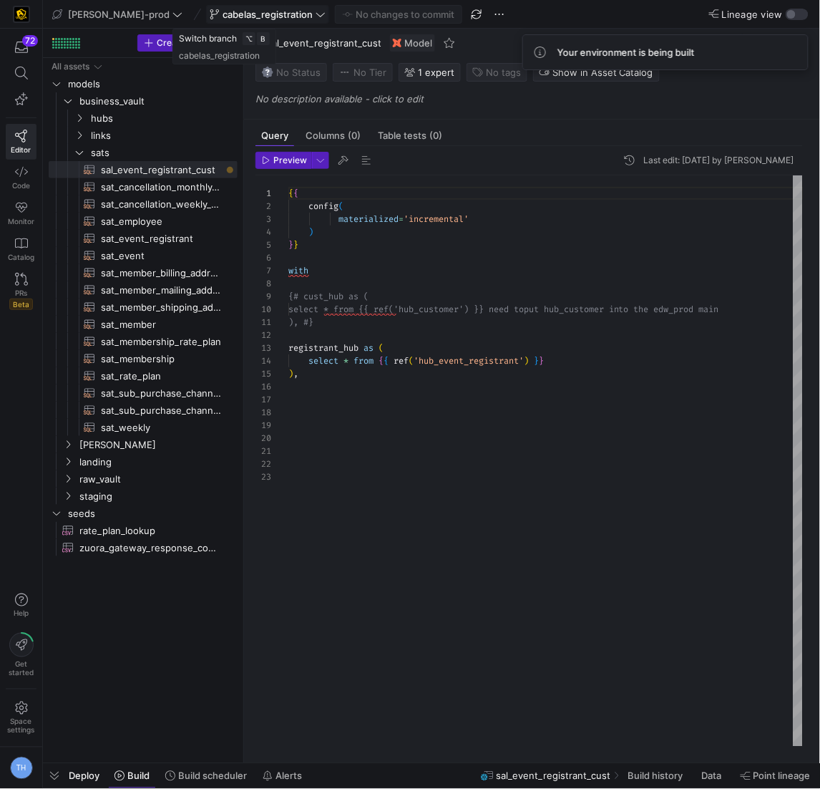
click at [241, 10] on span "cabelas_registration" at bounding box center [268, 14] width 90 height 11
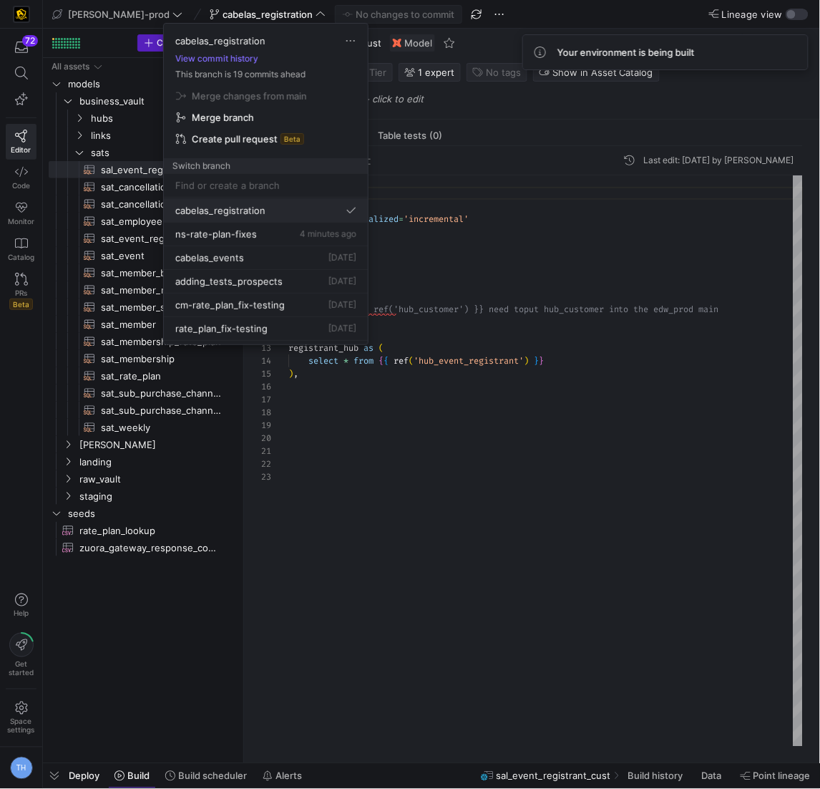
scroll to position [23, 0]
click at [297, 281] on div "adding_tests_prospects [DATE]" at bounding box center [265, 280] width 181 height 11
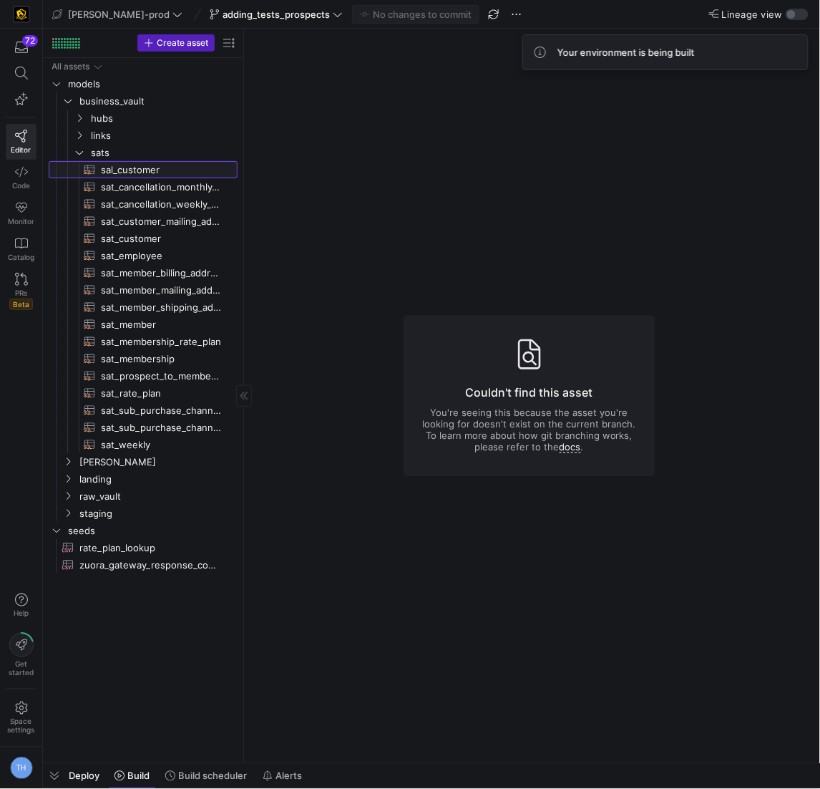
click at [163, 164] on span "sal_customer​​​​​​​​​​" at bounding box center [161, 170] width 120 height 16
type textarea "y42 build -s sal_customer"
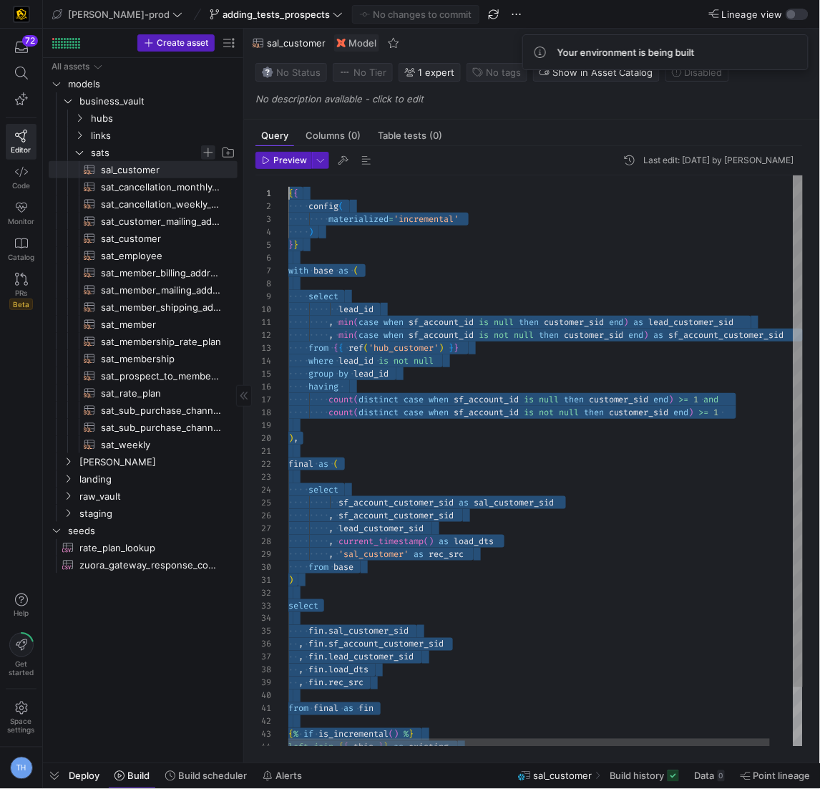
drag, startPoint x: 368, startPoint y: 724, endPoint x: 202, endPoint y: 152, distance: 595.7
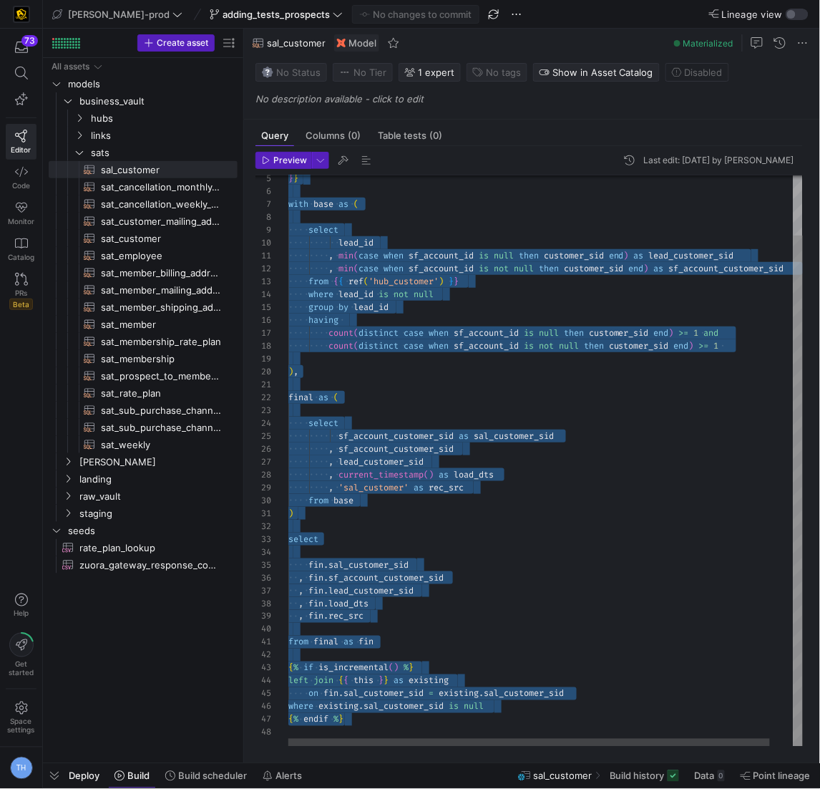
type textarea "final as ( select sf_account_customer_sid as sal_customer_sid , sf_account_cust…"
click at [421, 389] on div "} } with base as ( select lead_id , min ( case when sf_account_id is null then …" at bounding box center [559, 428] width 541 height 639
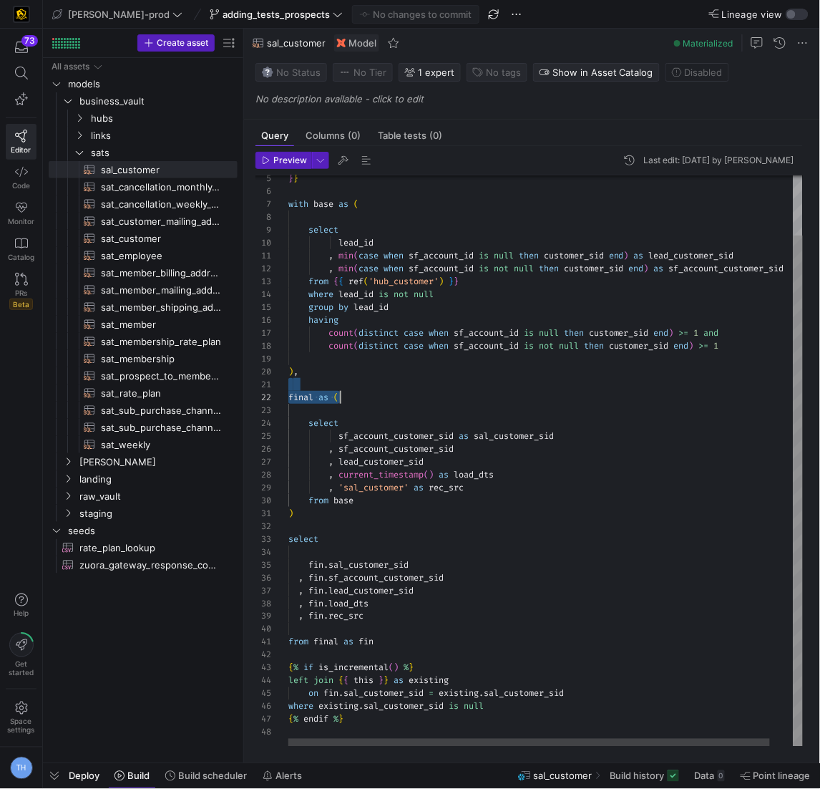
scroll to position [0, 52]
click at [284, 14] on span "adding_tests_prospects" at bounding box center [276, 14] width 107 height 11
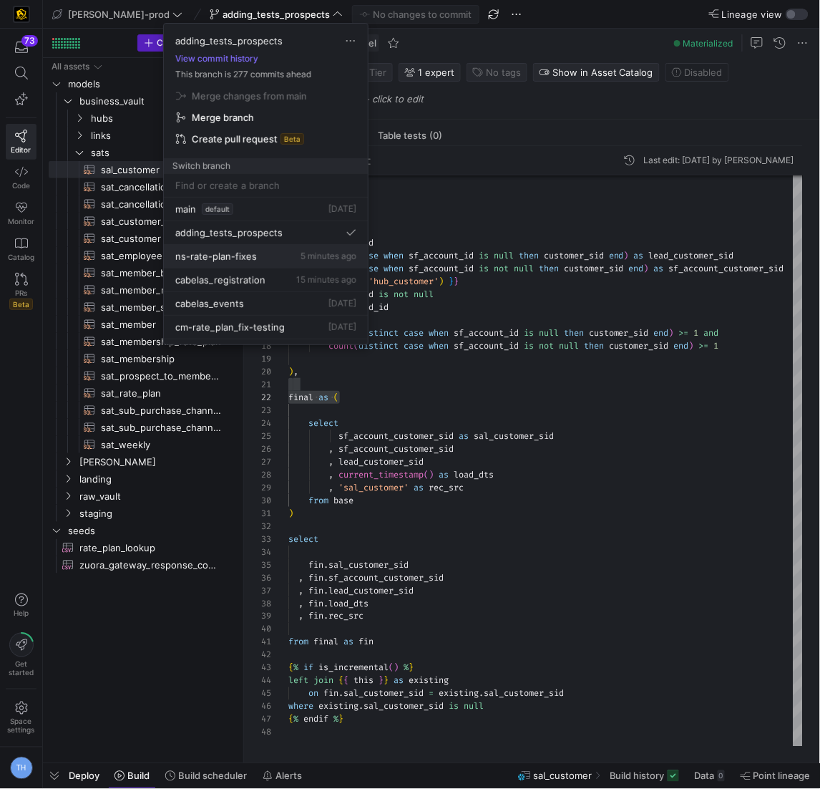
scroll to position [32, 0]
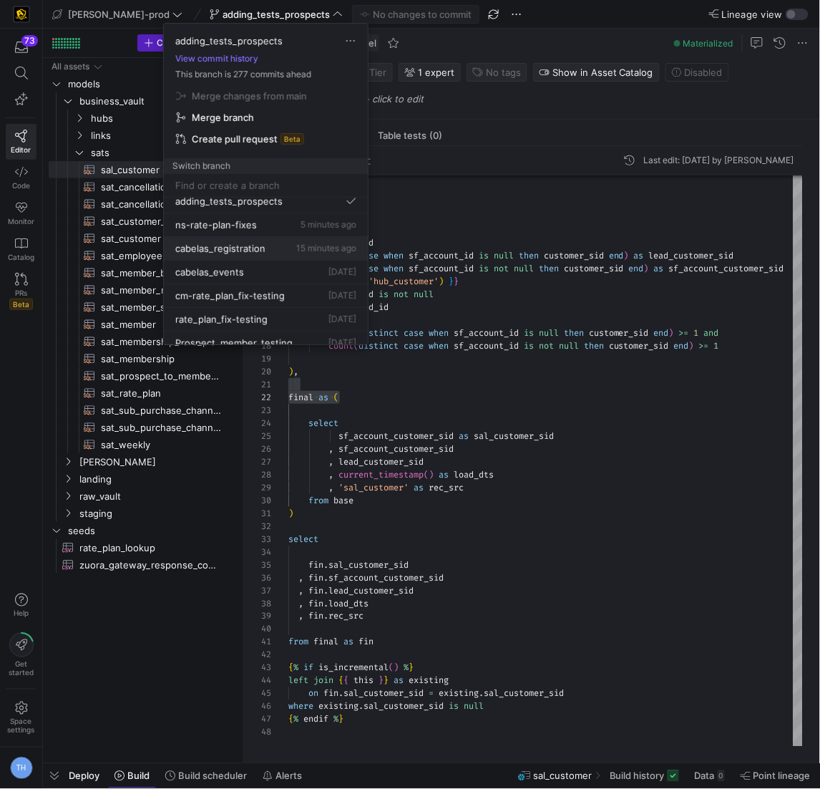
click at [268, 247] on div "cabelas_registration 15 minutes ago" at bounding box center [265, 248] width 181 height 11
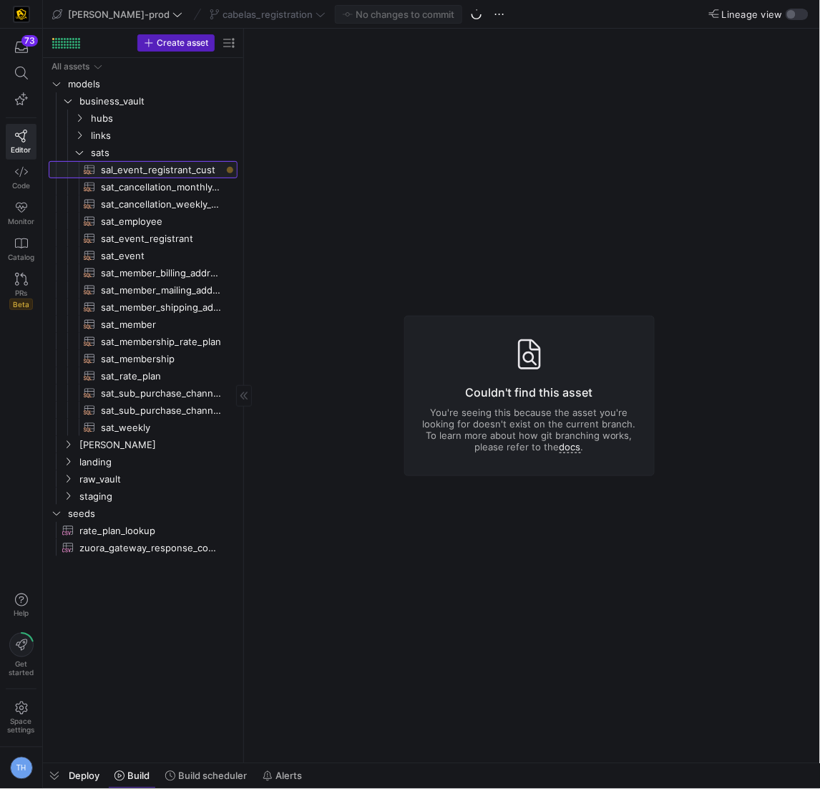
click at [179, 175] on span "sal_event_registrant_cust​​​​​​​​​​" at bounding box center [161, 170] width 120 height 16
type textarea "y42 build -s sal_event_registrant_cust"
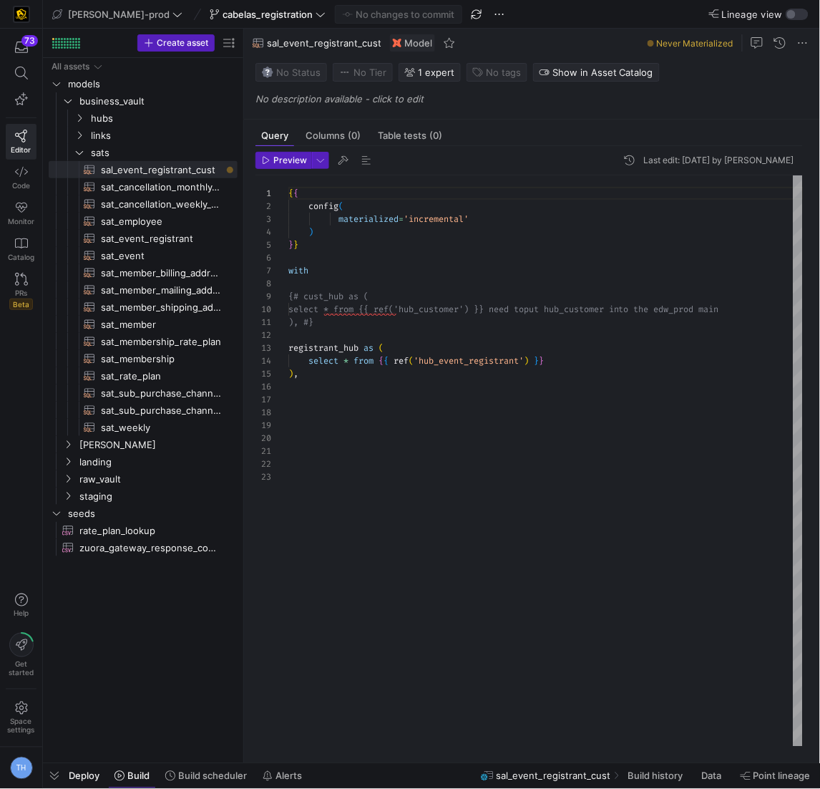
type textarea "), #} registrant_hub as ( select * from {{ ref('hub_event_registrant') }} ),"
click at [435, 384] on div "{ { config ( materialized = 'incremental' ) } } with {# cust_hub as ( select * …" at bounding box center [546, 461] width 515 height 572
click at [447, 429] on div "{ { config ( materialized = 'incremental' ) } } with {# cust_hub as ( select * …" at bounding box center [546, 461] width 515 height 572
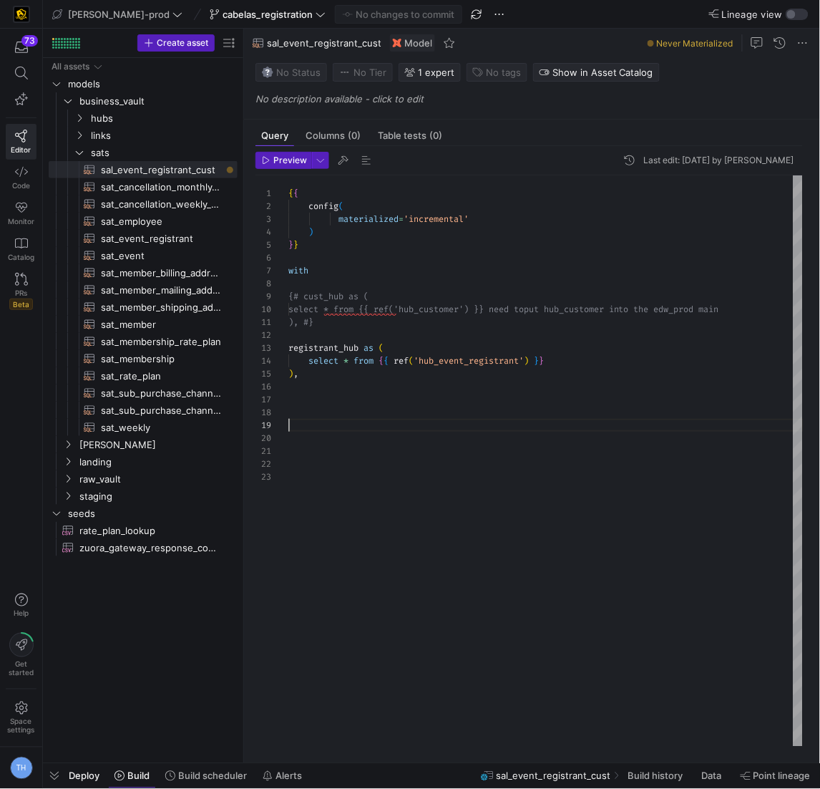
scroll to position [52, 9]
click at [391, 377] on div "{ { config ( materialized = 'incremental' ) } } with {# cust_hub as ( select * …" at bounding box center [546, 461] width 515 height 572
click at [391, 400] on div "{ { config ( materialized = 'incremental' ) } } with {# cust_hub as ( select * …" at bounding box center [546, 461] width 515 height 572
click at [245, 13] on span "cabelas_registration" at bounding box center [268, 14] width 90 height 11
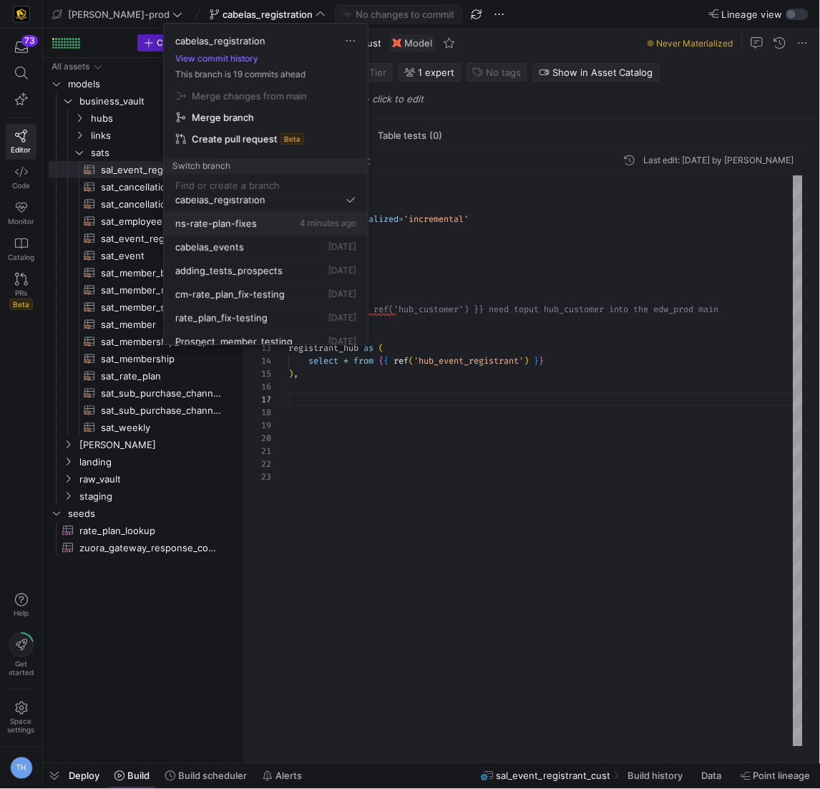
scroll to position [32, 0]
click at [285, 260] on button "adding_tests_prospects [DATE]" at bounding box center [266, 272] width 204 height 24
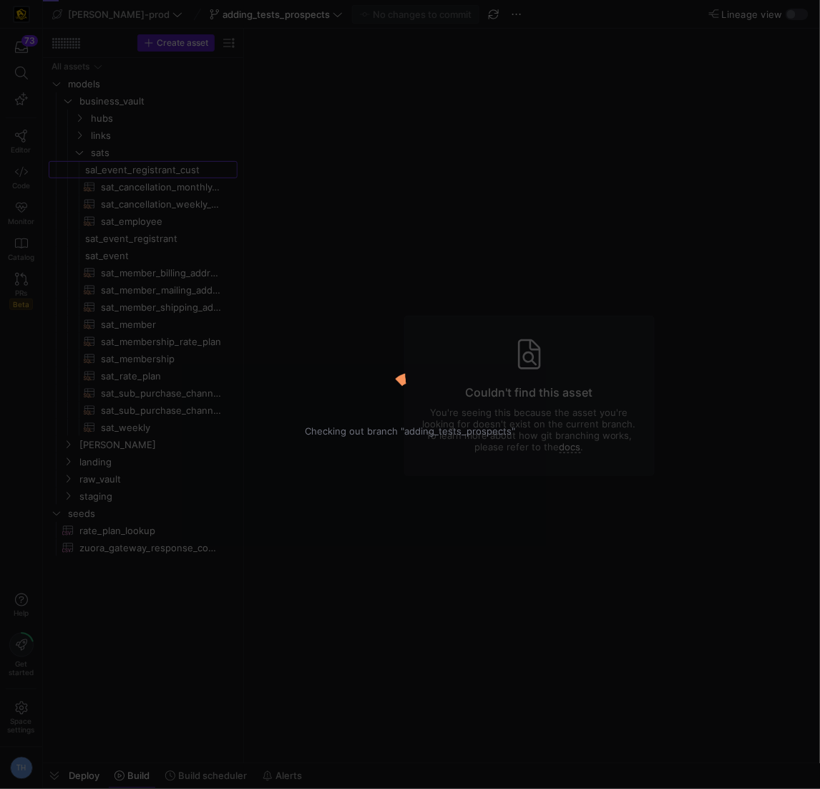
type textarea "y42 build"
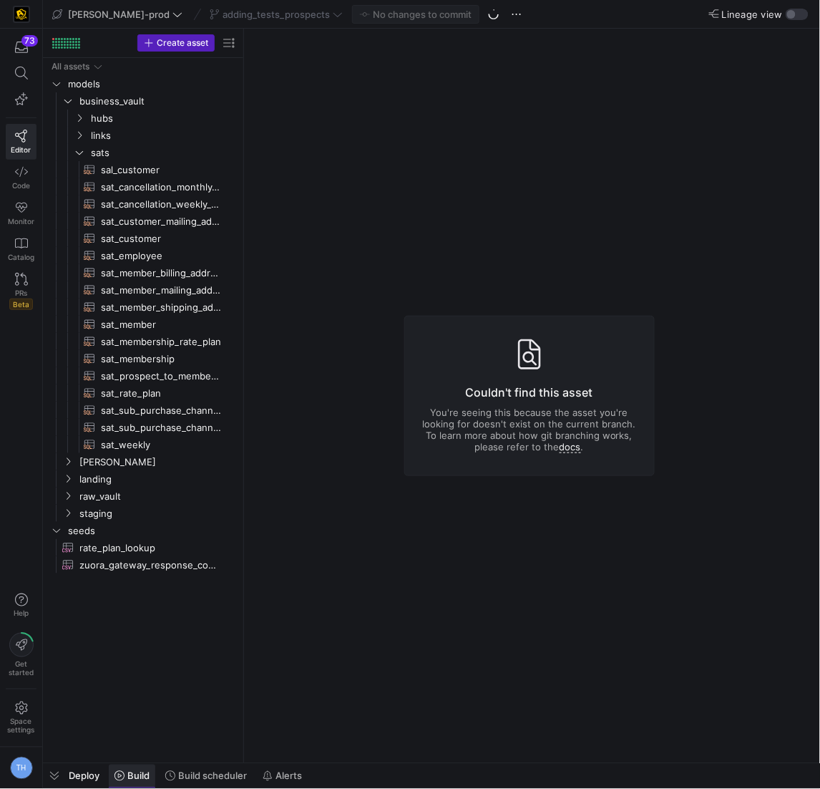
click at [138, 775] on span "Build" at bounding box center [138, 775] width 22 height 11
click at [92, 777] on span "Deploy" at bounding box center [84, 775] width 31 height 11
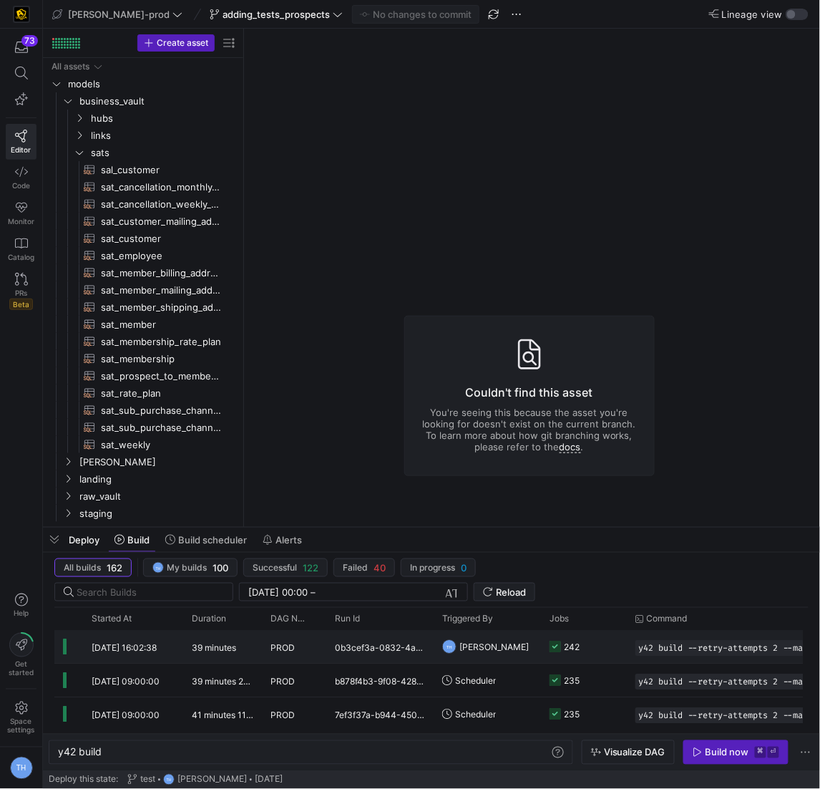
click at [389, 651] on div "0b3cef3a-0832-4af5-943a-c727b8dde1a1" at bounding box center [379, 647] width 107 height 33
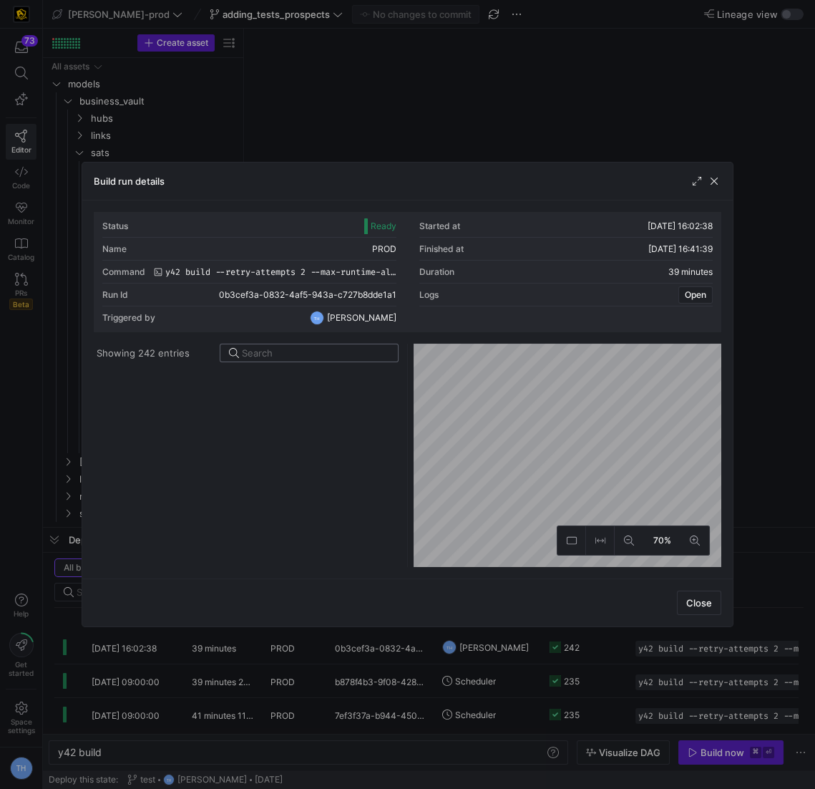
click at [319, 352] on input at bounding box center [315, 352] width 147 height 11
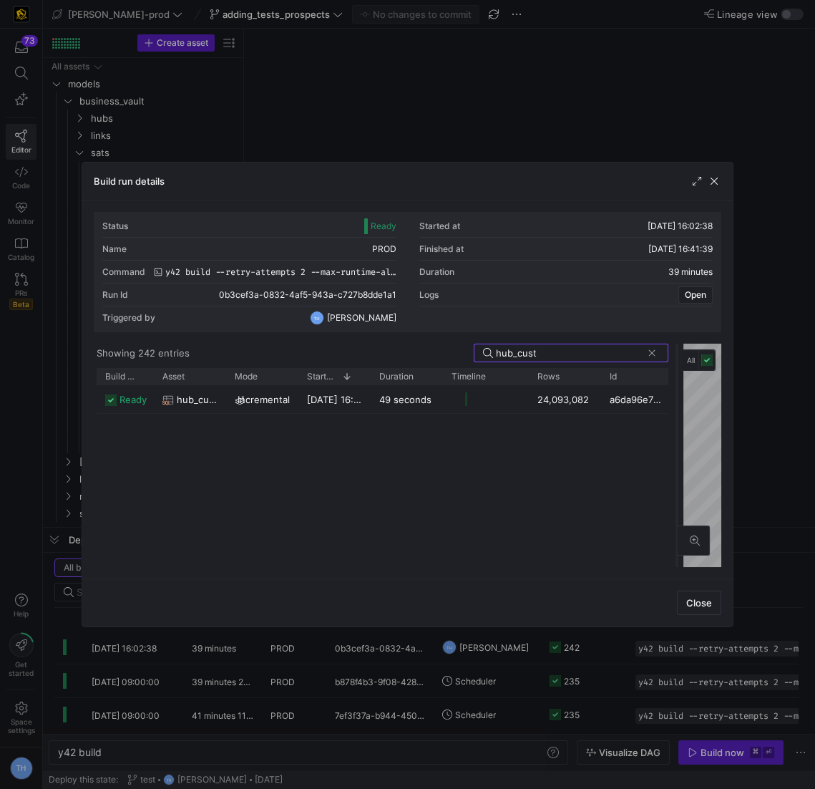
drag, startPoint x: 408, startPoint y: 417, endPoint x: 680, endPoint y: 405, distance: 272.3
click at [680, 405] on div at bounding box center [677, 455] width 6 height 223
type input "h"
type input "sat_cust"
click at [568, 404] on div "24,098,022" at bounding box center [565, 399] width 72 height 28
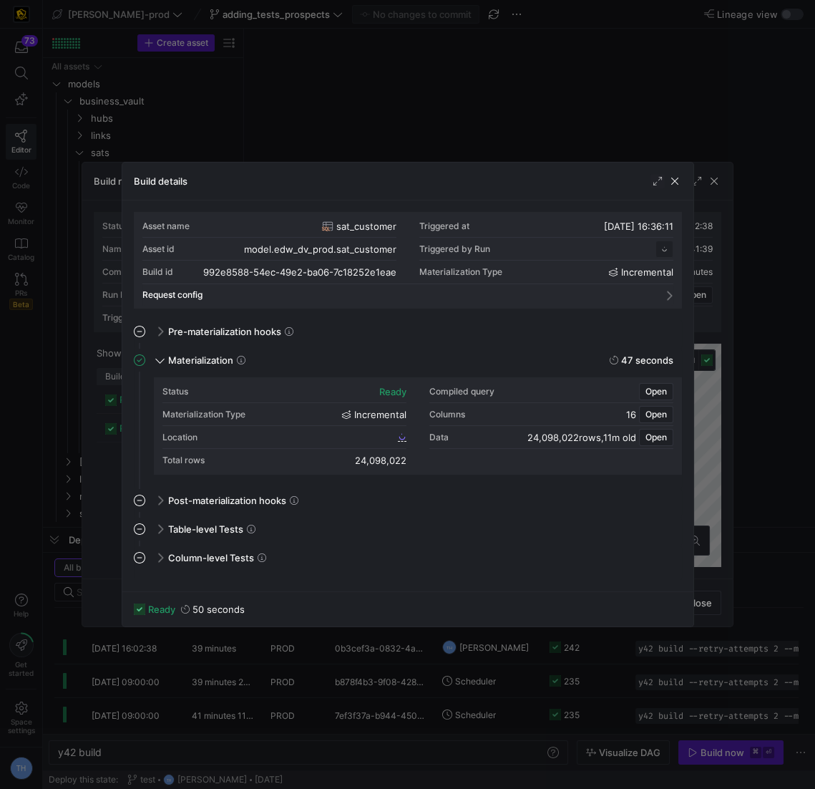
scroll to position [129, 0]
click at [351, 436] on div "Location" at bounding box center [285, 437] width 244 height 23
click at [351, 436] on span "992e8588_54ec_49e2_ba06_7c18252e1eae" at bounding box center [309, 437] width 173 height 10
click at [672, 180] on span "button" at bounding box center [675, 181] width 14 height 14
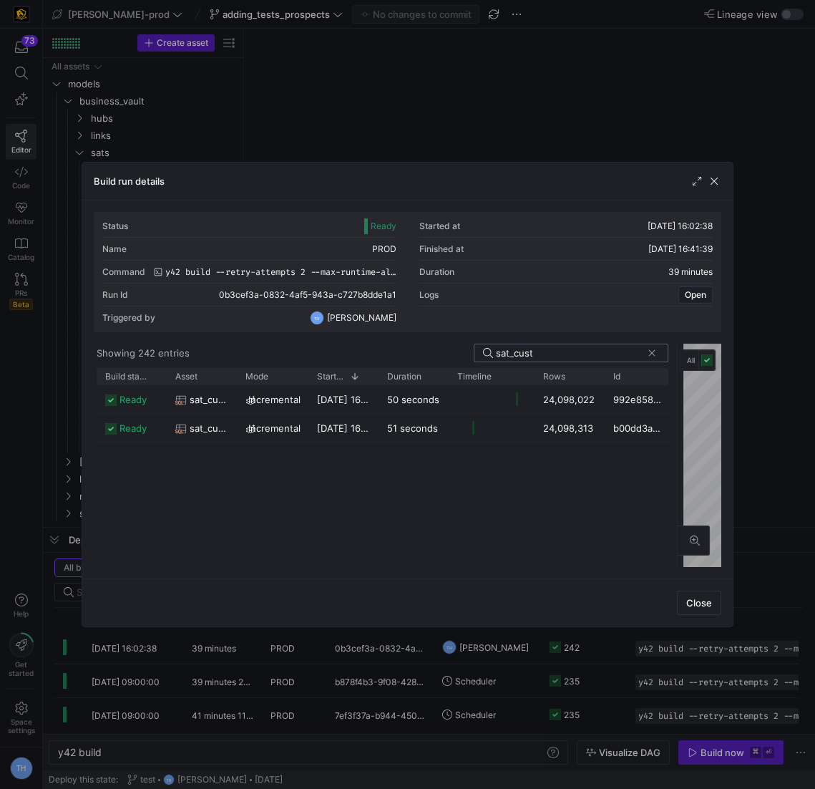
click at [558, 348] on input "sat_cust" at bounding box center [569, 352] width 146 height 11
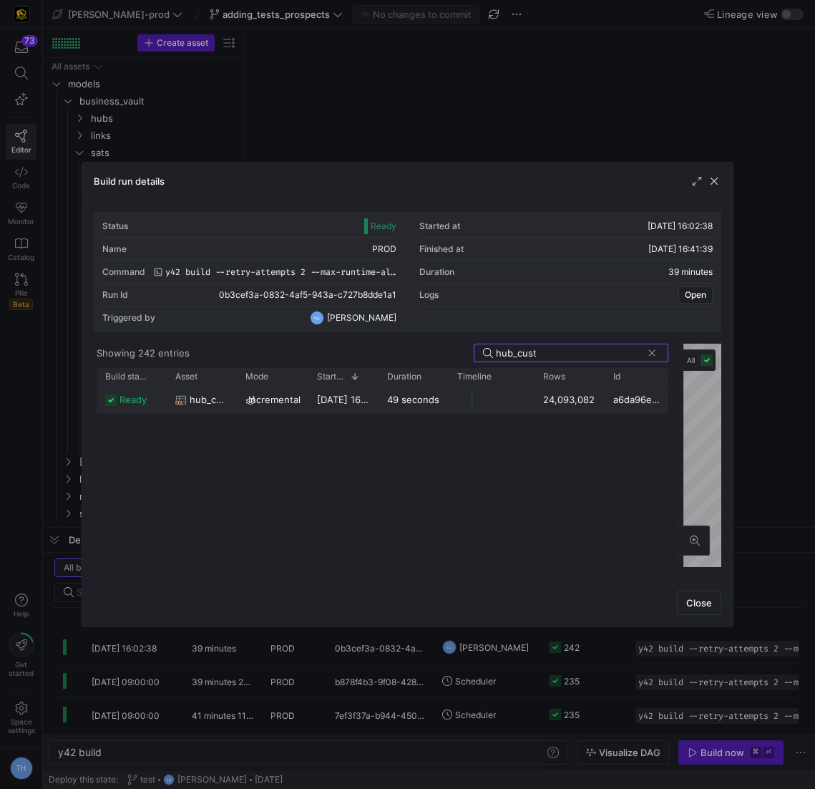
type input "hub_cust"
click at [508, 402] on y42-job-duration-timeline-cell-renderer at bounding box center [491, 399] width 69 height 26
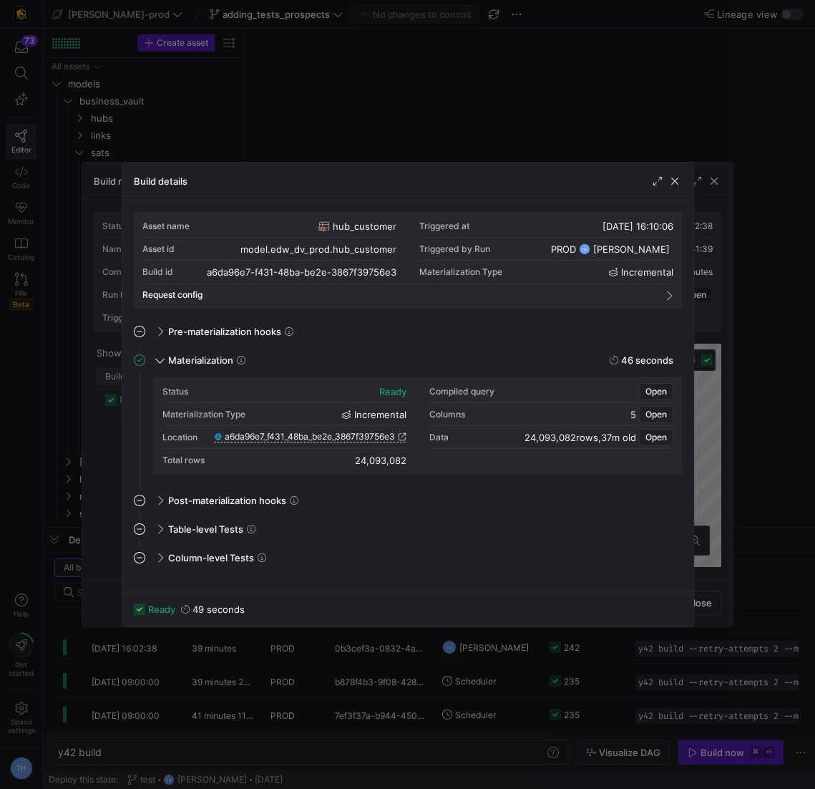
click at [328, 436] on span "a6da96e7_f431_48ba_be2e_3867f39756e3" at bounding box center [310, 437] width 170 height 10
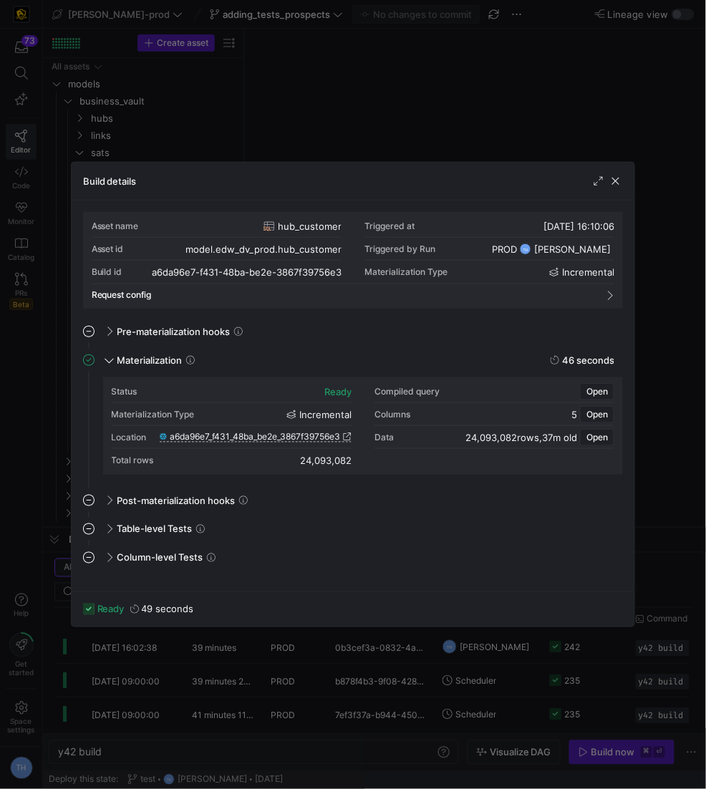
click at [399, 44] on div at bounding box center [353, 394] width 706 height 789
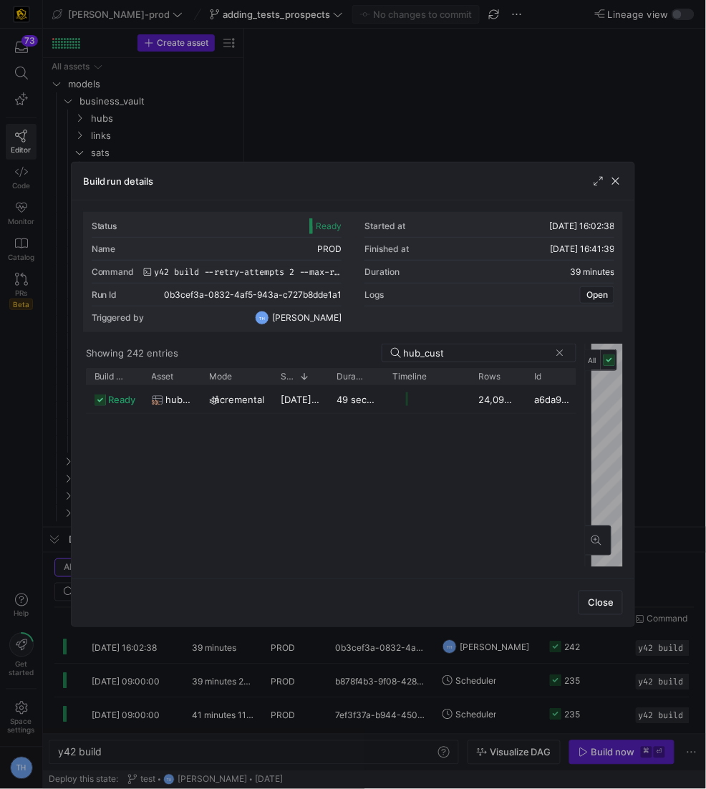
click at [397, 73] on div at bounding box center [353, 394] width 706 height 789
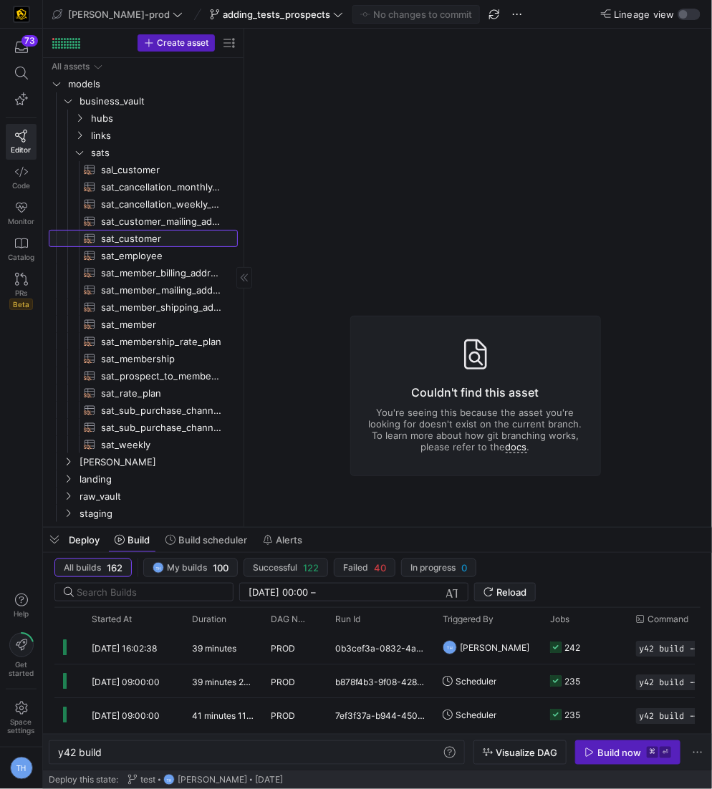
click at [158, 245] on span "sat_customer​​​​​​​​​​" at bounding box center [161, 239] width 120 height 16
type textarea "y42 build -s sat_customer"
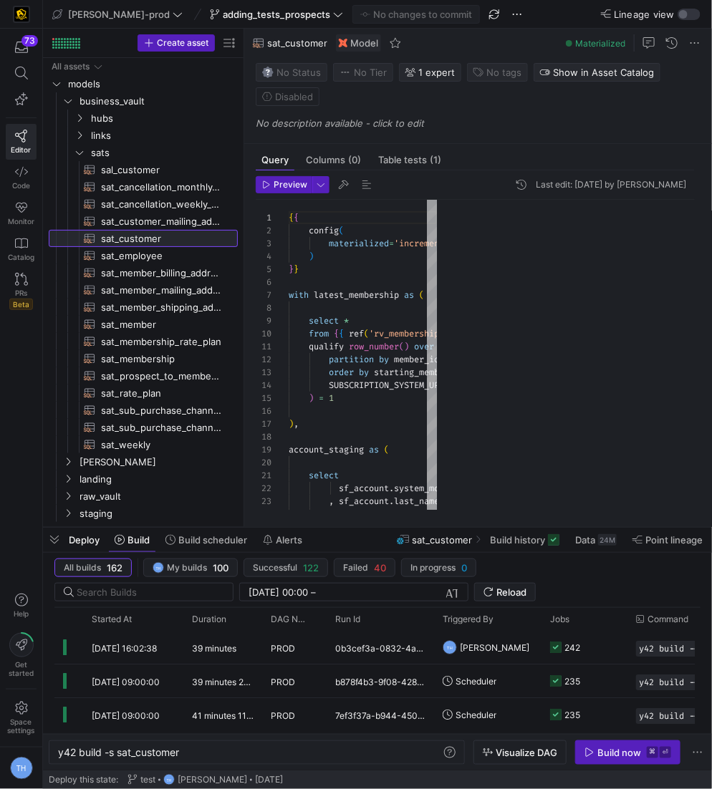
scroll to position [129, 0]
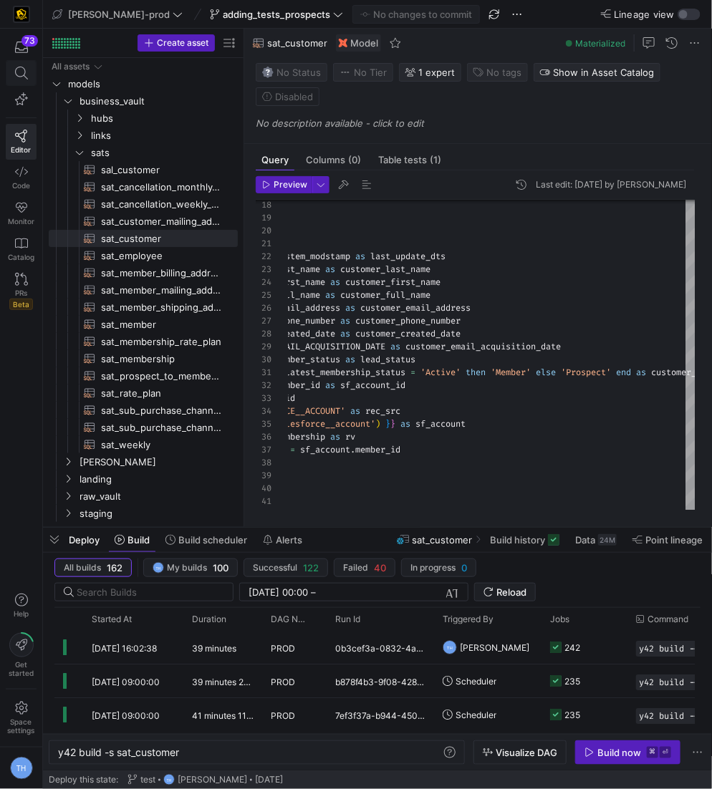
click at [24, 64] on span at bounding box center [20, 73] width 29 height 24
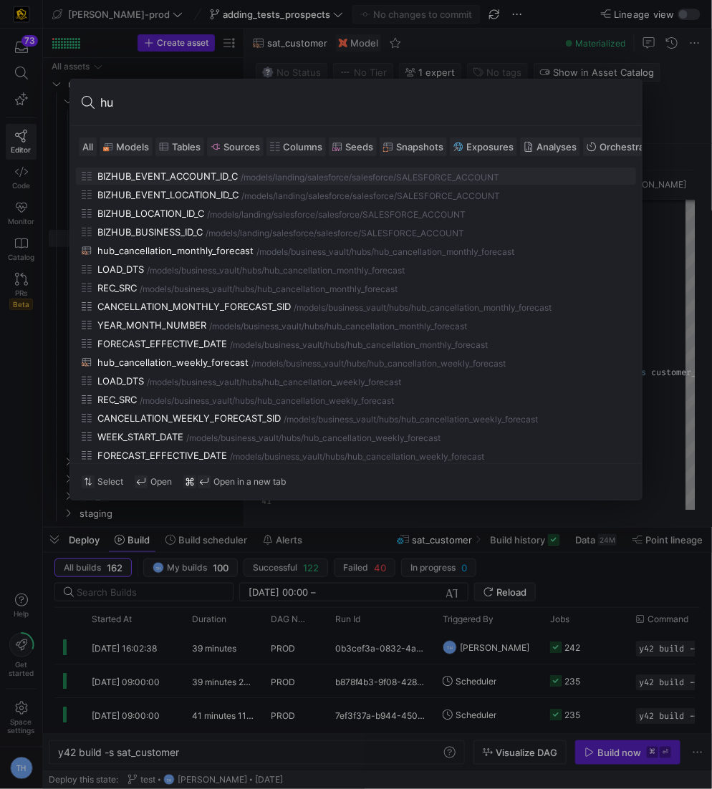
type input "h"
